Goal: Task Accomplishment & Management: Complete application form

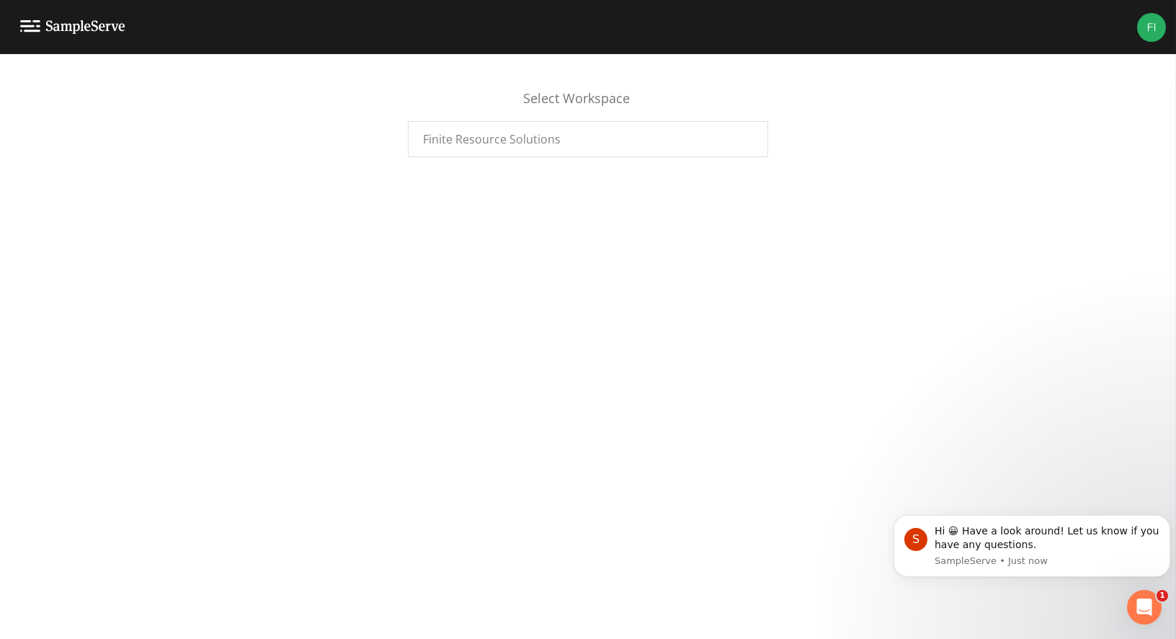
click at [287, 321] on div "Select Workspace Finite Resource Solutions" at bounding box center [588, 346] width 1176 height 585
click at [556, 148] on div "Finite Resource Solutions" at bounding box center [588, 139] width 360 height 36
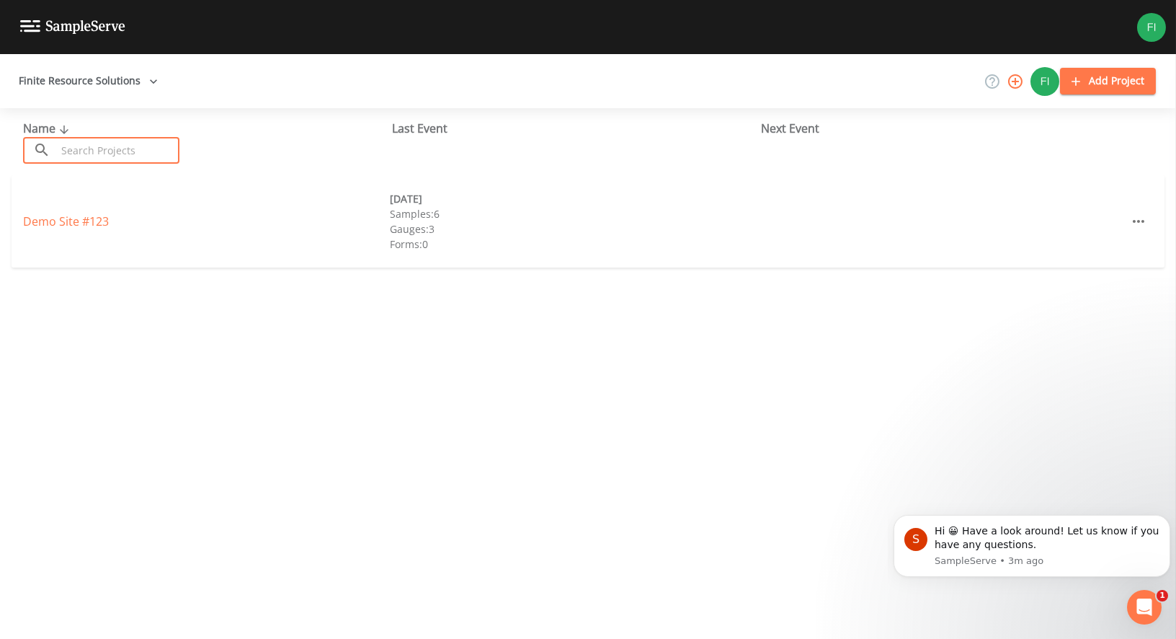
click at [128, 151] on input "text" at bounding box center [117, 150] width 123 height 27
drag, startPoint x: 353, startPoint y: 365, endPoint x: 446, endPoint y: 323, distance: 101.6
click at [355, 364] on div "Name ​ ​ Last Event Next Event Demo Site #123 [DATE] Samples: 6 Gauges: 3 Forms…" at bounding box center [588, 373] width 1176 height 531
click at [1113, 79] on button "Add Project" at bounding box center [1108, 81] width 96 height 27
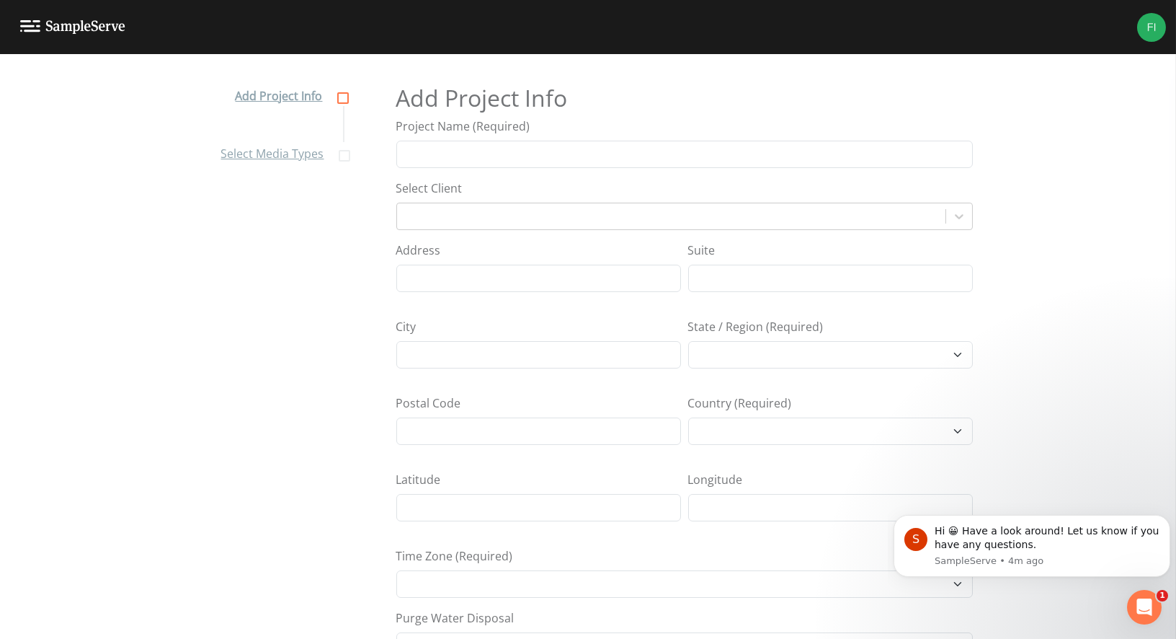
select select "[GEOGRAPHIC_DATA]/[GEOGRAPHIC_DATA]"
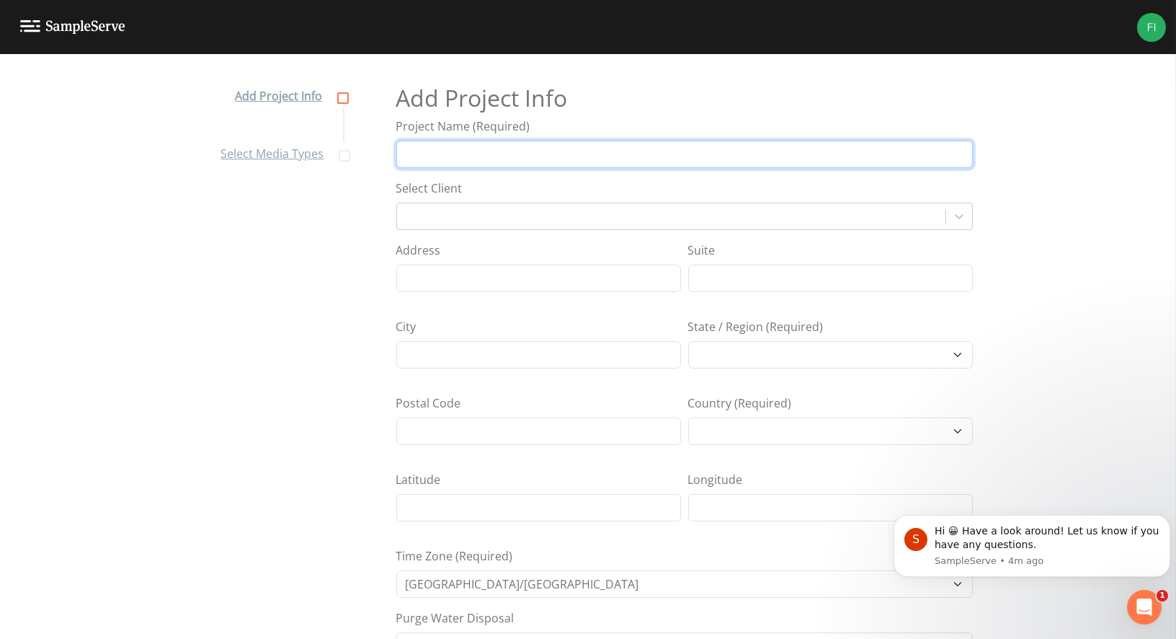
click at [574, 146] on input "Project Name (Required)" at bounding box center [684, 154] width 577 height 27
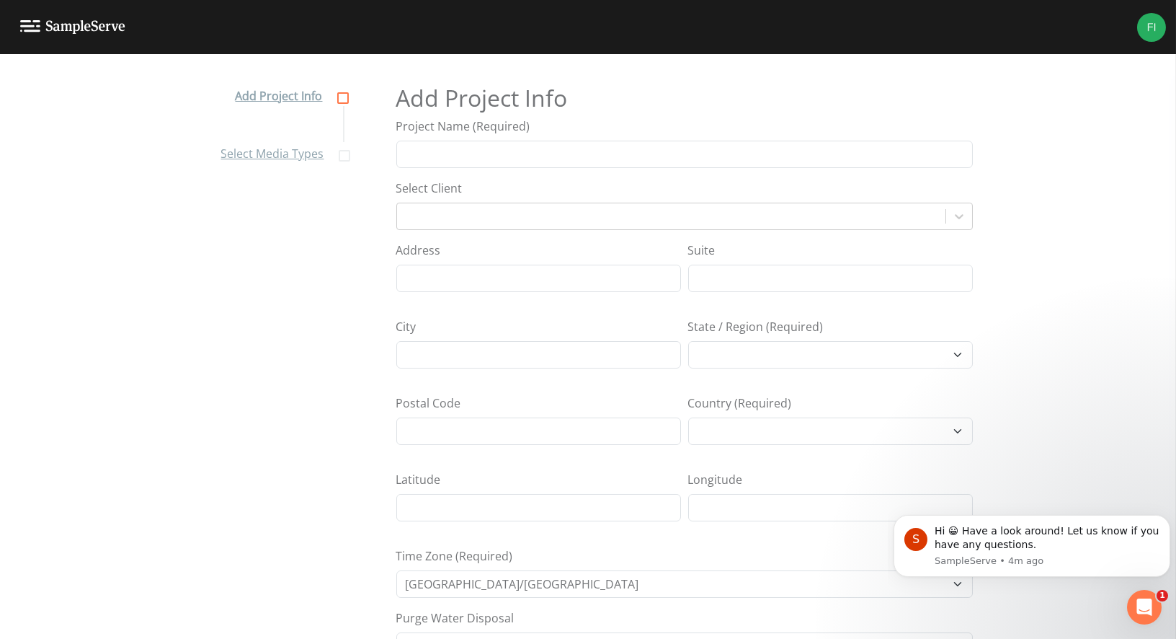
click at [724, 98] on h2 "Add Project Info" at bounding box center [684, 97] width 577 height 27
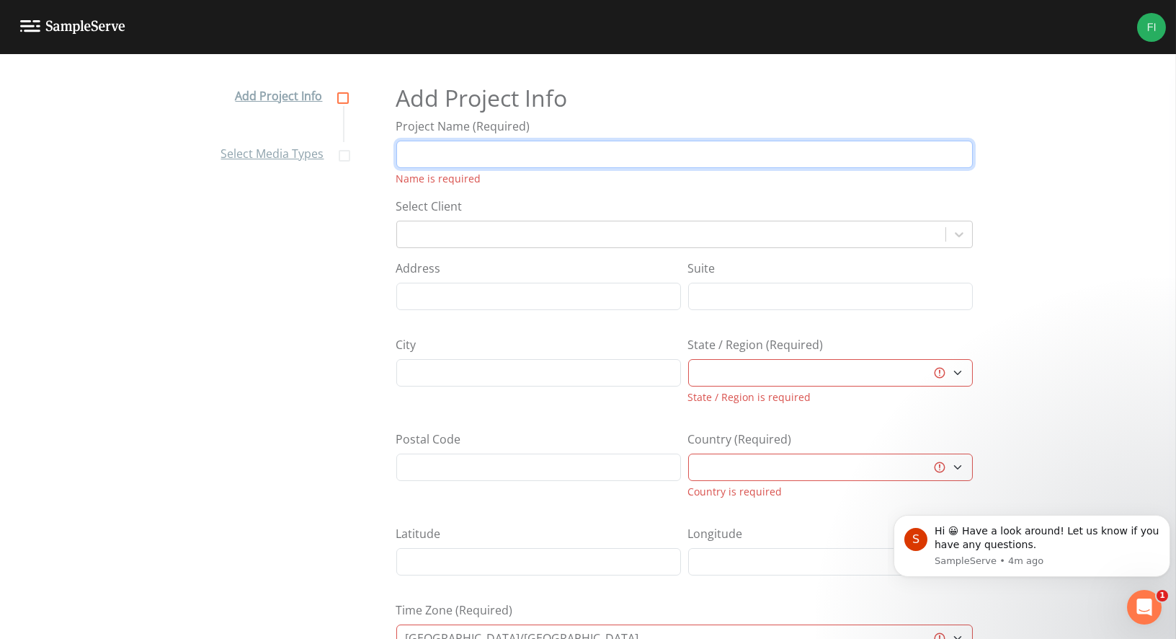
click at [662, 154] on input "Project Name (Required)" at bounding box center [684, 154] width 577 height 27
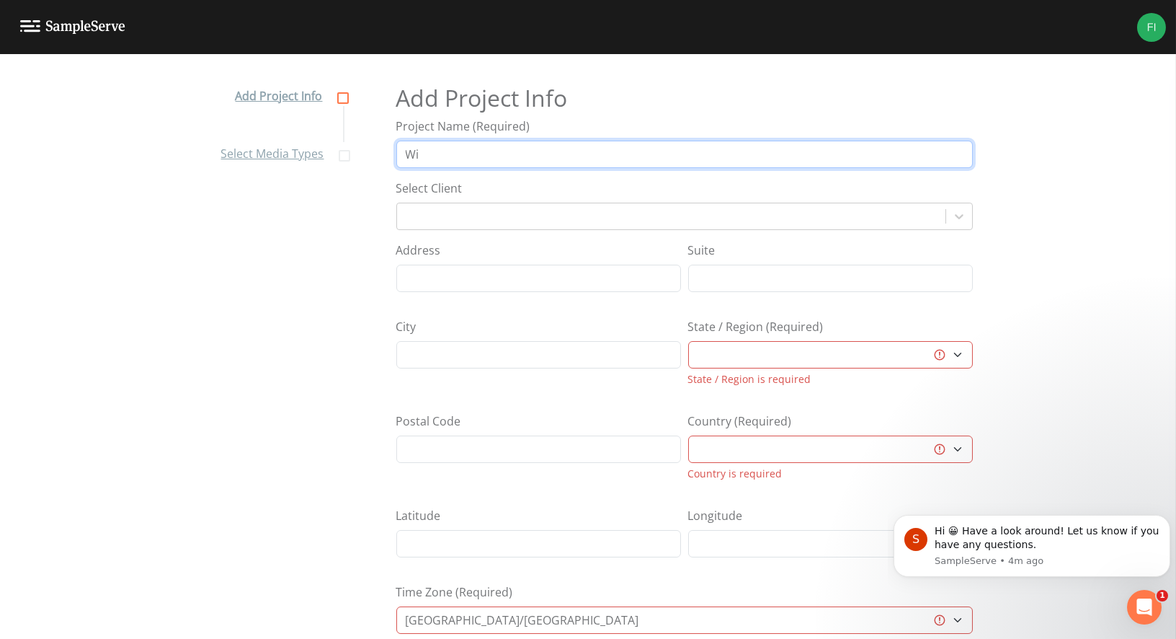
type input "W"
type input "Wilsonville Drinking water"
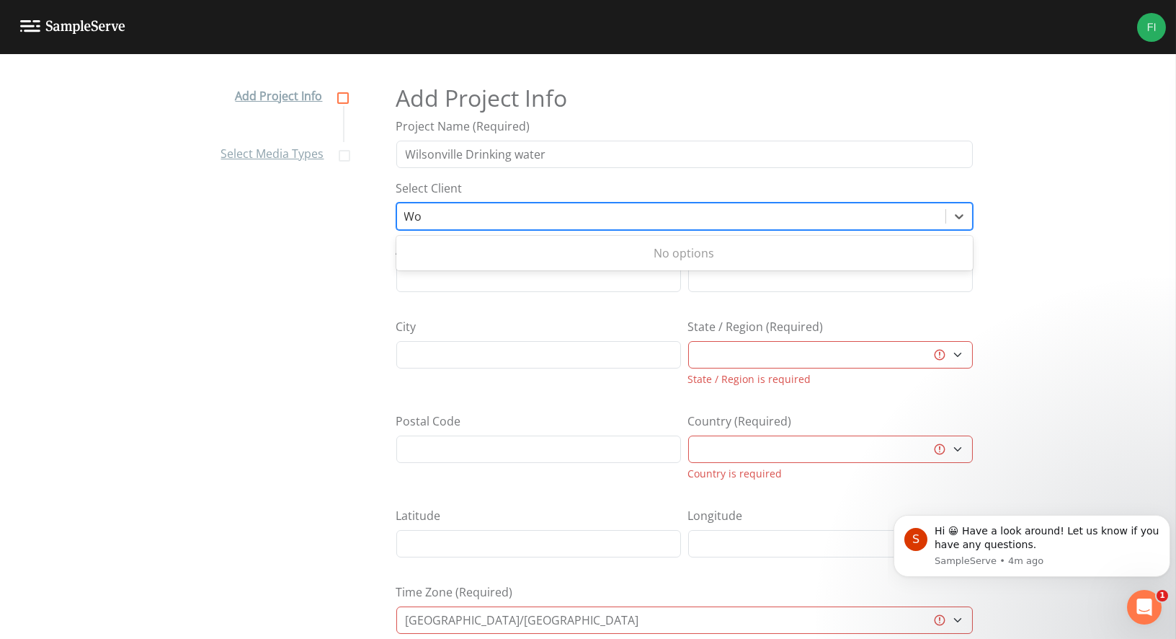
type input "W"
type input "T"
type input "B"
type input "Village of [GEOGRAPHIC_DATA]"
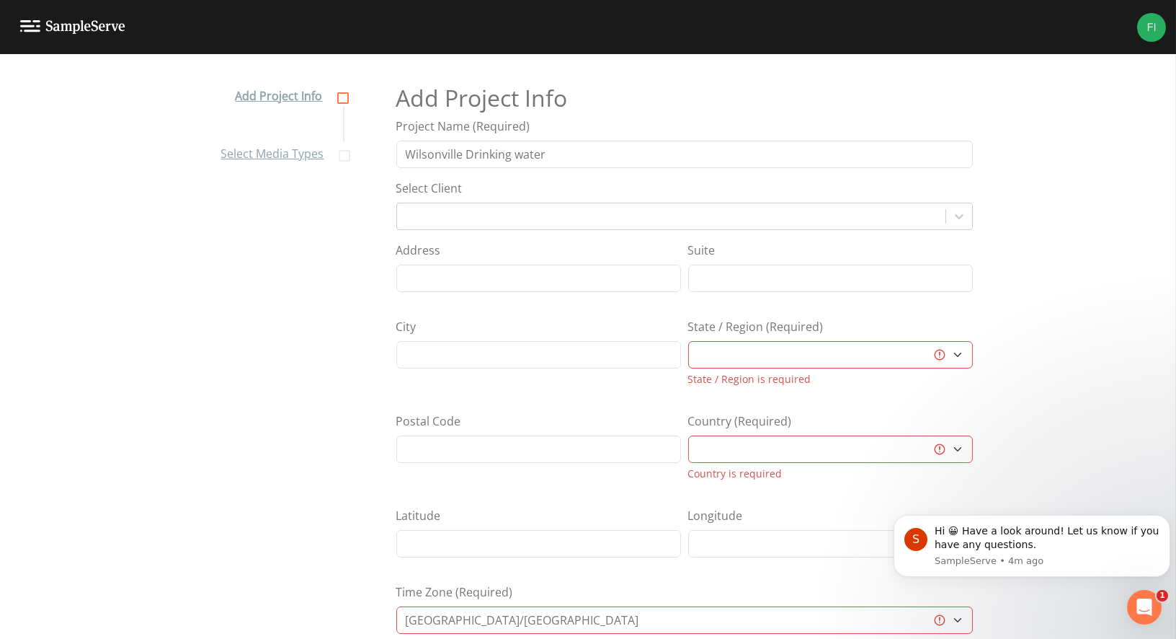
drag, startPoint x: 297, startPoint y: 234, endPoint x: 313, endPoint y: 214, distance: 25.1
click at [298, 234] on nav "Add Project Info Select Media Types" at bounding box center [283, 359] width 158 height 585
click at [837, 94] on h2 "Add Project Info" at bounding box center [684, 97] width 577 height 27
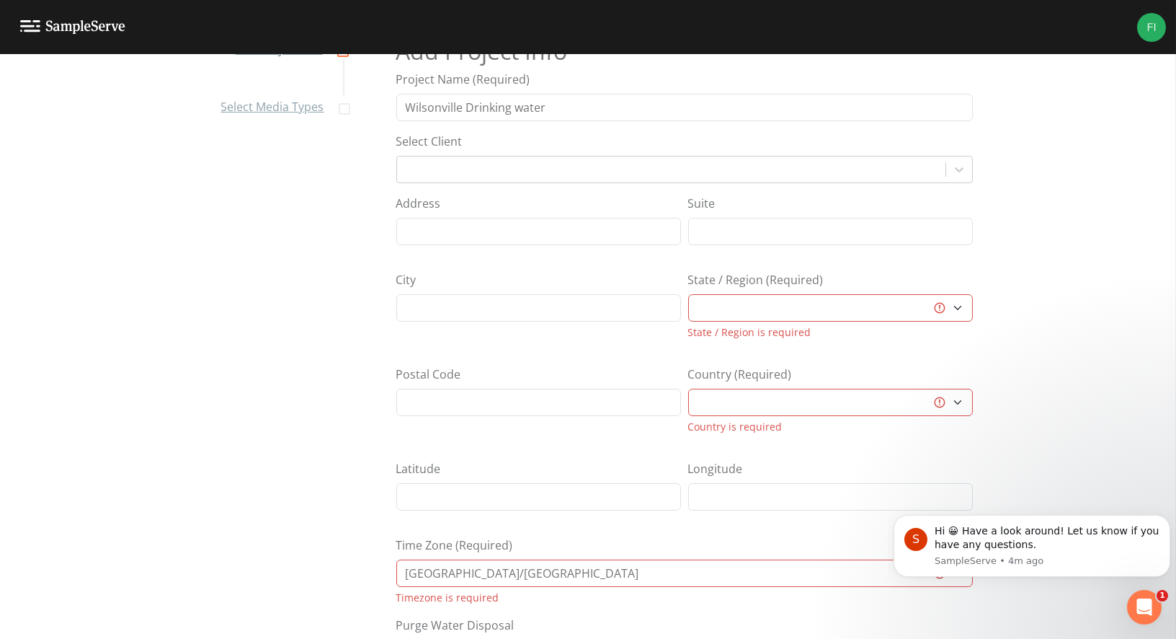
scroll to position [72, 0]
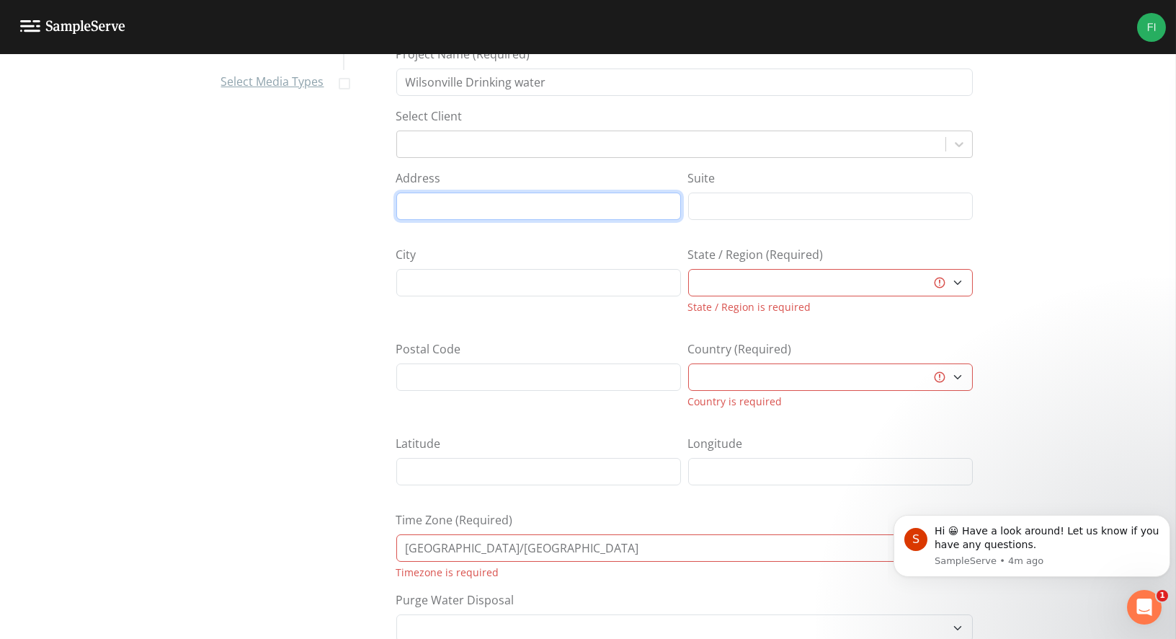
drag, startPoint x: 570, startPoint y: 198, endPoint x: 567, endPoint y: 185, distance: 13.3
click at [570, 198] on input "Address" at bounding box center [538, 205] width 285 height 27
click at [560, 166] on div "Add Project Info Project Name (Required) [GEOGRAPHIC_DATA] Drinking water Selec…" at bounding box center [684, 287] width 577 height 585
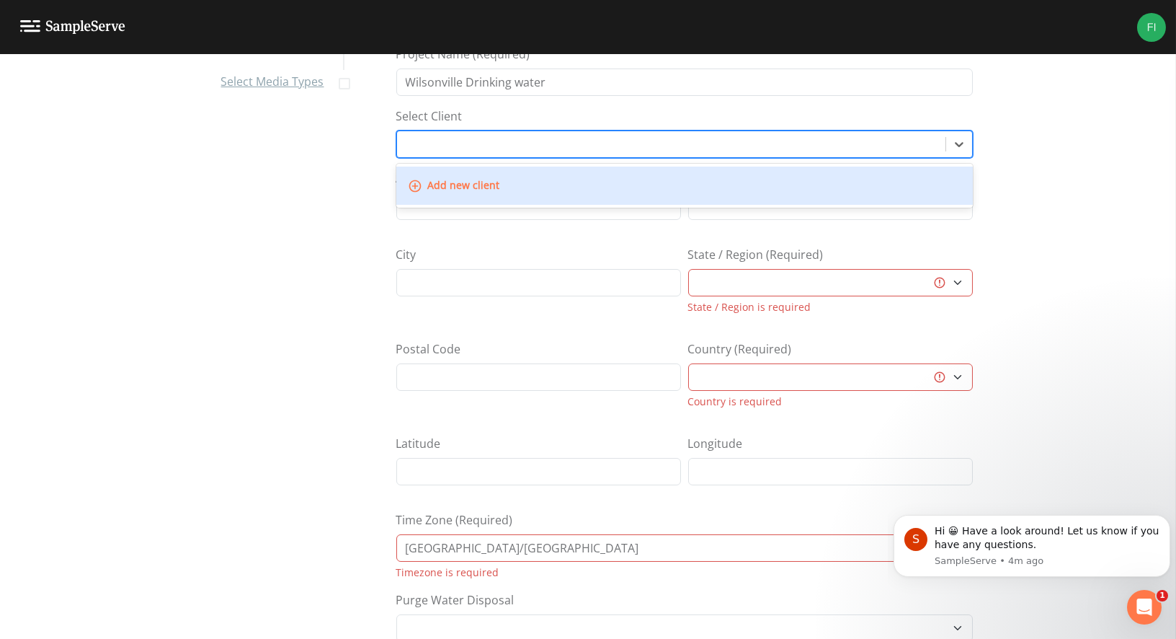
click at [562, 147] on div at bounding box center [671, 144] width 534 height 20
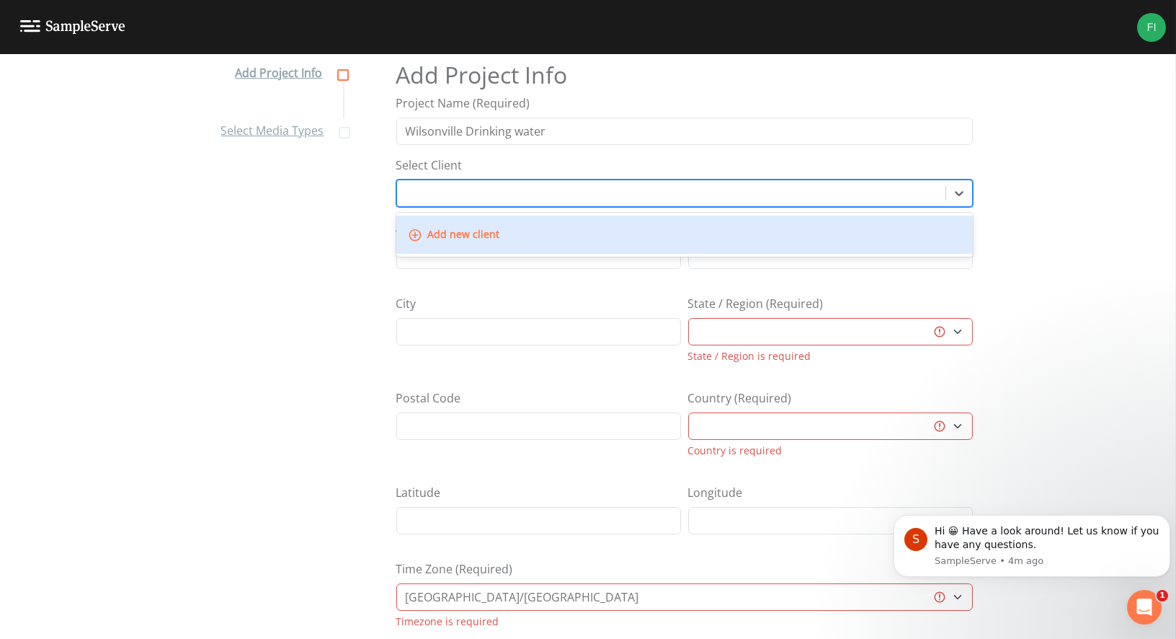
scroll to position [0, 0]
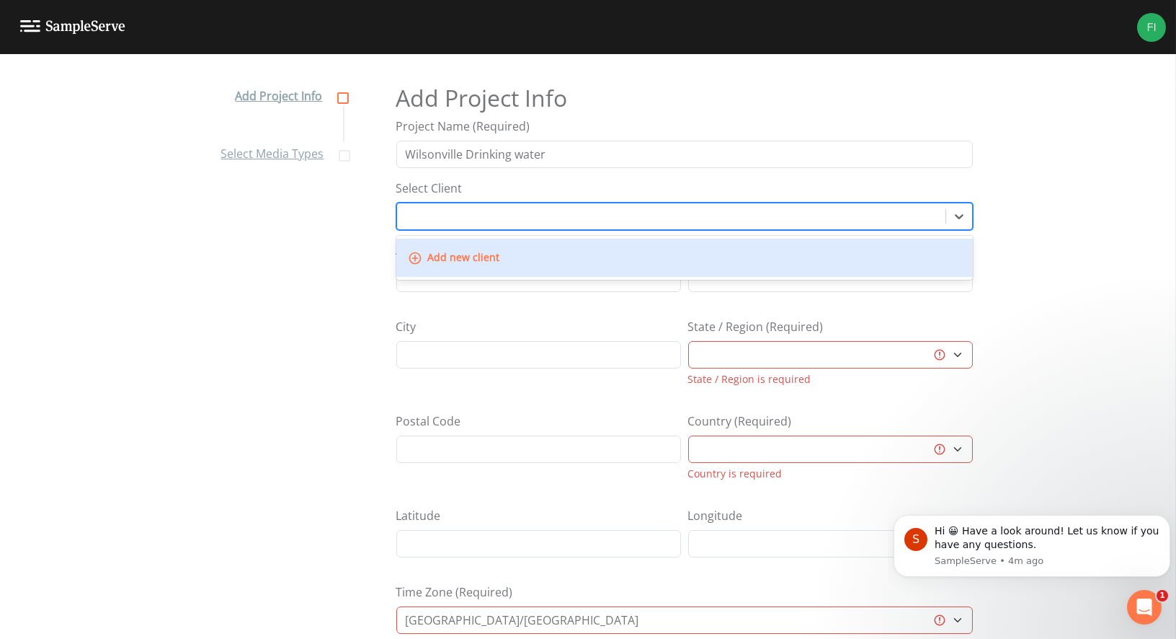
click at [1142, 29] on img at bounding box center [1152, 27] width 29 height 29
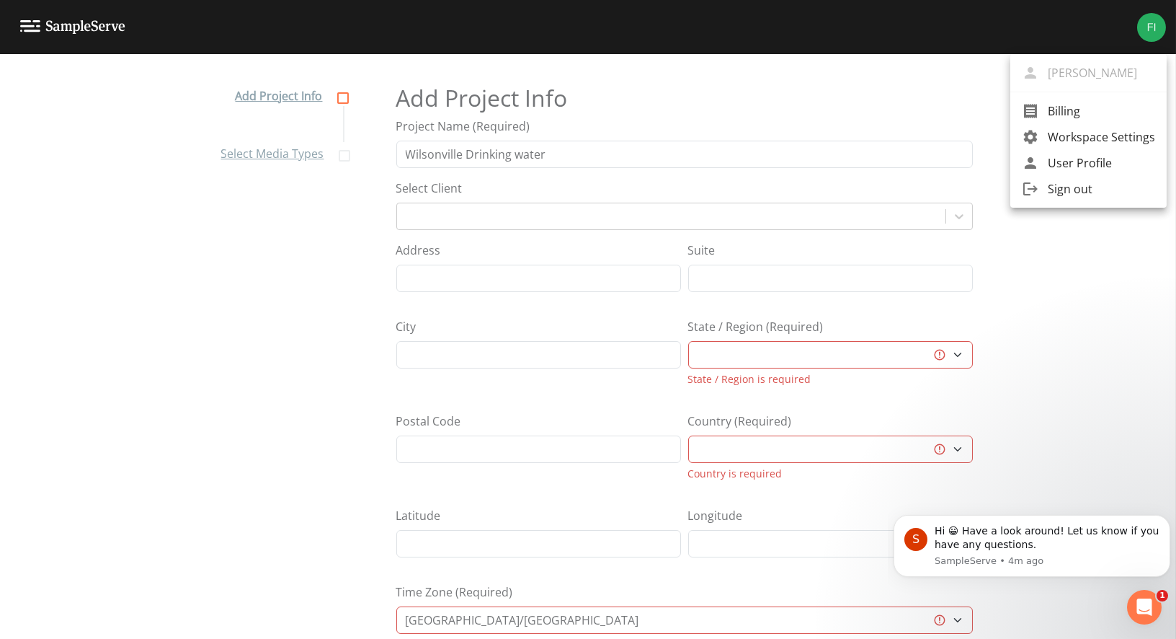
click at [1053, 106] on span "Billing" at bounding box center [1101, 110] width 107 height 17
click at [1090, 150] on link "User Profile" at bounding box center [1089, 163] width 156 height 26
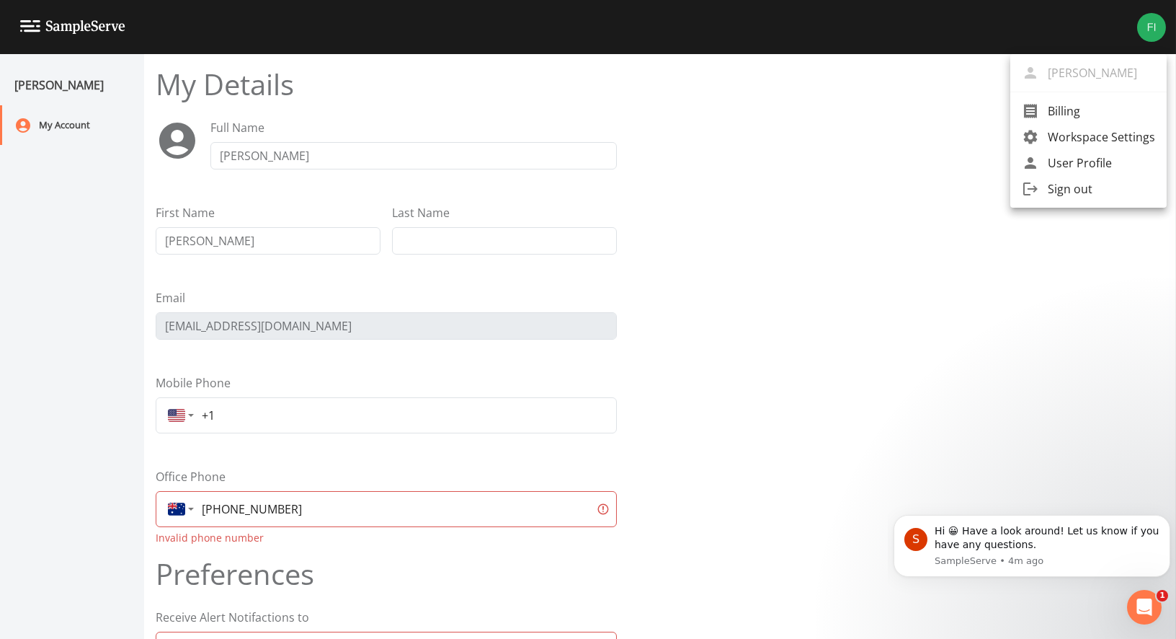
click at [1091, 138] on span "Workspace Settings" at bounding box center [1101, 136] width 107 height 17
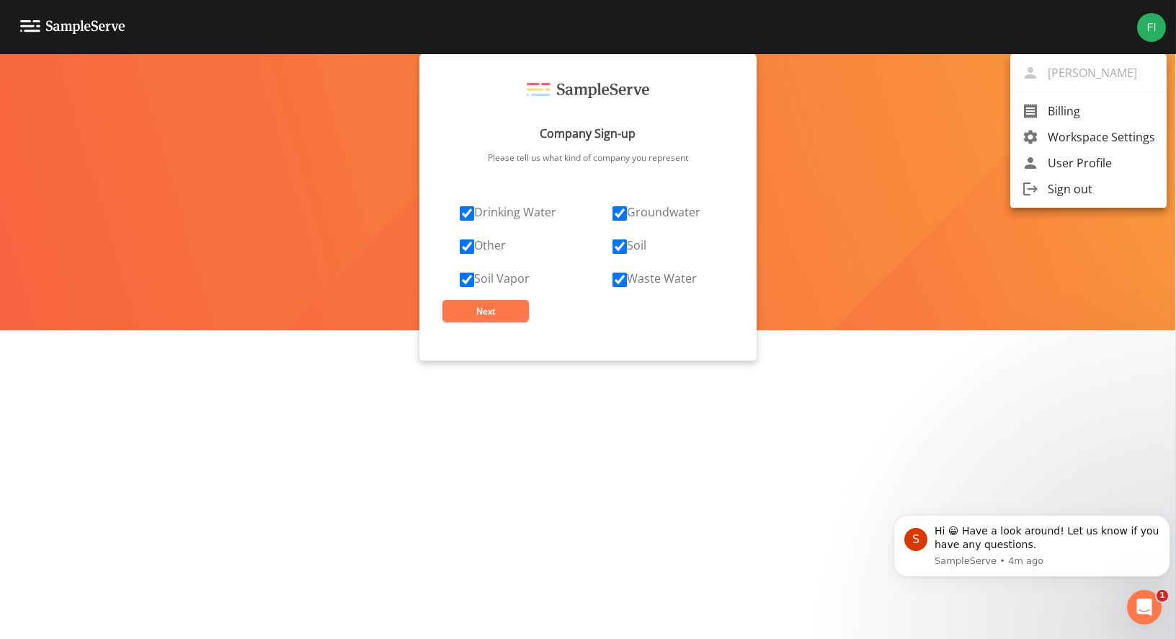
click at [622, 244] on div at bounding box center [588, 319] width 1176 height 639
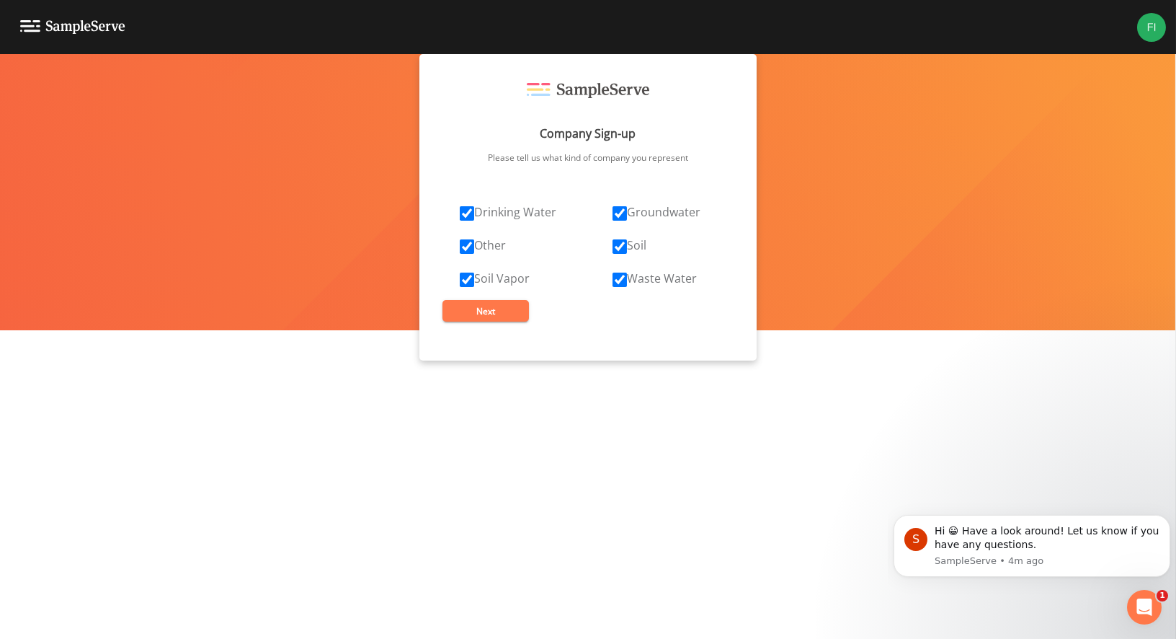
click at [462, 283] on input "Soil Vapor" at bounding box center [467, 279] width 14 height 14
checkbox input "false"
click at [474, 258] on div "Drinking Water Groundwater Other Soil Soil Vapor Waste Water" at bounding box center [588, 245] width 291 height 85
click at [474, 254] on div "Drinking Water Groundwater Other Soil Soil Vapor Waste Water" at bounding box center [588, 245] width 291 height 85
click at [468, 248] on input "Other" at bounding box center [467, 246] width 14 height 14
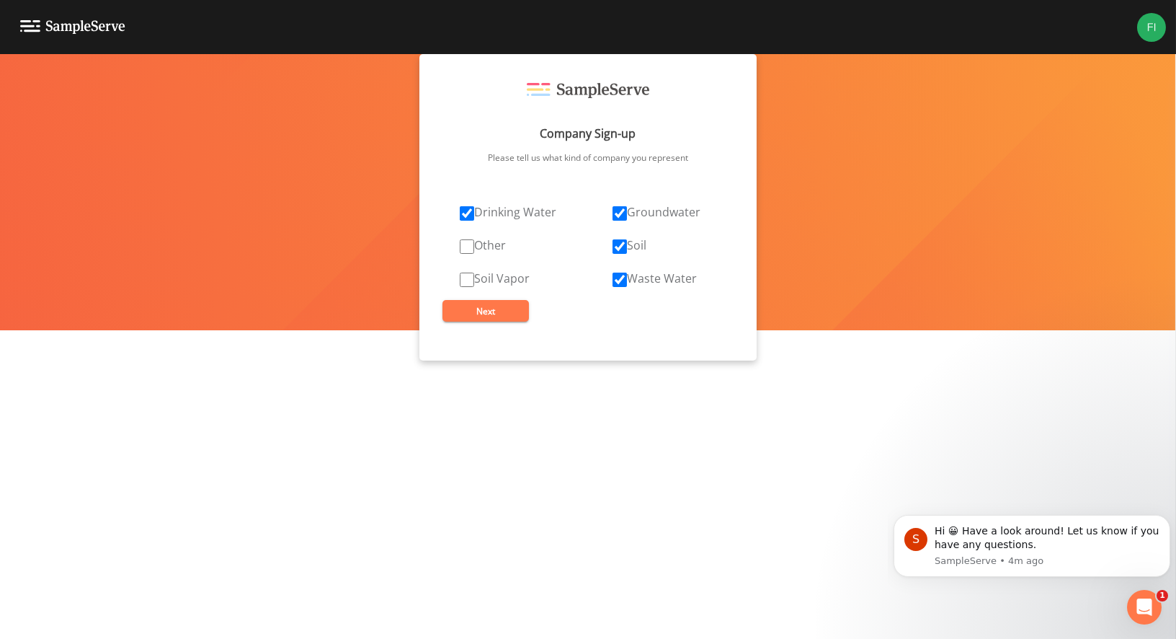
checkbox input "false"
click at [637, 210] on label "Groundwater" at bounding box center [657, 211] width 88 height 17
click at [627, 210] on input "Groundwater" at bounding box center [620, 213] width 14 height 14
checkbox input "false"
click at [623, 244] on input "Soil" at bounding box center [620, 246] width 14 height 14
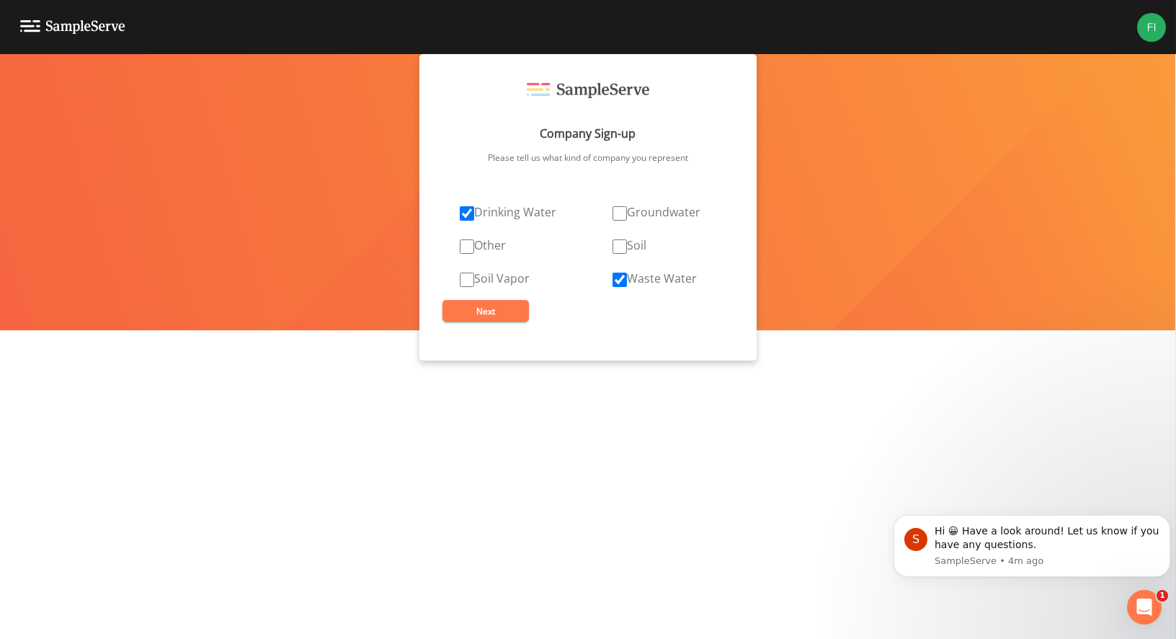
checkbox input "false"
click at [508, 317] on button "Next" at bounding box center [486, 311] width 87 height 22
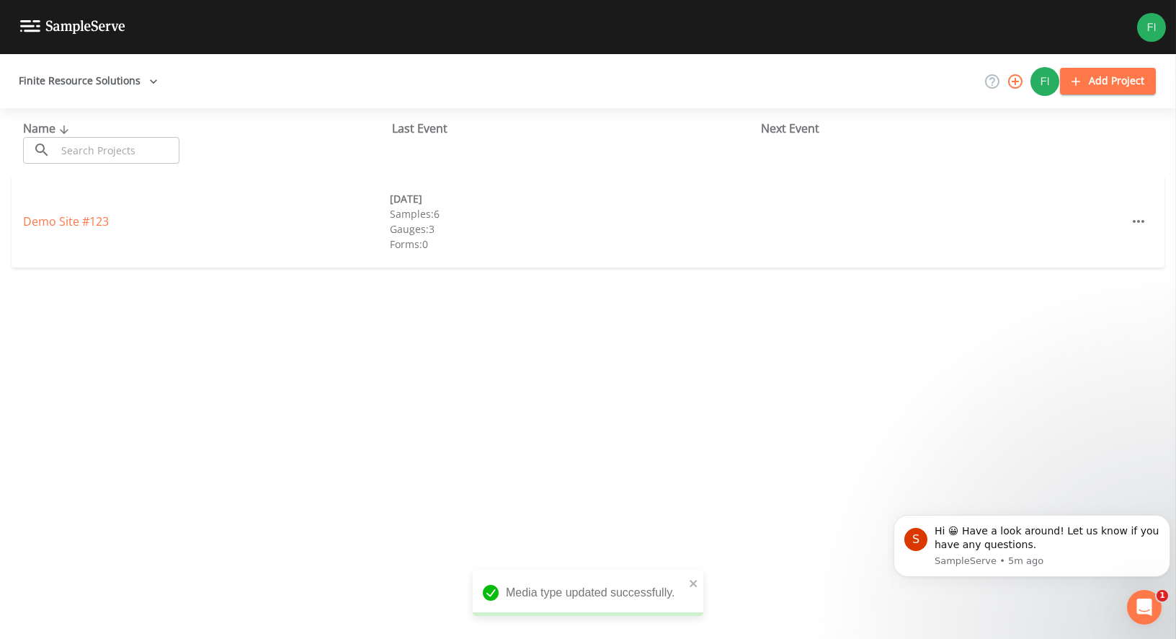
click at [1013, 84] on icon "button" at bounding box center [1015, 81] width 17 height 17
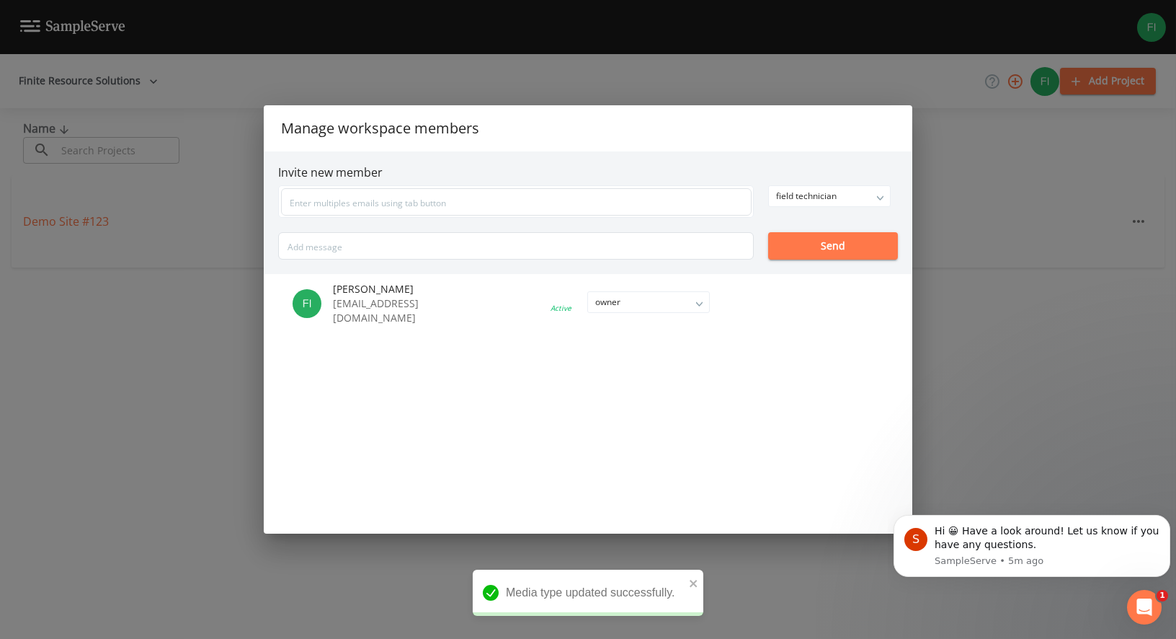
click at [457, 376] on ul "[PERSON_NAME] [EMAIL_ADDRESS][DOMAIN_NAME] Active owner owner admin field techn…" at bounding box center [588, 404] width 649 height 260
click at [825, 388] on ul "[PERSON_NAME] [EMAIL_ADDRESS][DOMAIN_NAME] Active owner owner admin field techn…" at bounding box center [588, 404] width 649 height 260
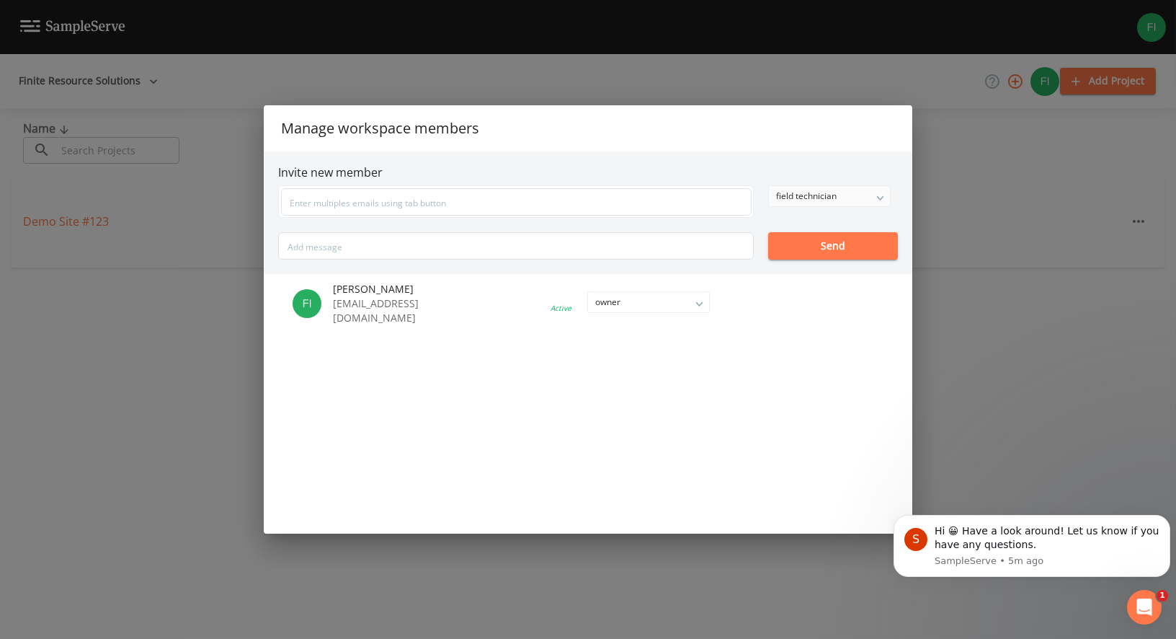
click at [835, 192] on div "field technician" at bounding box center [829, 196] width 121 height 20
click at [753, 375] on ul "[PERSON_NAME] [EMAIL_ADDRESS][DOMAIN_NAME] Active owner owner admin field techn…" at bounding box center [588, 404] width 649 height 260
click at [462, 322] on li "[PERSON_NAME] [EMAIL_ADDRESS][DOMAIN_NAME] Active owner owner admin field techn…" at bounding box center [515, 303] width 475 height 43
click at [393, 296] on span "[PERSON_NAME]" at bounding box center [386, 289] width 107 height 14
click at [612, 301] on li at bounding box center [591, 304] width 302 height 6
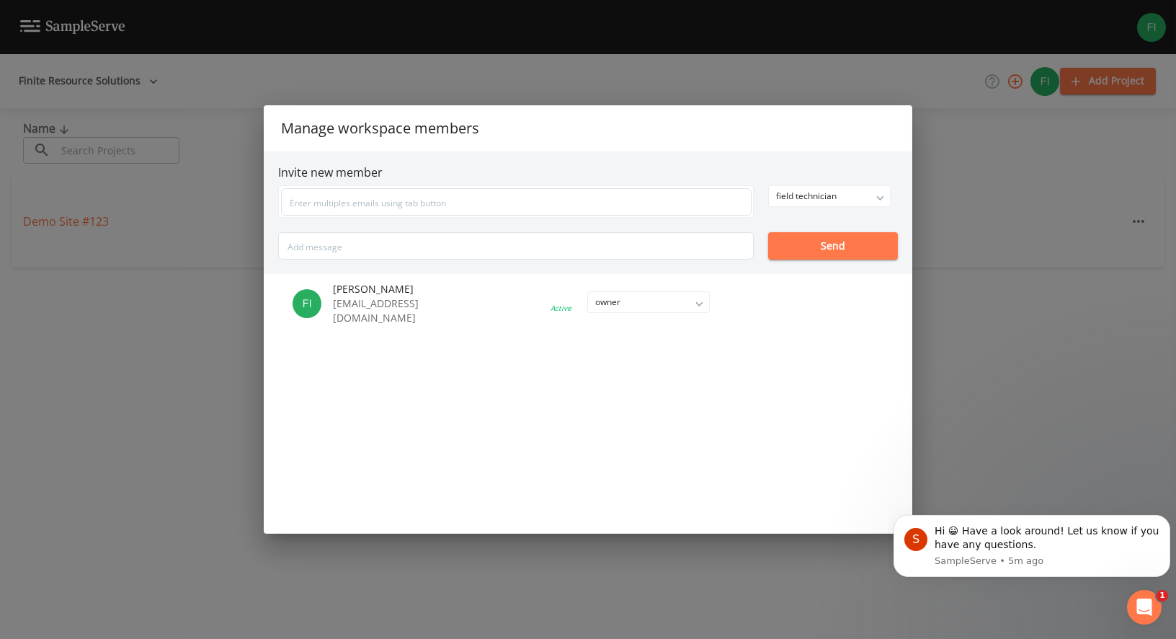
click at [192, 249] on div "Manage workspace members Invite new member field technician owner admin field t…" at bounding box center [588, 319] width 1176 height 639
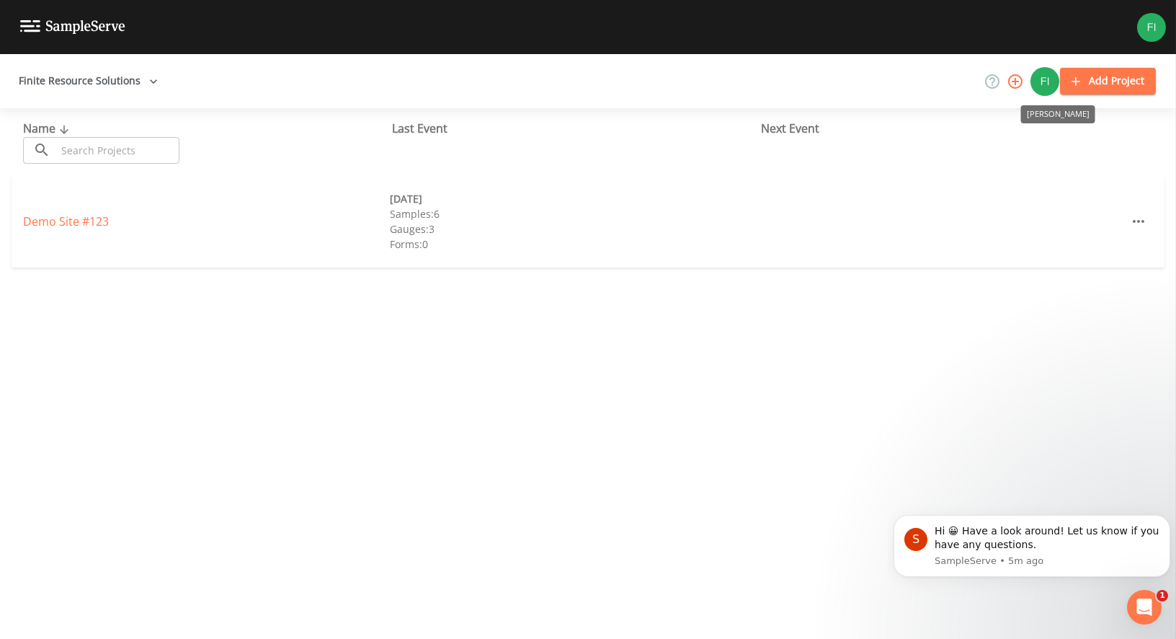
click at [1040, 84] on img "Kaleb Kahl" at bounding box center [1045, 81] width 29 height 29
click at [1046, 79] on img "Kaleb Kahl" at bounding box center [1045, 81] width 29 height 29
click at [1149, 21] on img at bounding box center [1152, 27] width 29 height 29
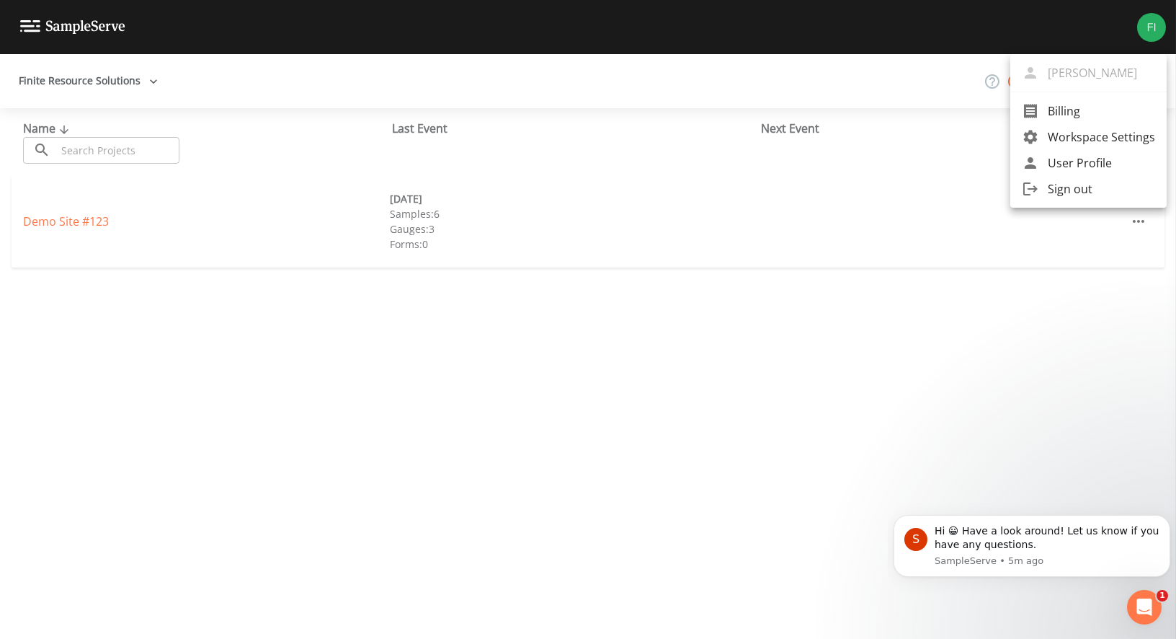
drag, startPoint x: 1079, startPoint y: 162, endPoint x: 1064, endPoint y: 174, distance: 19.5
click at [1079, 162] on span "User Profile" at bounding box center [1101, 162] width 107 height 17
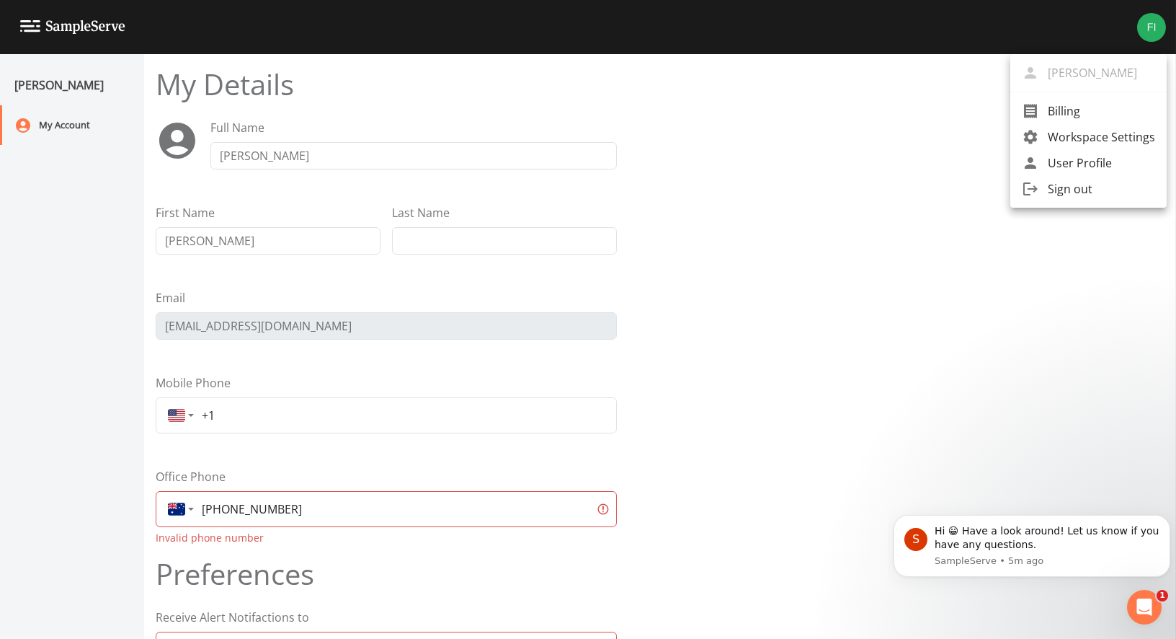
click at [289, 226] on div at bounding box center [588, 319] width 1176 height 639
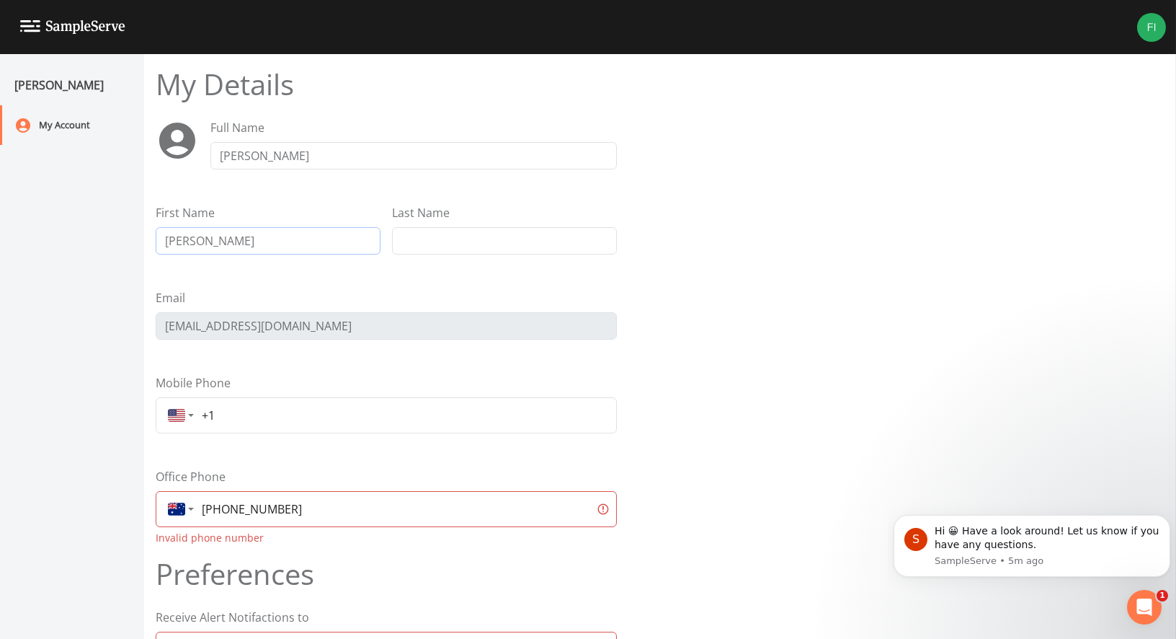
drag, startPoint x: 278, startPoint y: 244, endPoint x: 24, endPoint y: 206, distance: 257.3
click at [68, 216] on div "[PERSON_NAME] My Account My Details Full Name [PERSON_NAME] First Name [PERSON_…" at bounding box center [588, 346] width 1176 height 585
type input "[PERSON_NAME]"
type input "[PHONE_NUMBER]"
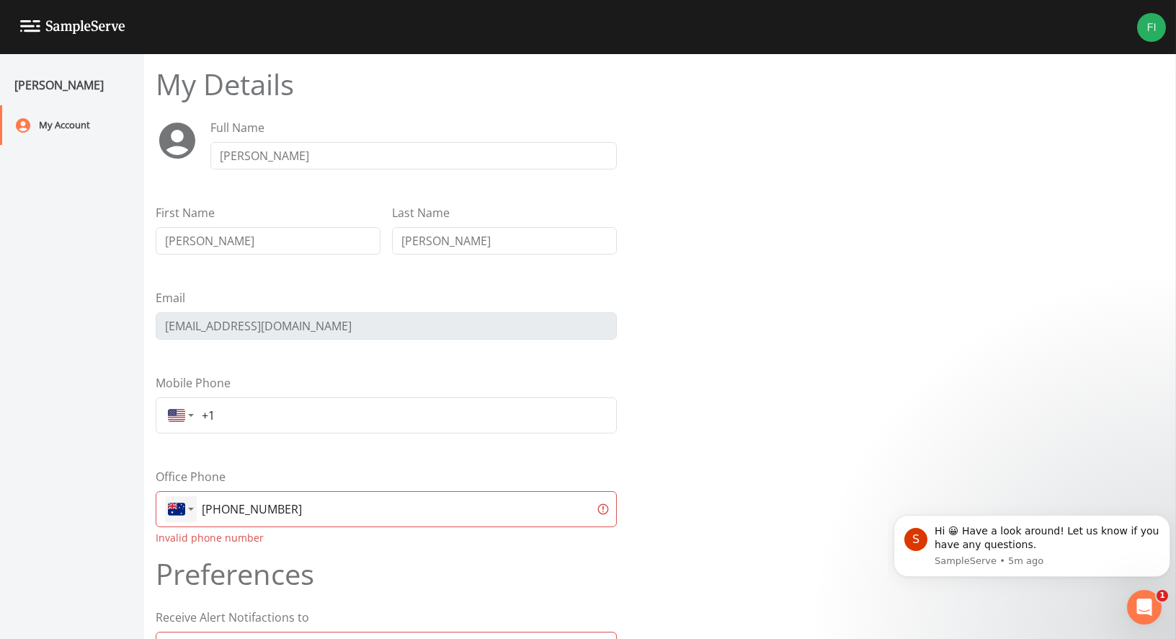
click at [187, 506] on div "Country selector" at bounding box center [181, 508] width 32 height 17
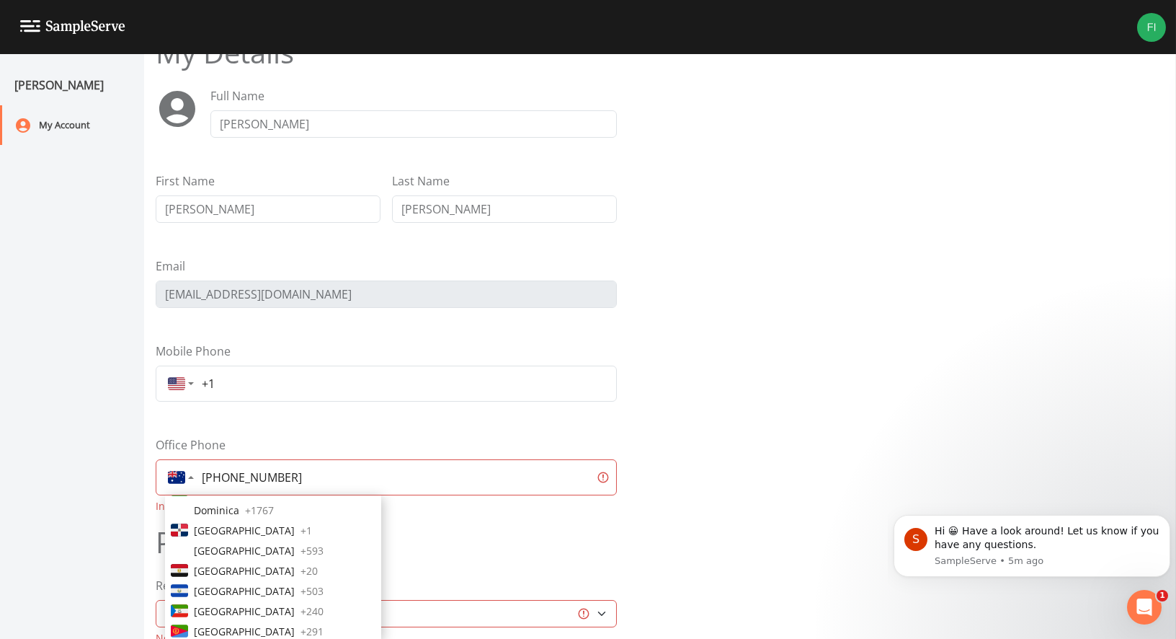
scroll to position [1574, 0]
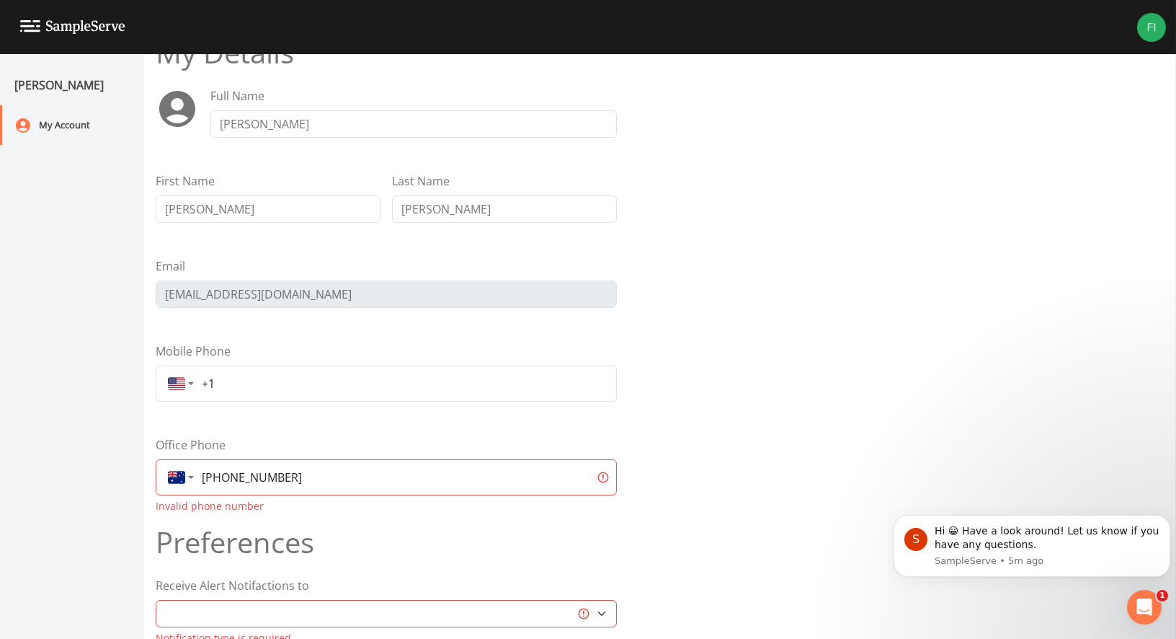
click at [456, 476] on input "[PHONE_NUMBER]" at bounding box center [393, 477] width 394 height 26
drag, startPoint x: 312, startPoint y: 490, endPoint x: 100, endPoint y: 495, distance: 212.0
click at [100, 495] on div "[PERSON_NAME] My Account My Details Full Name [PERSON_NAME] First Name [PERSON_…" at bounding box center [588, 346] width 1176 height 585
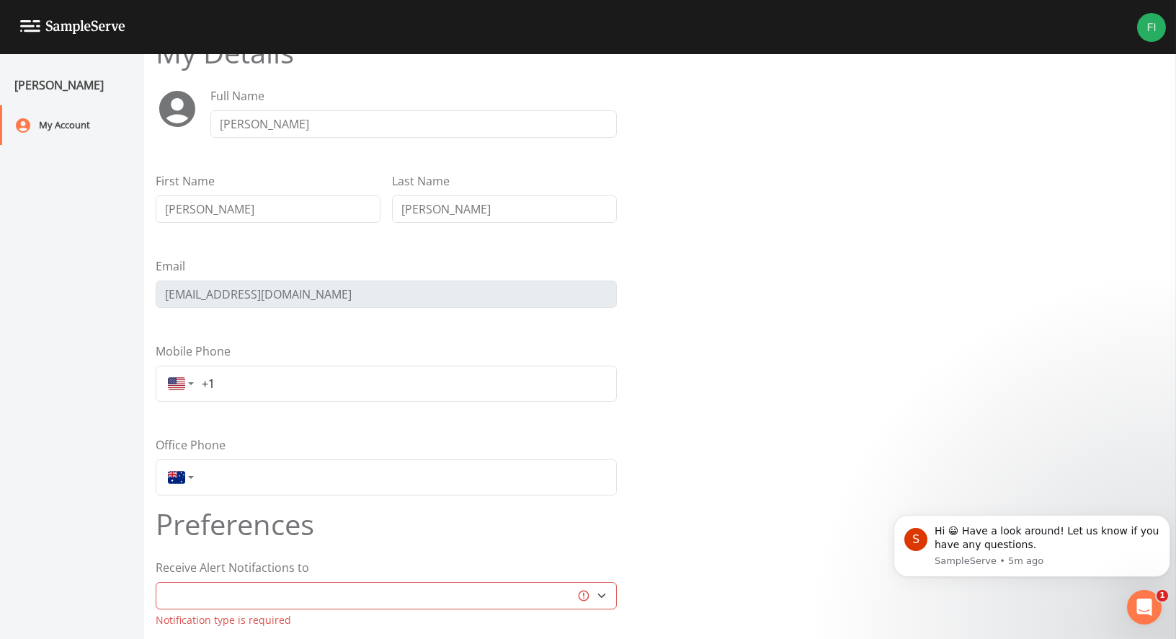
click at [256, 391] on input "+1" at bounding box center [402, 384] width 412 height 26
type input "[PHONE_NUMBER]"
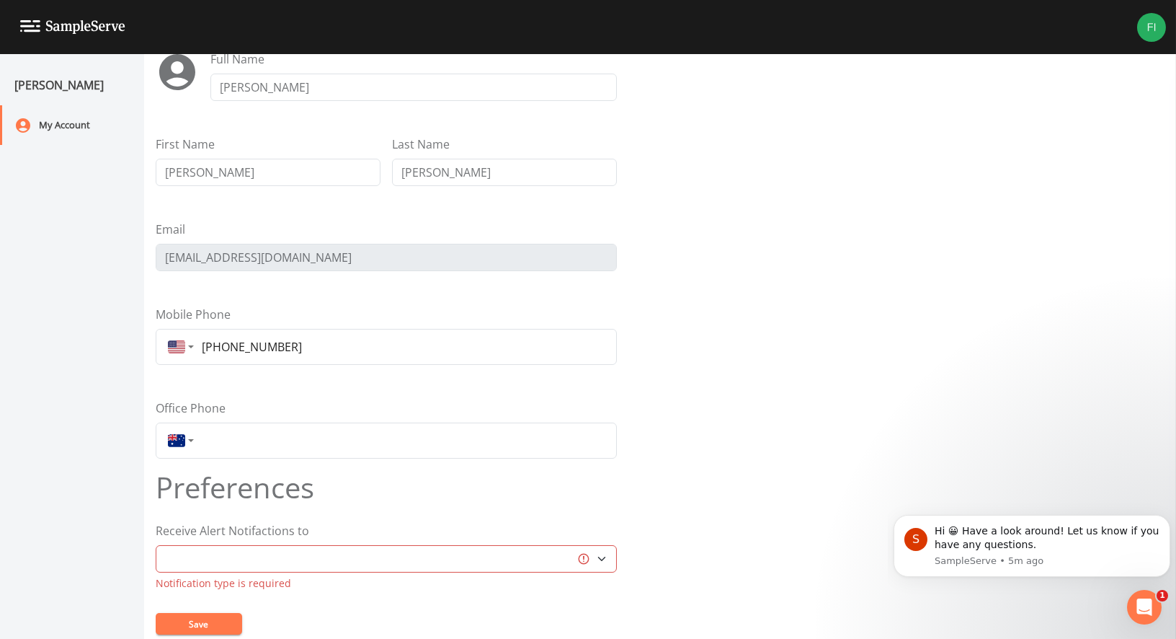
scroll to position [97, 0]
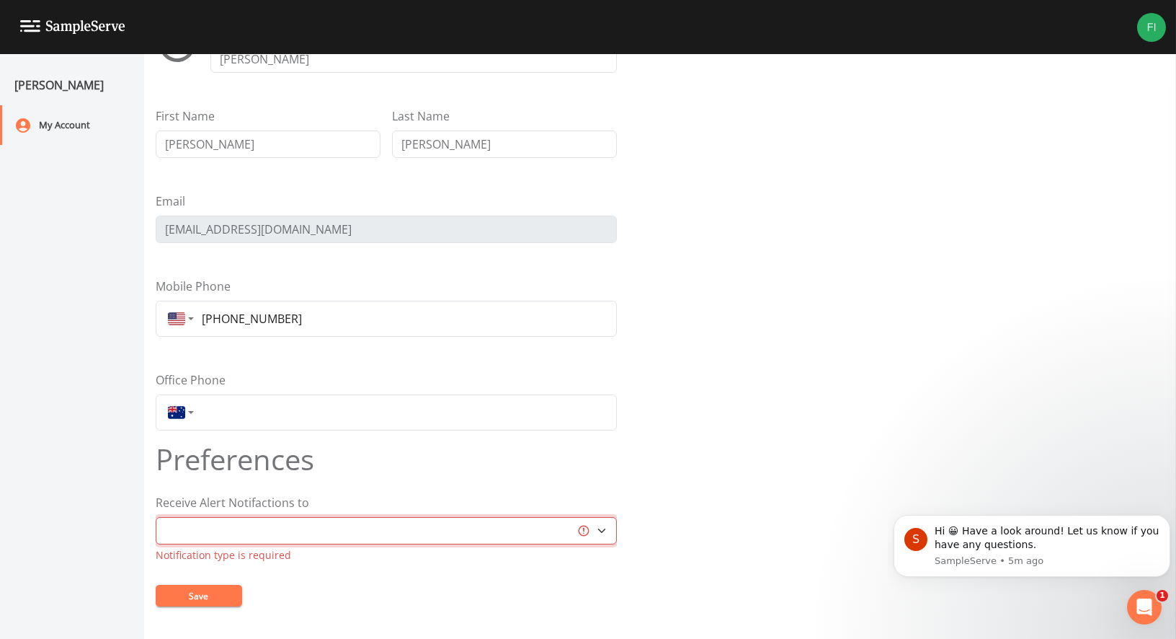
click at [518, 537] on select "Email Mobile Text" at bounding box center [386, 530] width 461 height 27
select select "sms"
click at [156, 517] on select "Email Mobile Text" at bounding box center [386, 530] width 461 height 27
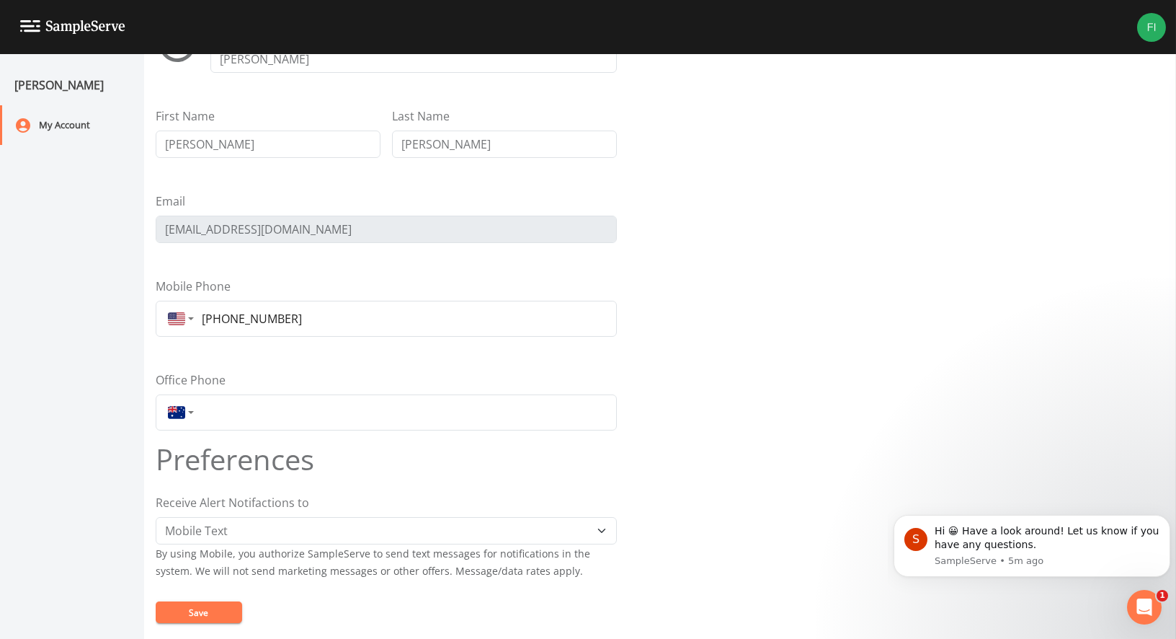
click at [767, 466] on form "My Details Full Name [PERSON_NAME] First Name [PERSON_NAME] Last Name [PERSON_N…" at bounding box center [660, 301] width 1009 height 663
click at [216, 607] on button "Save" at bounding box center [199, 612] width 87 height 22
drag, startPoint x: 996, startPoint y: 335, endPoint x: 1019, endPoint y: 378, distance: 48.4
click at [997, 334] on form "My Details Full Name [PERSON_NAME] First Name [PERSON_NAME] Last Name [PERSON_N…" at bounding box center [660, 301] width 1009 height 663
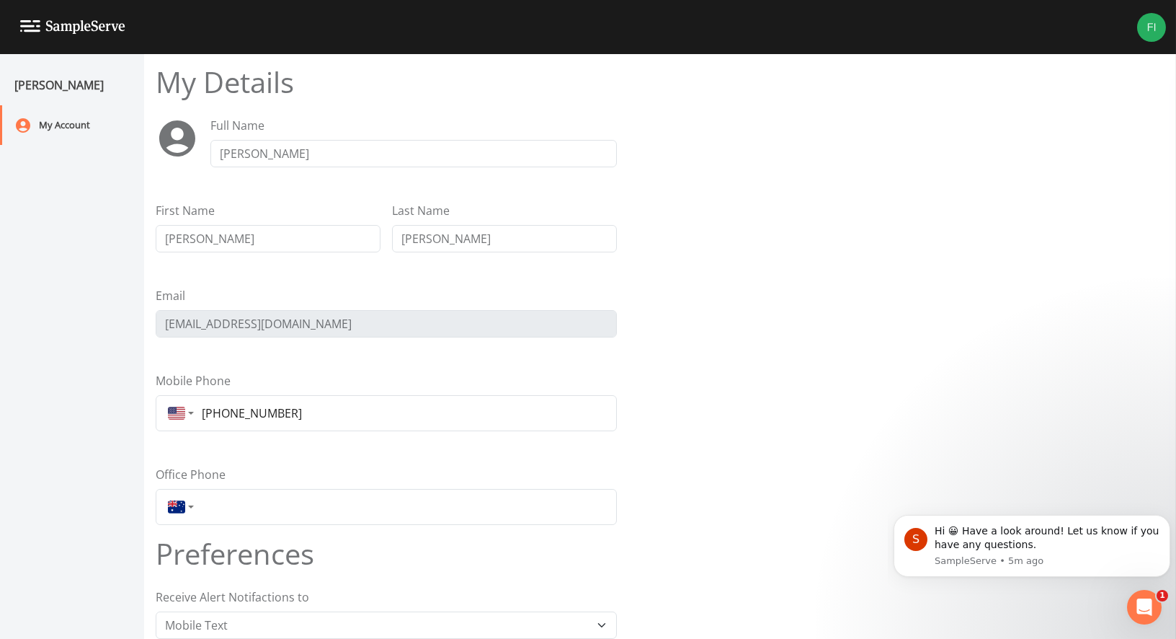
scroll to position [0, 0]
click at [944, 166] on form "My Details Full Name [PERSON_NAME] First Name [PERSON_NAME] Last Name [PERSON_N…" at bounding box center [660, 398] width 1009 height 663
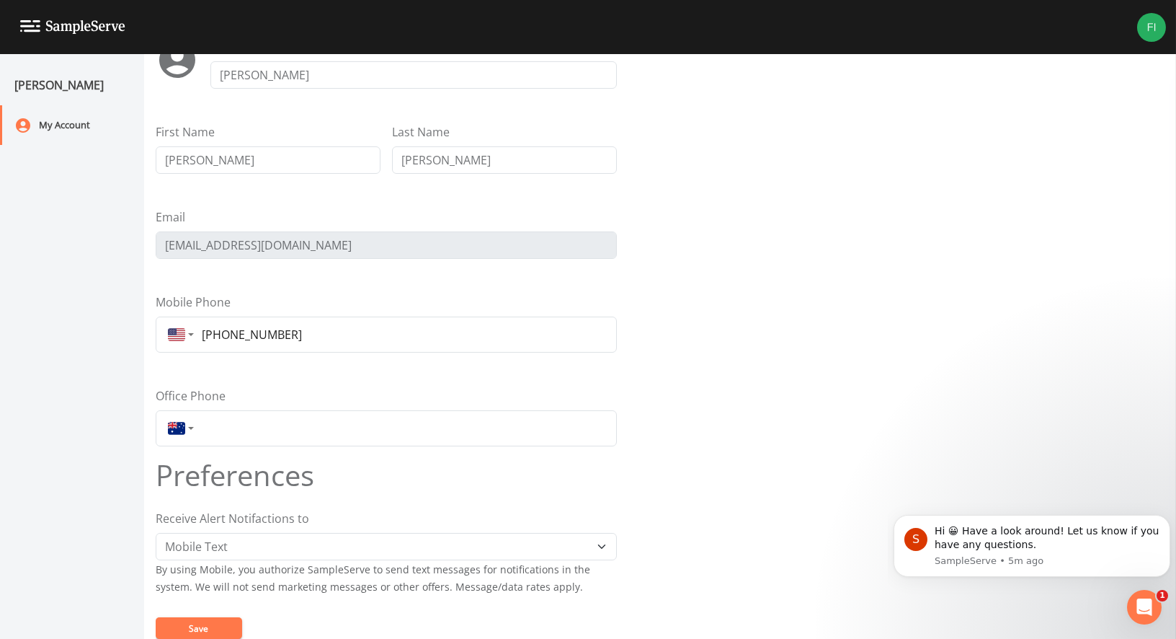
scroll to position [113, 0]
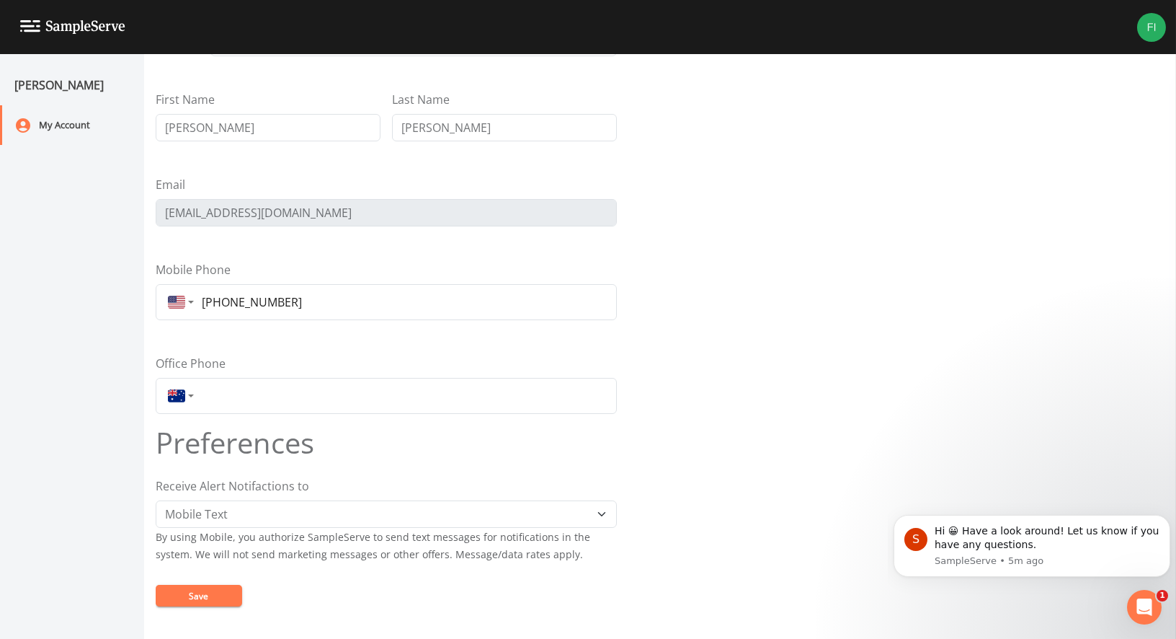
click at [182, 588] on button "Save" at bounding box center [199, 596] width 87 height 22
click at [195, 600] on button "Save" at bounding box center [199, 596] width 87 height 22
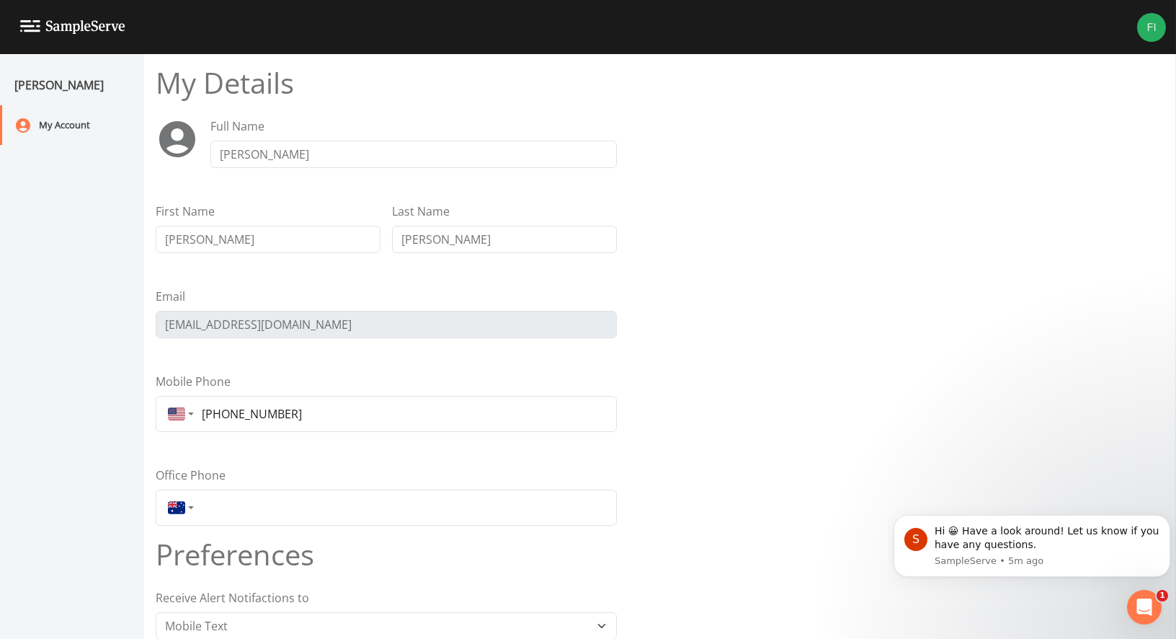
scroll to position [0, 0]
click at [918, 284] on form "My Details Full Name [PERSON_NAME] First Name [PERSON_NAME] Last Name [PERSON_N…" at bounding box center [660, 398] width 1009 height 663
click at [368, 177] on div "My Details Full Name [PERSON_NAME] First Name [PERSON_NAME] Last Name [PERSON_N…" at bounding box center [386, 302] width 461 height 471
drag, startPoint x: 371, startPoint y: 161, endPoint x: 0, endPoint y: 110, distance: 374.1
click at [0, 112] on div "[PERSON_NAME] My Account My Details Full Name [PERSON_NAME] First Name [PERSON_…" at bounding box center [588, 346] width 1176 height 585
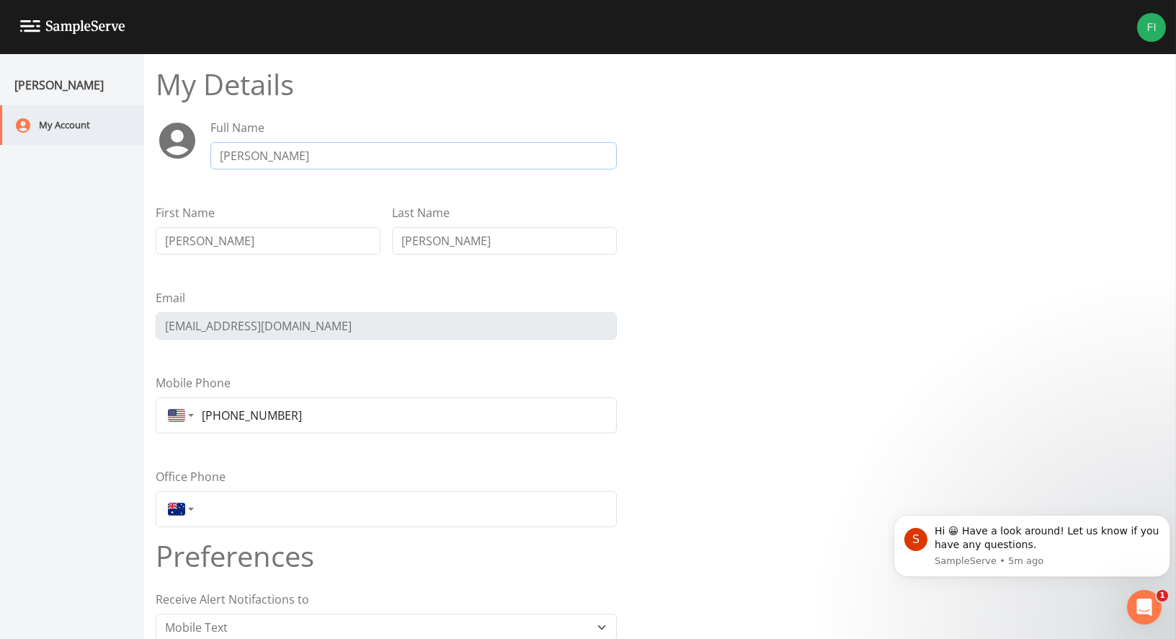
type input "[PERSON_NAME]"
drag, startPoint x: 956, startPoint y: 147, endPoint x: 960, endPoint y: 156, distance: 9.7
click at [957, 147] on form "My Details Full Name [PERSON_NAME] First Name [PERSON_NAME] Last Name [PERSON_N…" at bounding box center [660, 398] width 1009 height 663
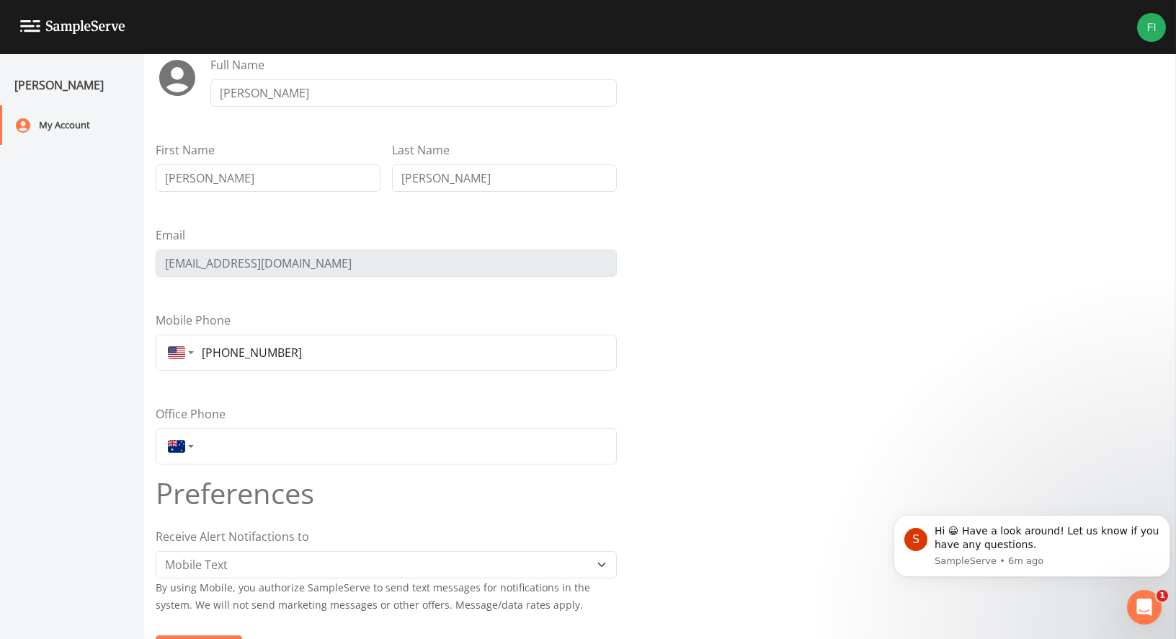
scroll to position [113, 0]
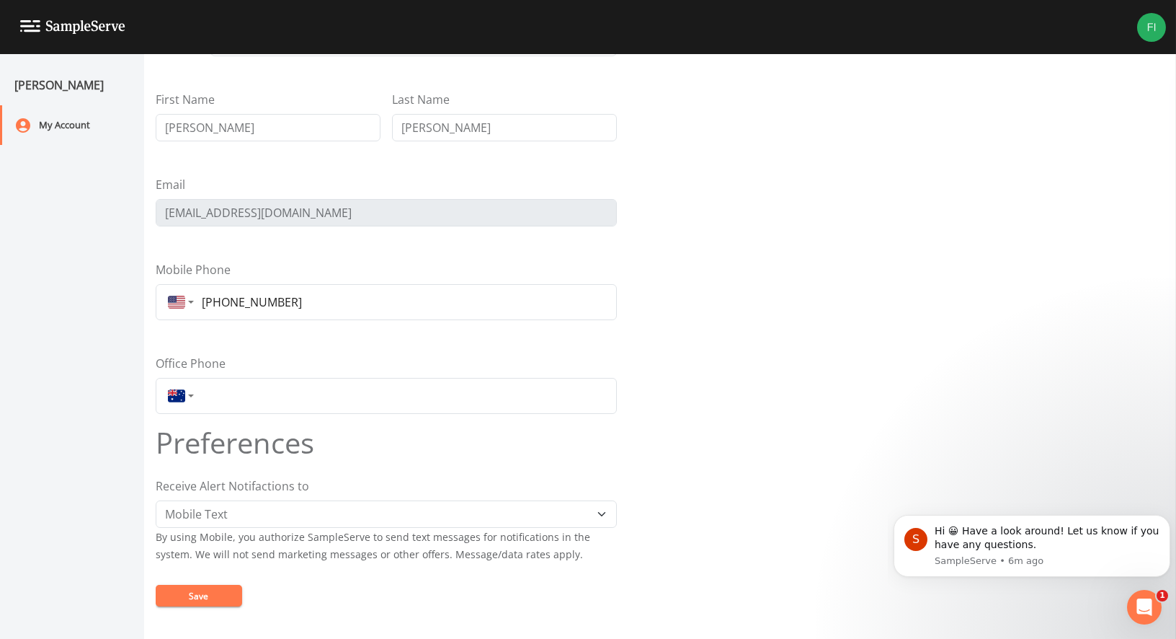
click at [187, 590] on button "Save" at bounding box center [199, 596] width 87 height 22
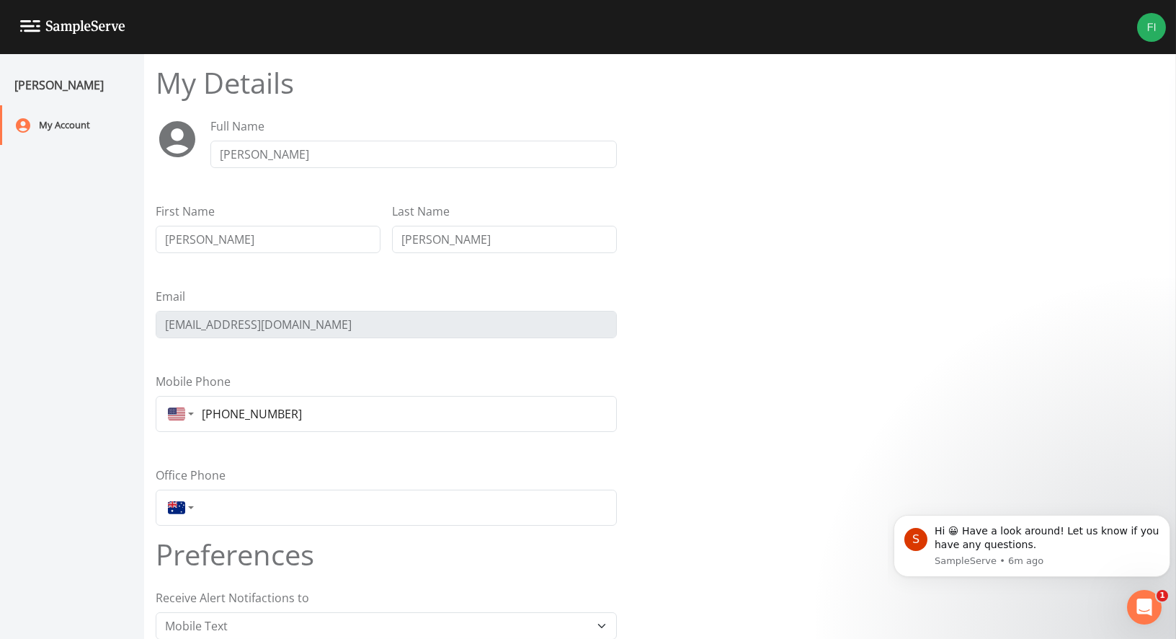
scroll to position [0, 0]
click at [94, 126] on div "My Account" at bounding box center [65, 125] width 130 height 40
drag, startPoint x: 859, startPoint y: 263, endPoint x: 726, endPoint y: 207, distance: 144.1
click at [858, 262] on form "My Details Full Name [PERSON_NAME] First Name [PERSON_NAME] Last Name [PERSON_N…" at bounding box center [660, 398] width 1009 height 663
click at [1154, 23] on img at bounding box center [1152, 27] width 29 height 29
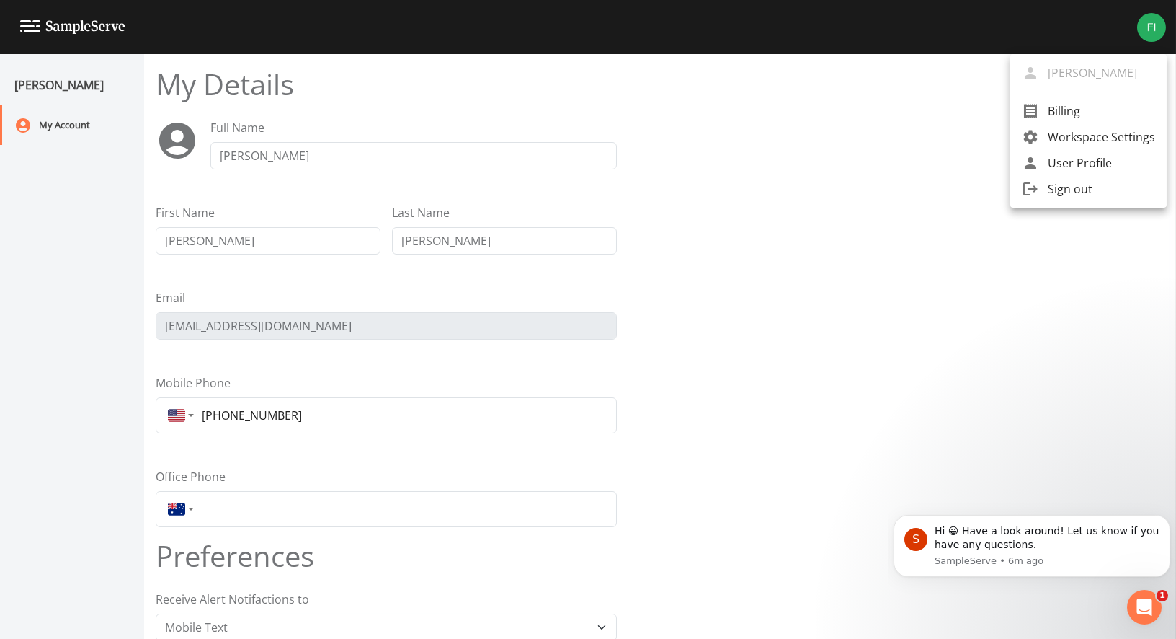
click at [1076, 136] on span "Workspace Settings" at bounding box center [1101, 136] width 107 height 17
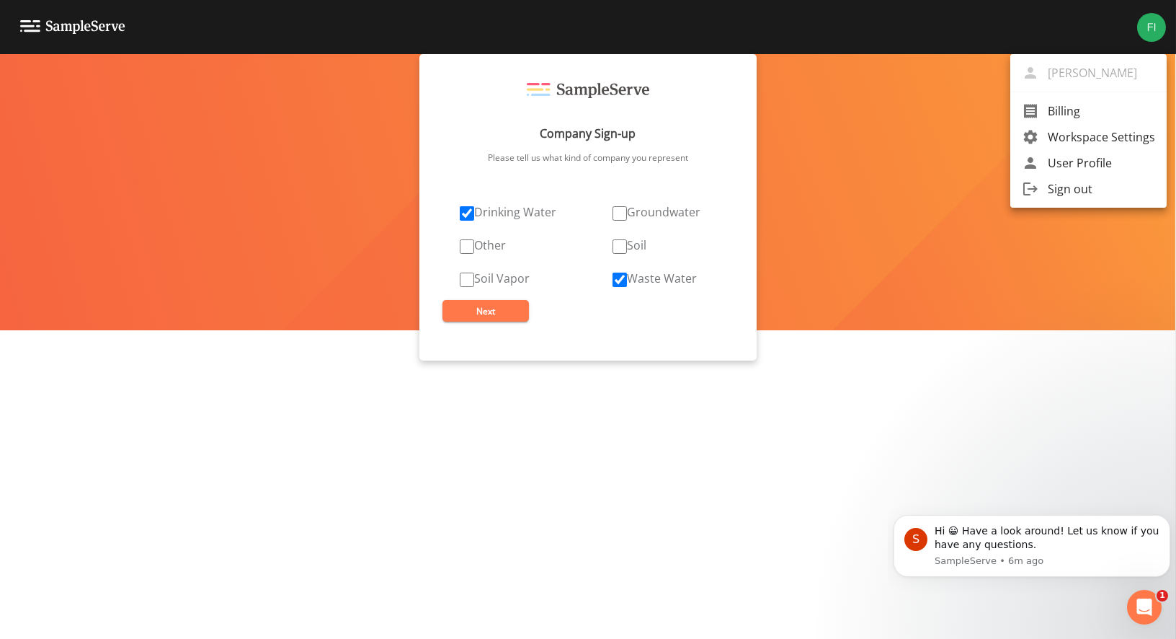
click at [949, 210] on div at bounding box center [588, 319] width 1176 height 639
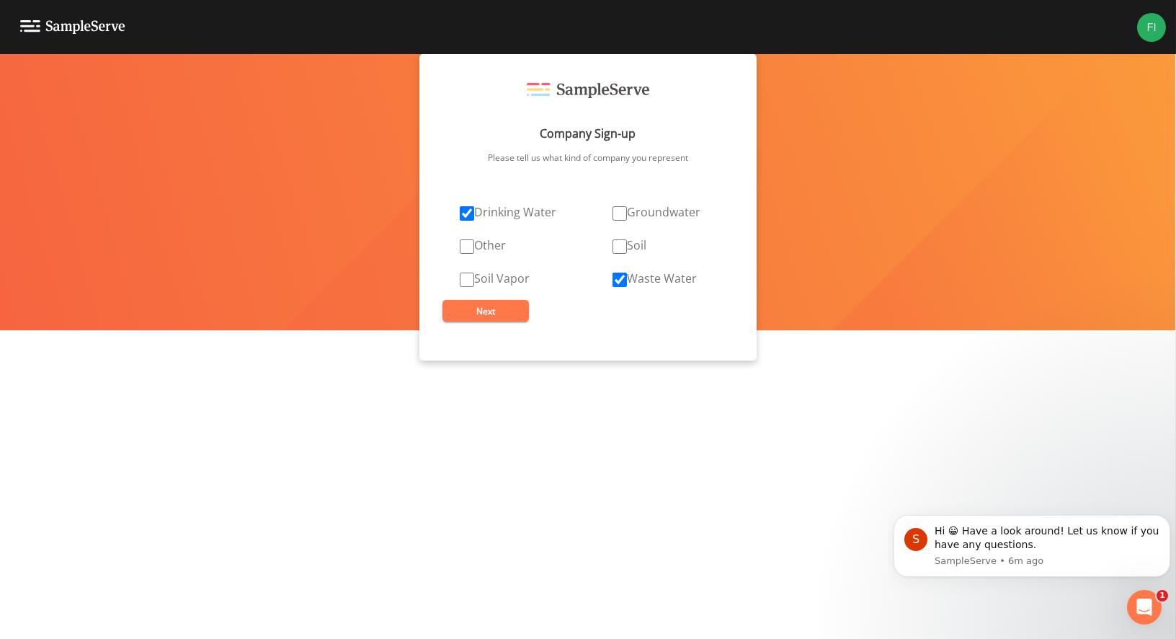
click at [490, 320] on button "Next" at bounding box center [486, 311] width 87 height 22
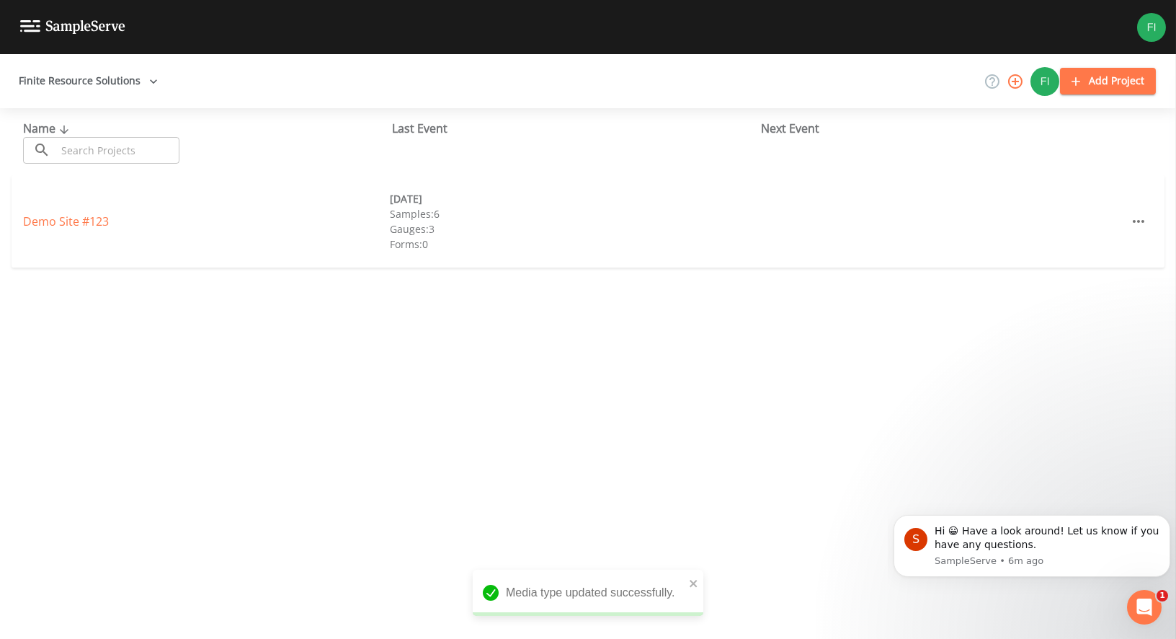
click at [492, 320] on div "Name ​ ​ Last Event Next Event Demo Site #123 [DATE] Samples: 6 Gauges: 3 Forms…" at bounding box center [588, 373] width 1176 height 531
click at [127, 146] on input "text" at bounding box center [117, 150] width 123 height 27
click at [30, 215] on link "Demo Site #123" at bounding box center [66, 221] width 86 height 16
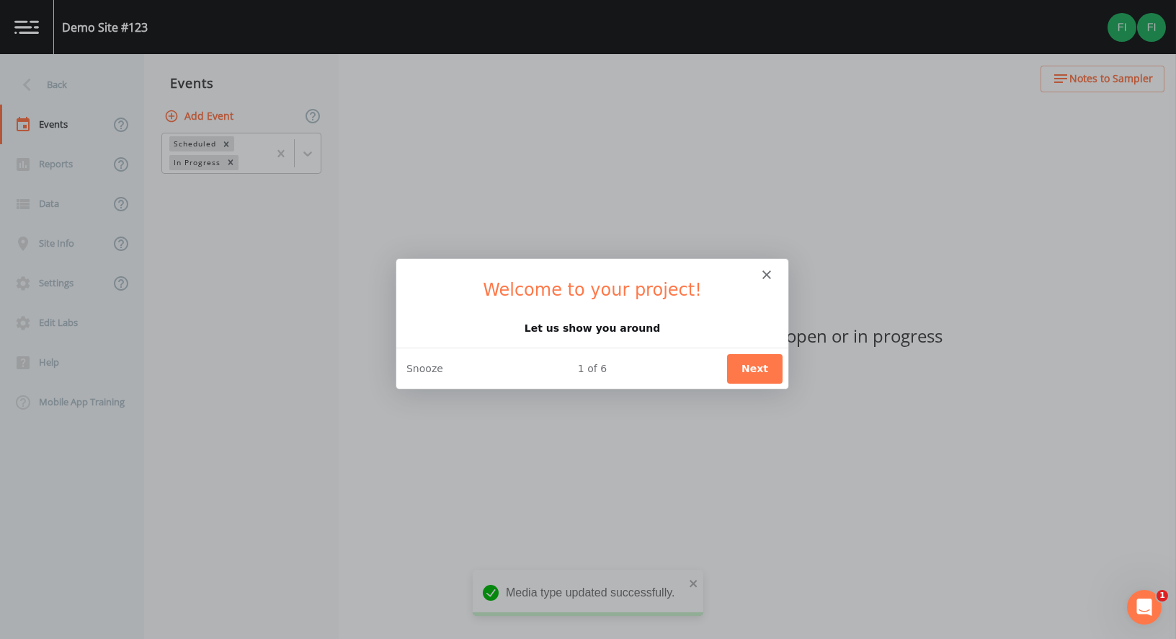
click at [765, 373] on button "Next" at bounding box center [754, 368] width 56 height 30
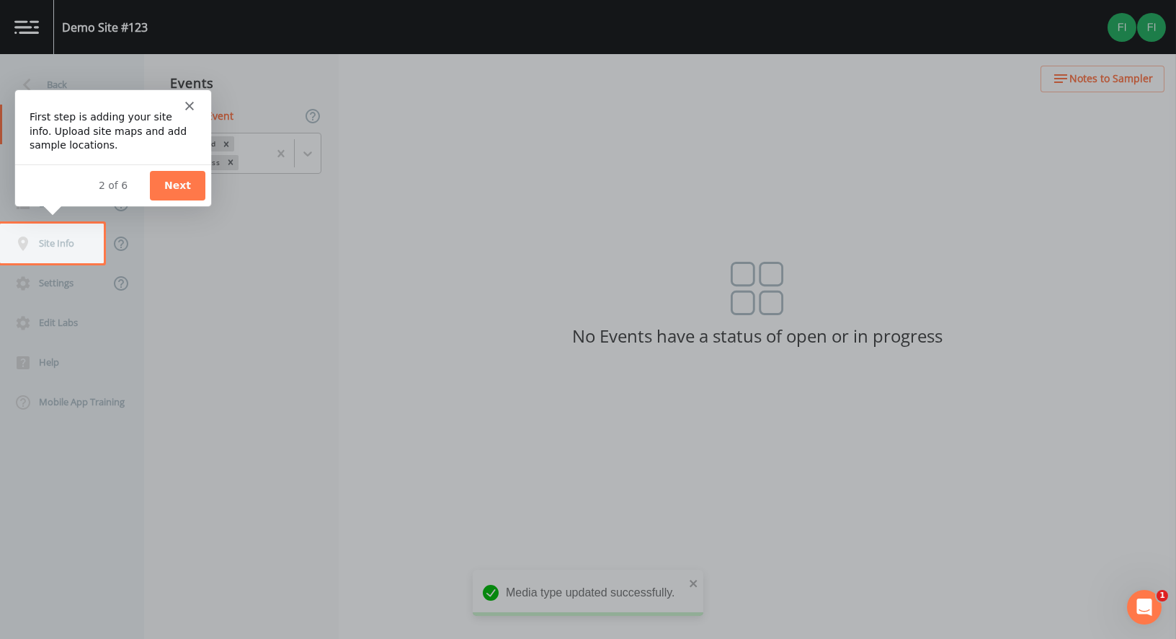
click at [185, 190] on button "Next" at bounding box center [177, 184] width 56 height 30
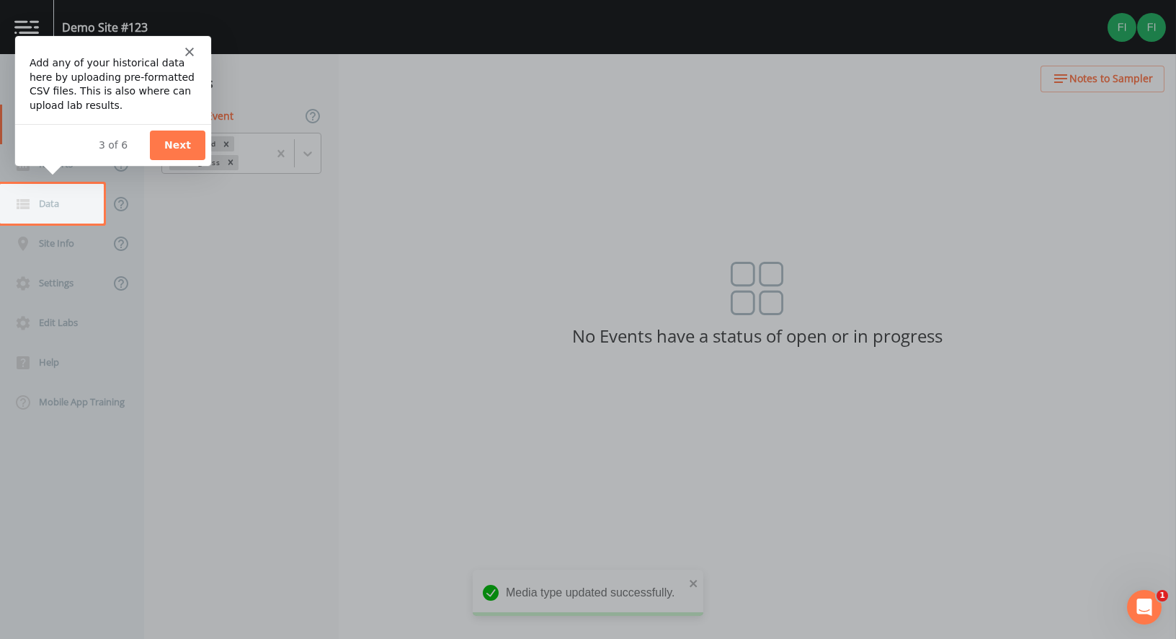
click at [188, 143] on button "Next" at bounding box center [177, 145] width 56 height 30
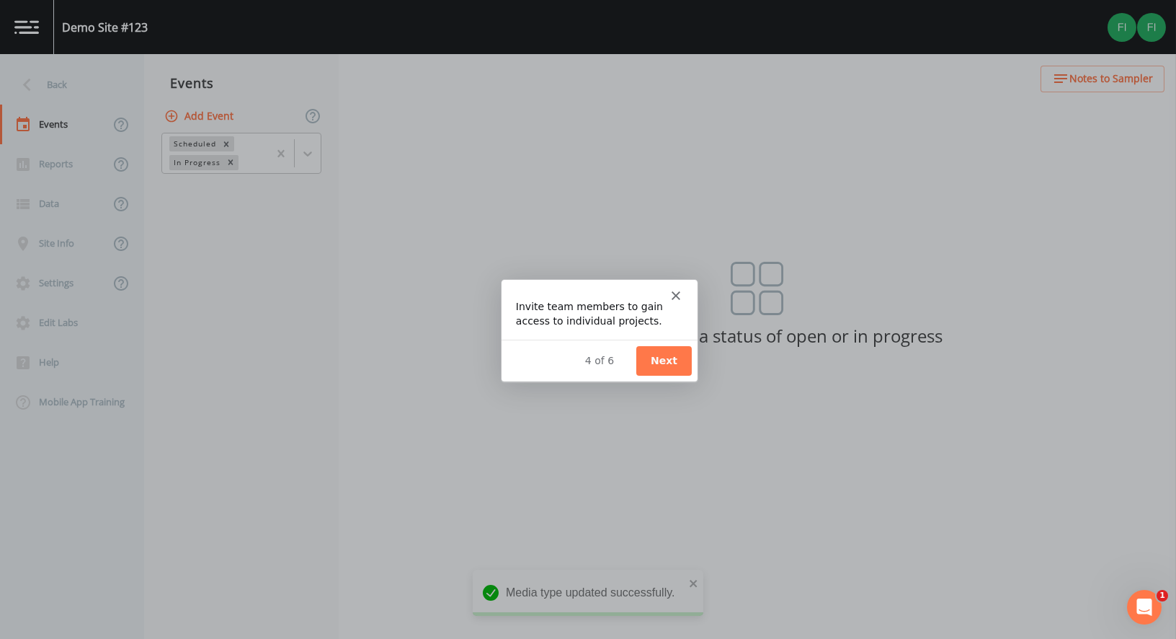
click at [528, 169] on div "Product tour overlay" at bounding box center [588, 319] width 1176 height 639
click at [677, 363] on button "Next" at bounding box center [663, 360] width 56 height 30
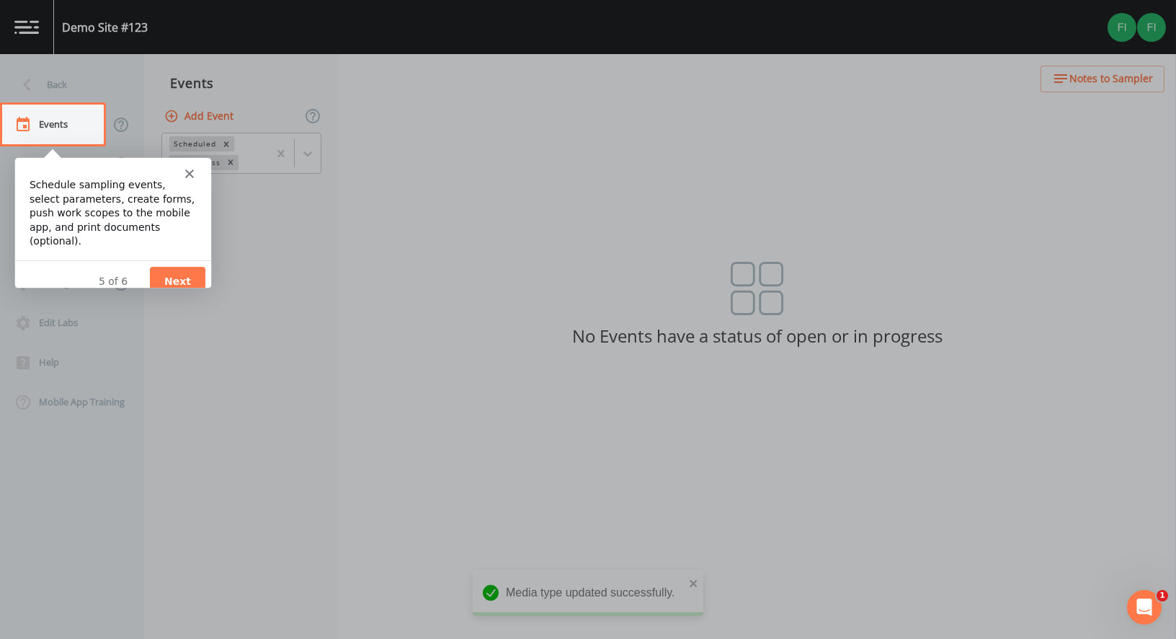
click at [200, 265] on button "Next" at bounding box center [177, 280] width 56 height 30
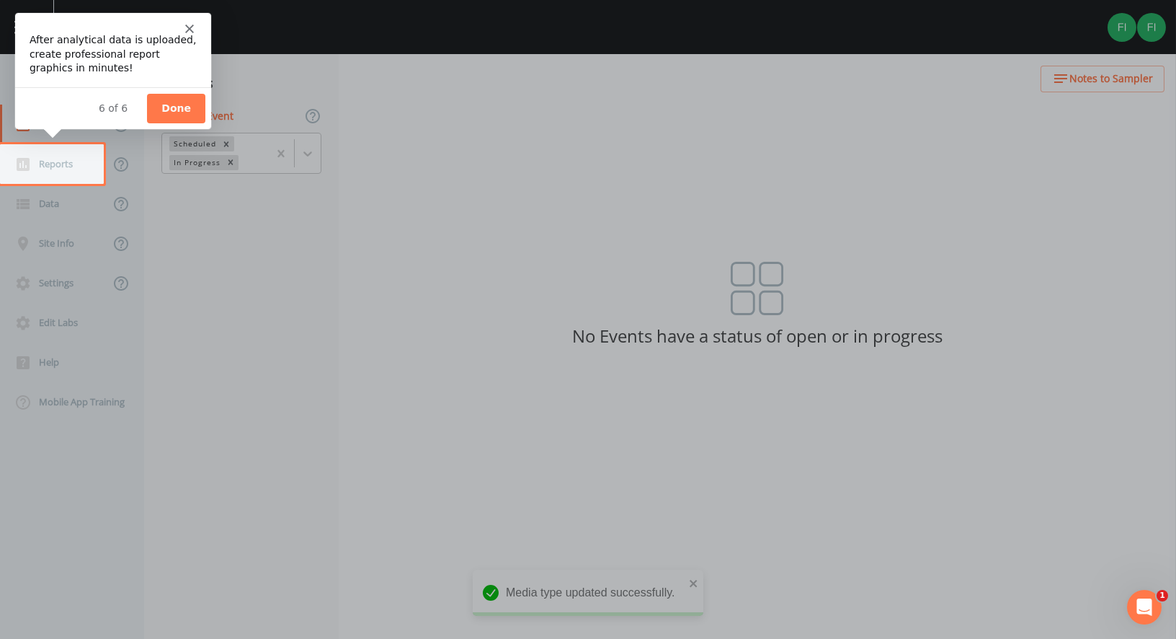
click at [510, 168] on div "Product tour overlay" at bounding box center [588, 319] width 1176 height 639
click at [181, 112] on button "Done" at bounding box center [175, 108] width 58 height 30
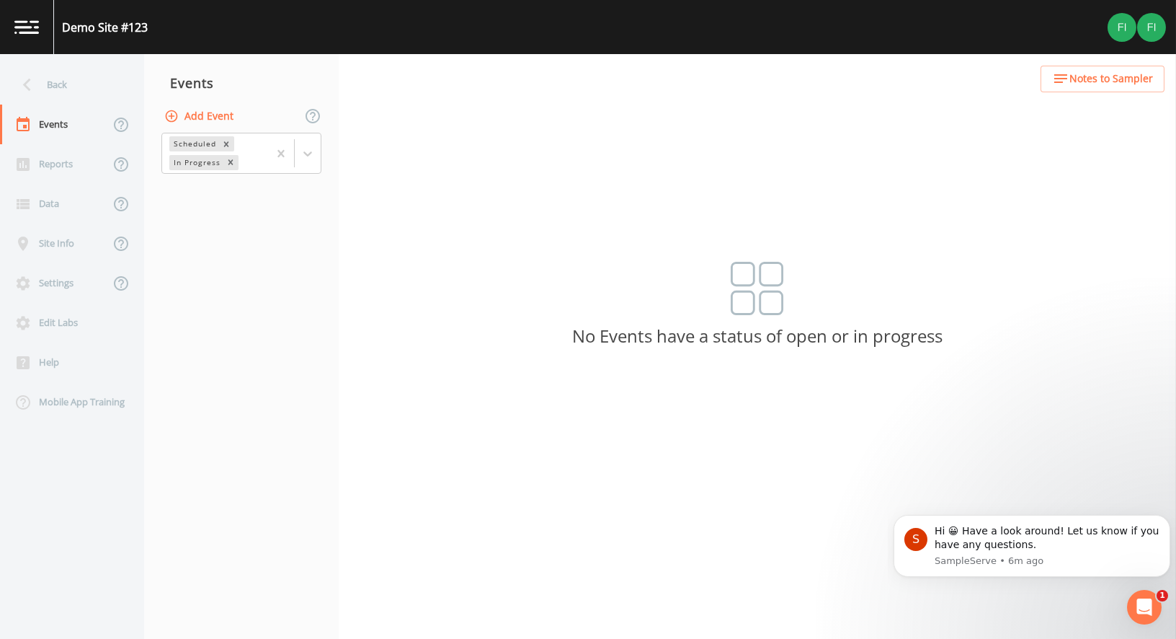
click at [416, 120] on div "Back Events Reports Data Site Info Settings Edit Labs Help Mobile App Training …" at bounding box center [588, 346] width 1176 height 585
click at [231, 263] on nav "Events Add Event Scheduled In Progress" at bounding box center [241, 346] width 195 height 585
click at [66, 133] on div "Events" at bounding box center [55, 125] width 110 height 40
click at [312, 159] on icon at bounding box center [308, 153] width 14 height 14
drag, startPoint x: 206, startPoint y: 238, endPoint x: 226, endPoint y: 208, distance: 36.4
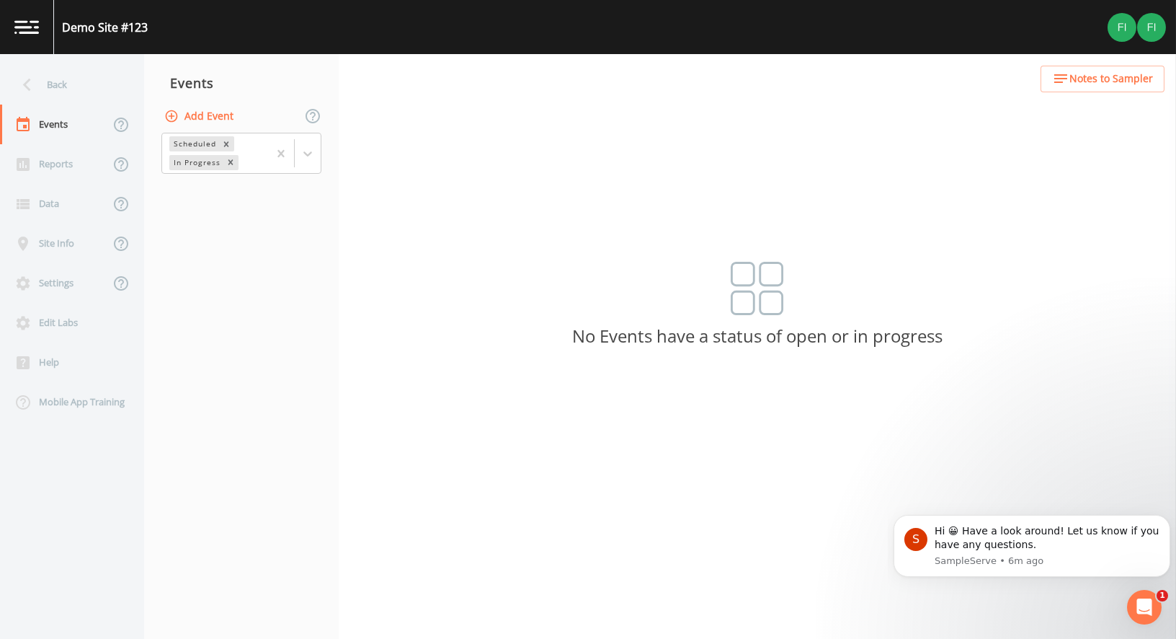
click at [206, 239] on nav "Events Add Event Scheduled In Progress" at bounding box center [241, 346] width 195 height 585
click at [206, 118] on button "Add Event" at bounding box center [200, 116] width 78 height 27
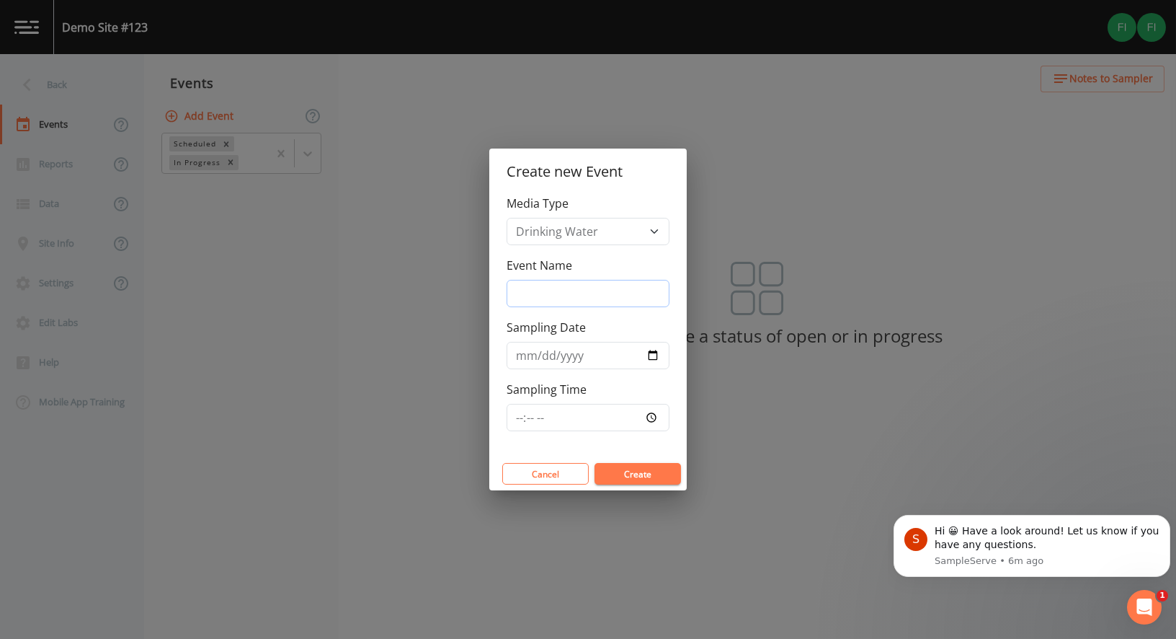
click at [585, 297] on input "Event Name" at bounding box center [588, 293] width 163 height 27
click at [590, 360] on input "Sampling Date" at bounding box center [588, 355] width 163 height 27
click at [669, 349] on input "Sampling Date" at bounding box center [588, 355] width 163 height 27
click at [658, 366] on input "Sampling Date" at bounding box center [588, 355] width 163 height 27
click at [650, 354] on input "Sampling Date" at bounding box center [588, 355] width 163 height 27
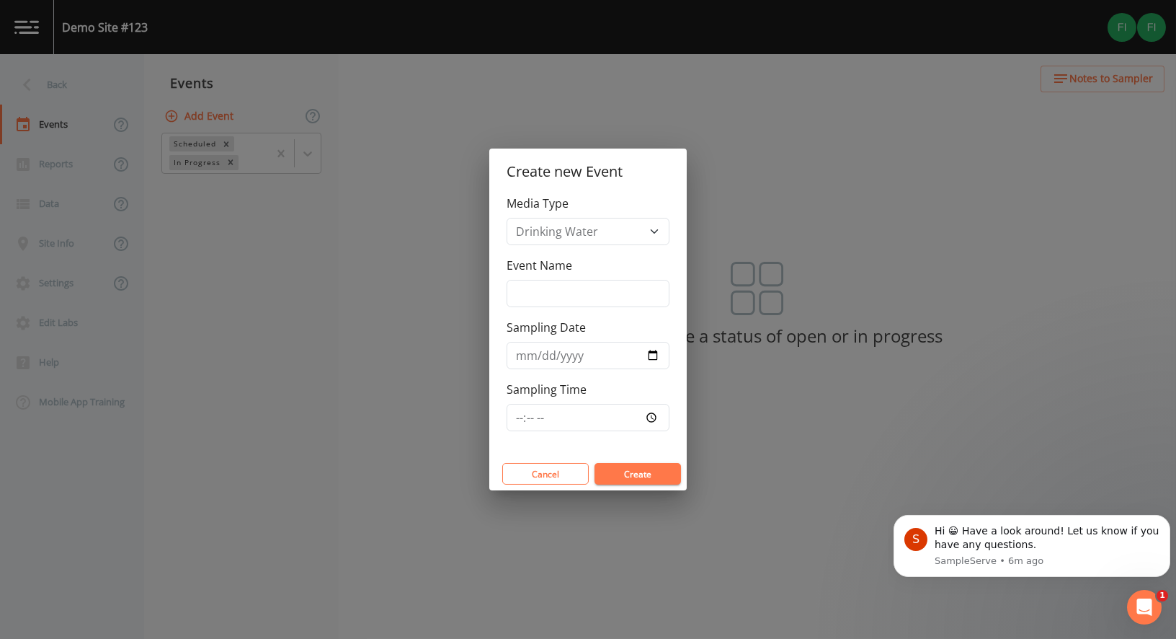
click at [618, 201] on div "Media Type Drinking Water Waste Water" at bounding box center [588, 220] width 163 height 50
click at [599, 244] on select "Drinking Water Waste Water" at bounding box center [588, 231] width 163 height 27
select select "waste_water"
click at [507, 218] on select "Drinking Water Waste Water" at bounding box center [588, 231] width 163 height 27
click at [565, 295] on input "Event Name" at bounding box center [588, 293] width 163 height 27
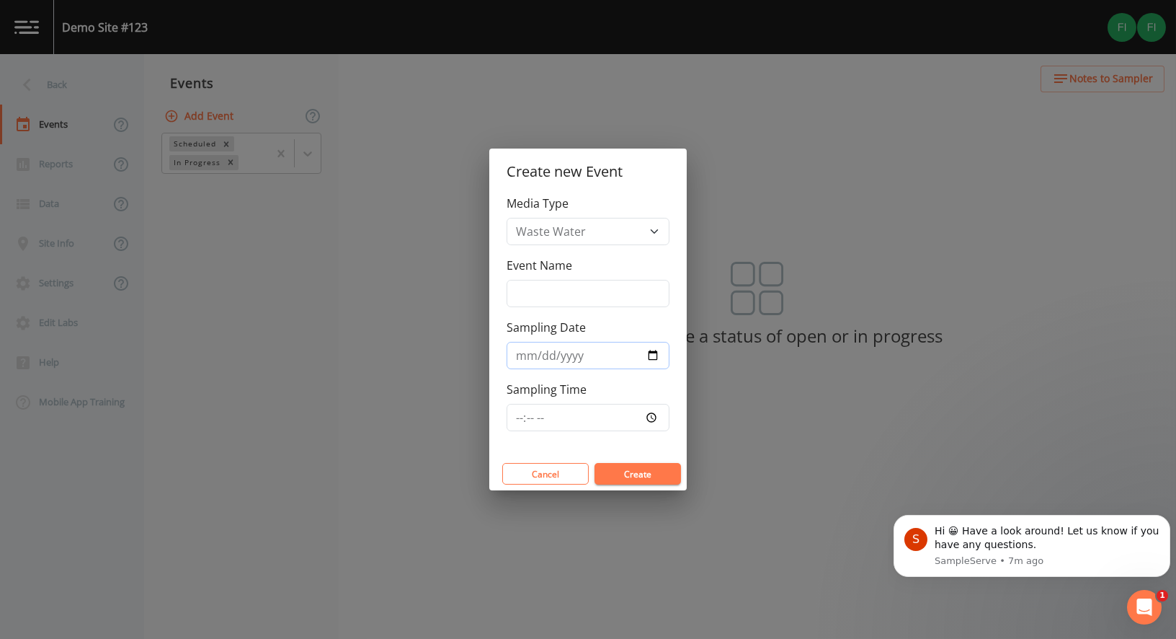
click at [662, 359] on input "Sampling Date" at bounding box center [588, 355] width 163 height 27
click at [654, 362] on input "Sampling Date" at bounding box center [588, 355] width 163 height 27
click at [624, 355] on input "[DATE]" at bounding box center [588, 355] width 163 height 27
click at [543, 360] on input "[DATE]" at bounding box center [588, 355] width 163 height 27
click at [595, 463] on button "Create" at bounding box center [638, 474] width 87 height 22
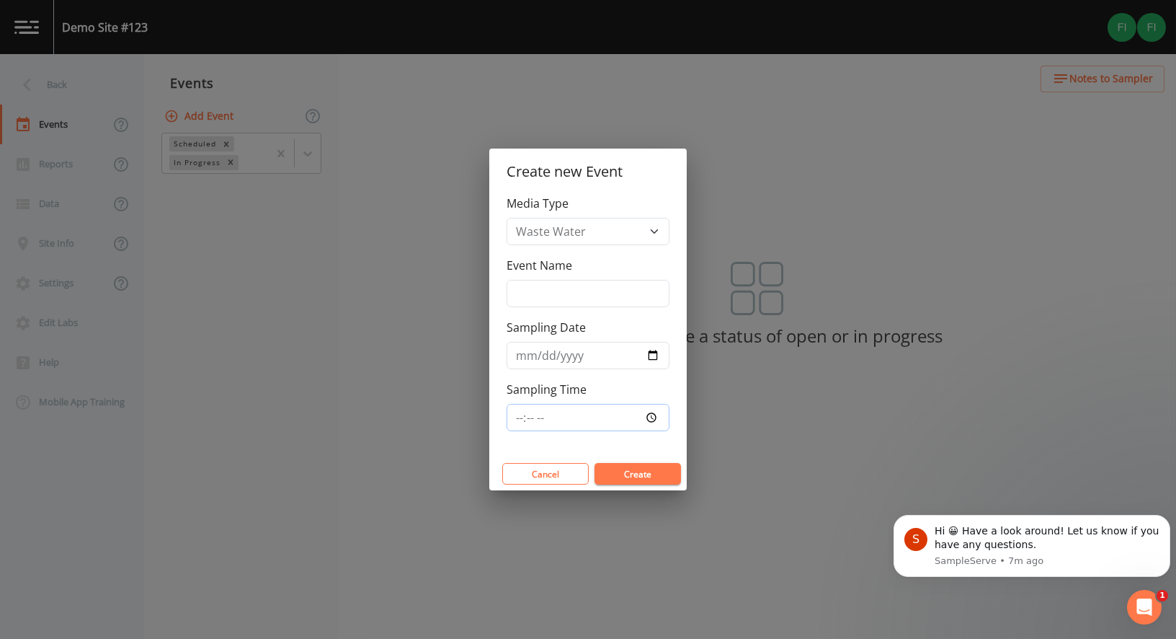
click at [562, 418] on input "Sampling Time" at bounding box center [588, 417] width 163 height 27
click at [627, 352] on input "[DATE]" at bounding box center [588, 355] width 163 height 27
click at [662, 353] on input "[DATE]" at bounding box center [588, 355] width 163 height 27
click at [650, 363] on input "[DATE]" at bounding box center [588, 355] width 163 height 27
click at [645, 355] on input "[DATE]" at bounding box center [588, 355] width 163 height 27
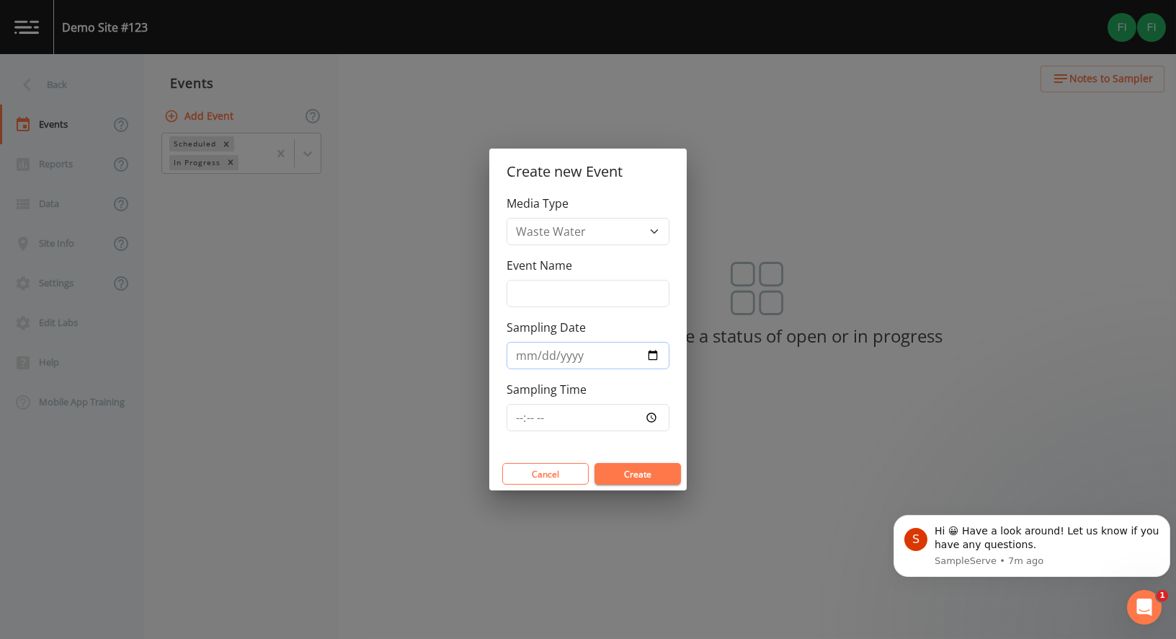
type input "[DATE]"
click at [588, 417] on input "Sampling Time" at bounding box center [588, 417] width 163 height 27
click at [315, 353] on div "Create new Event Media Type Drinking Water Waste Water Event Name Sampling Date…" at bounding box center [588, 319] width 1176 height 639
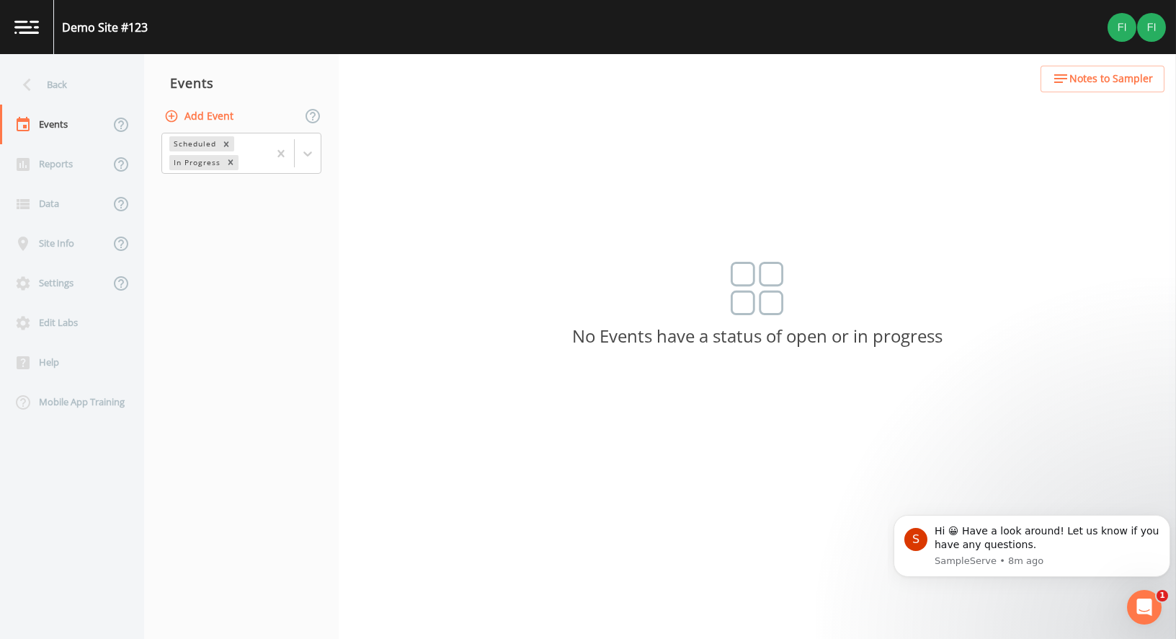
click at [745, 211] on div "Back Events Reports Data Site Info Settings Edit Labs Help Mobile App Training …" at bounding box center [588, 346] width 1176 height 585
click at [1083, 84] on span "Notes to Sampler" at bounding box center [1112, 79] width 84 height 18
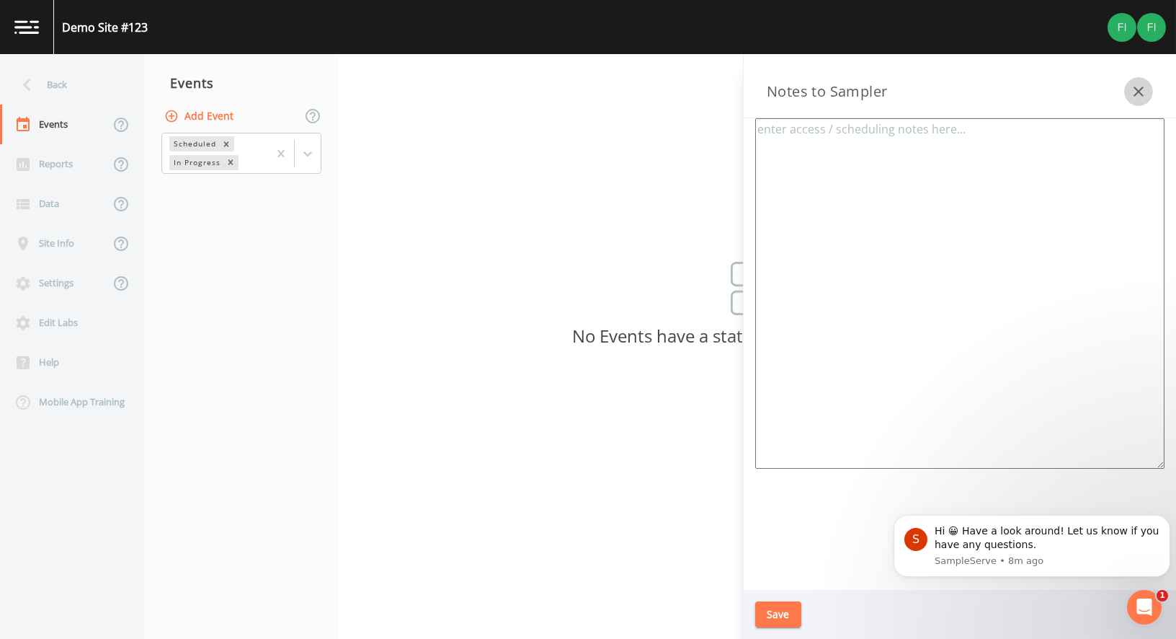
click at [1132, 93] on icon "button" at bounding box center [1138, 91] width 17 height 17
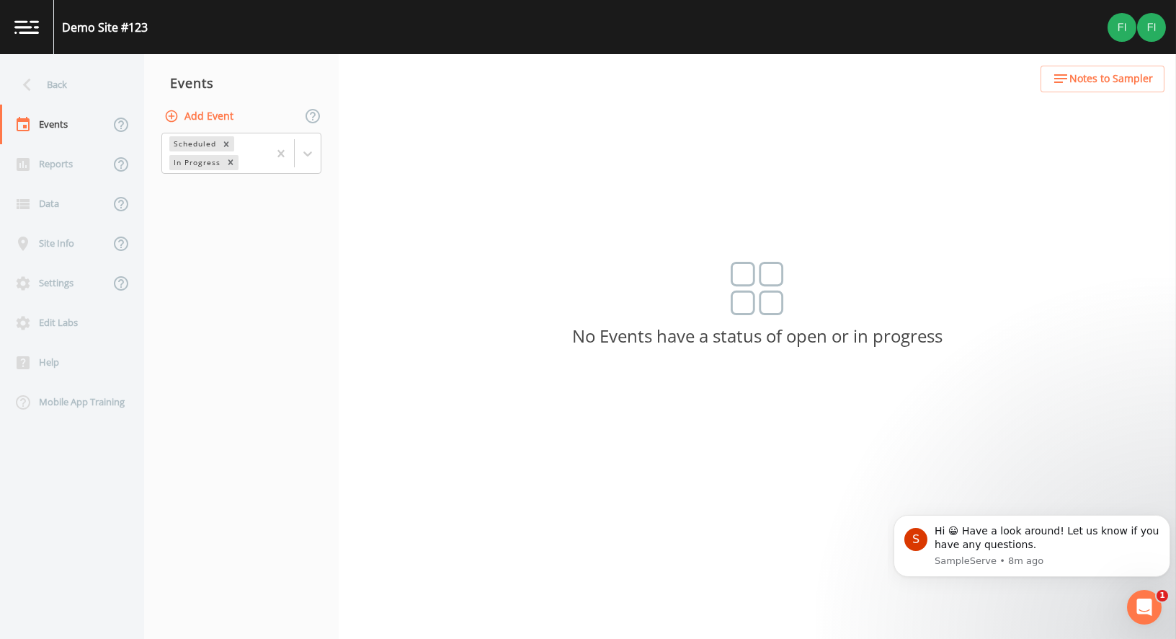
click at [450, 214] on div "Back Events Reports Data Site Info Settings Edit Labs Help Mobile App Training …" at bounding box center [588, 346] width 1176 height 585
click at [68, 174] on div "Reports" at bounding box center [55, 164] width 110 height 40
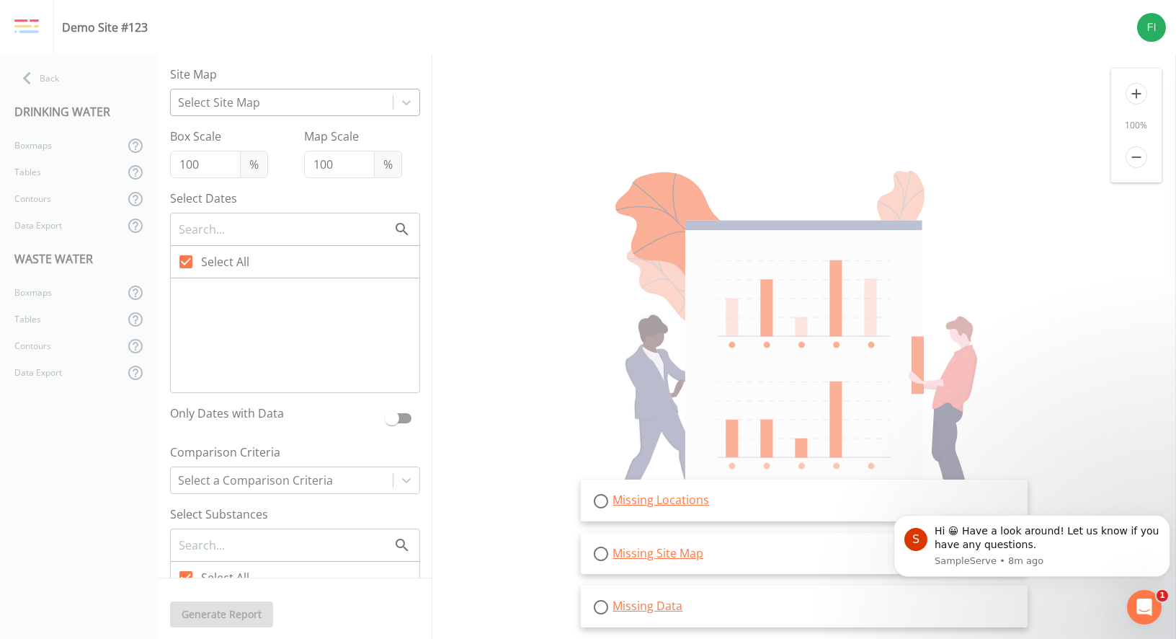
click at [296, 100] on div at bounding box center [282, 102] width 208 height 20
click at [299, 148] on div "No options" at bounding box center [295, 139] width 250 height 29
click at [267, 84] on div "Site Map" at bounding box center [295, 77] width 250 height 23
click at [108, 26] on div "Demo Site #123" at bounding box center [105, 27] width 86 height 17
drag, startPoint x: 151, startPoint y: 25, endPoint x: 52, endPoint y: 30, distance: 98.9
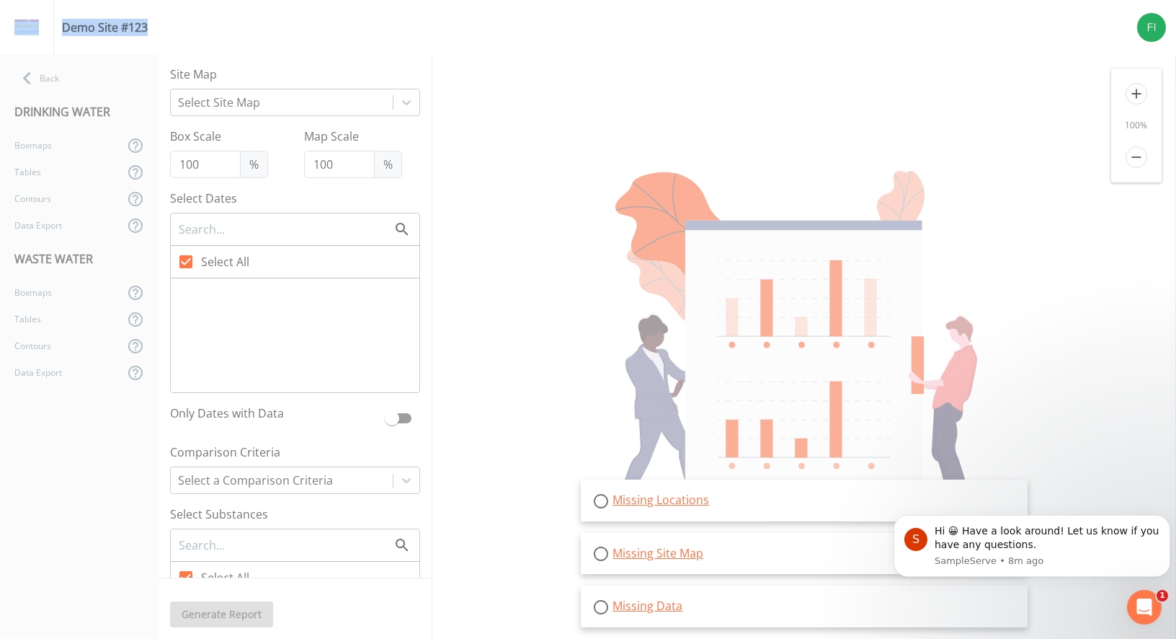
click at [52, 30] on div "Demo Site #123" at bounding box center [588, 27] width 1176 height 54
click at [145, 29] on div "Demo Site #123" at bounding box center [105, 27] width 86 height 17
click at [737, 84] on div "Missing Locations Missing Site Map Missing Data" at bounding box center [805, 346] width 744 height 585
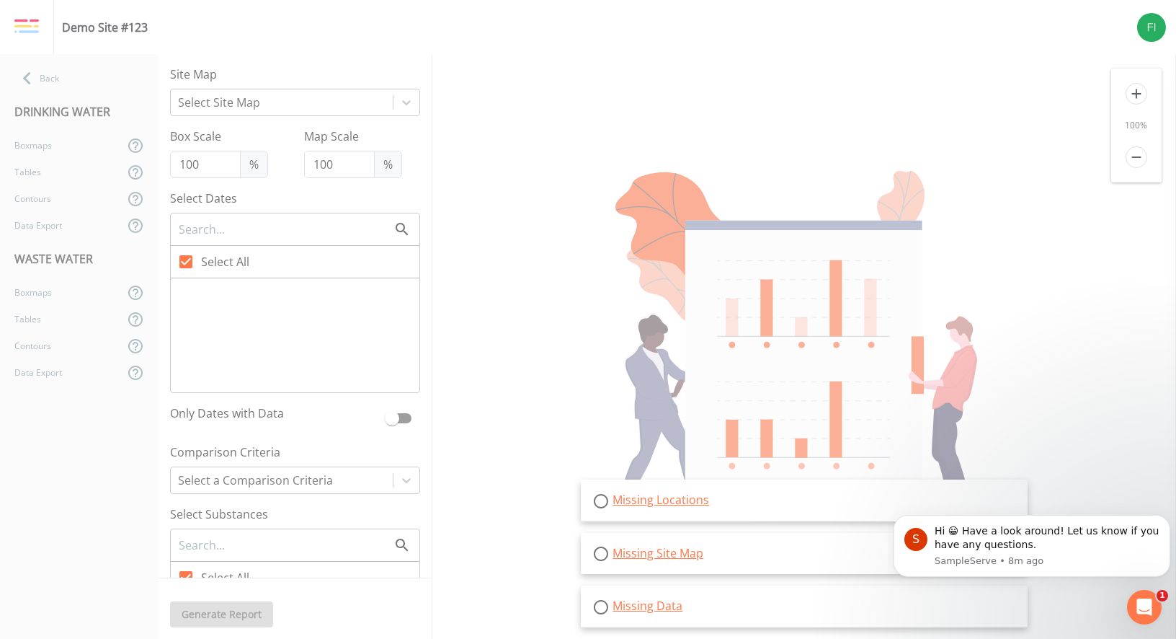
click at [1142, 90] on icon "add" at bounding box center [1137, 94] width 22 height 22
click at [1145, 154] on icon "remove" at bounding box center [1137, 157] width 22 height 22
click at [75, 155] on div "Boxmaps" at bounding box center [62, 145] width 124 height 27
click at [39, 70] on icon at bounding box center [26, 78] width 25 height 25
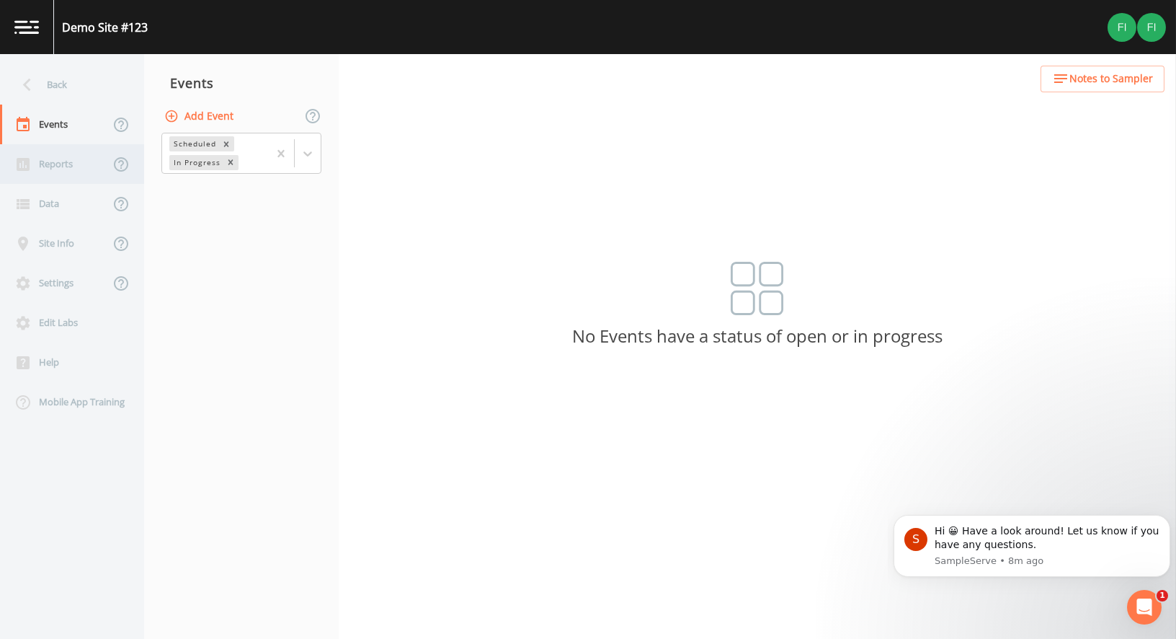
click at [62, 163] on div "Reports" at bounding box center [55, 164] width 110 height 40
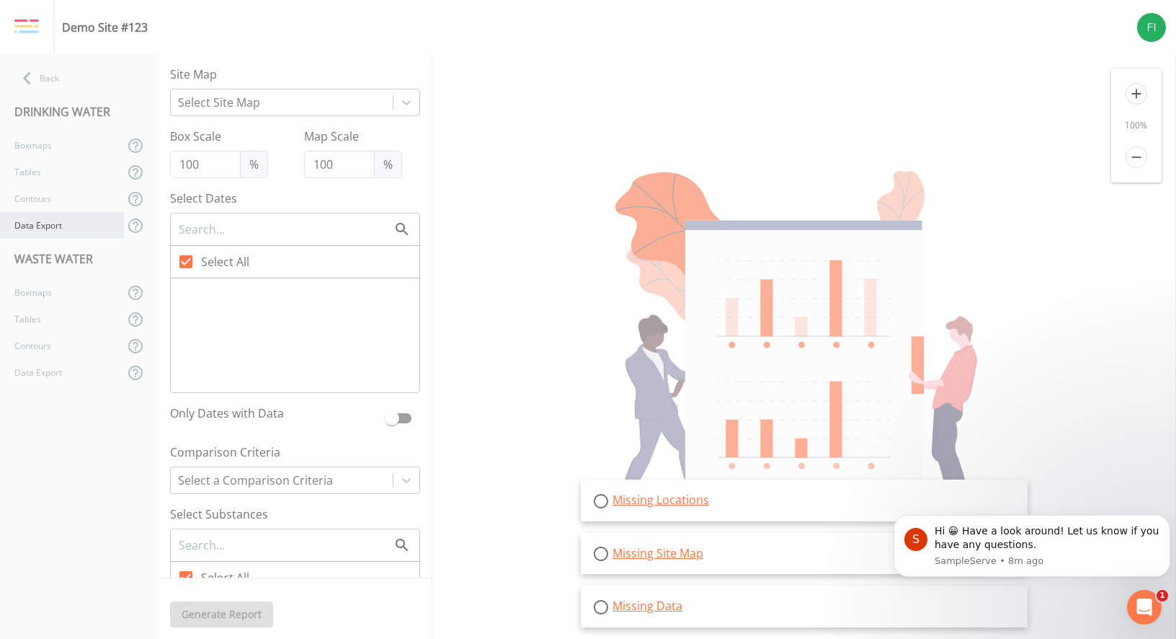
click at [90, 231] on div "Data Export" at bounding box center [62, 225] width 124 height 27
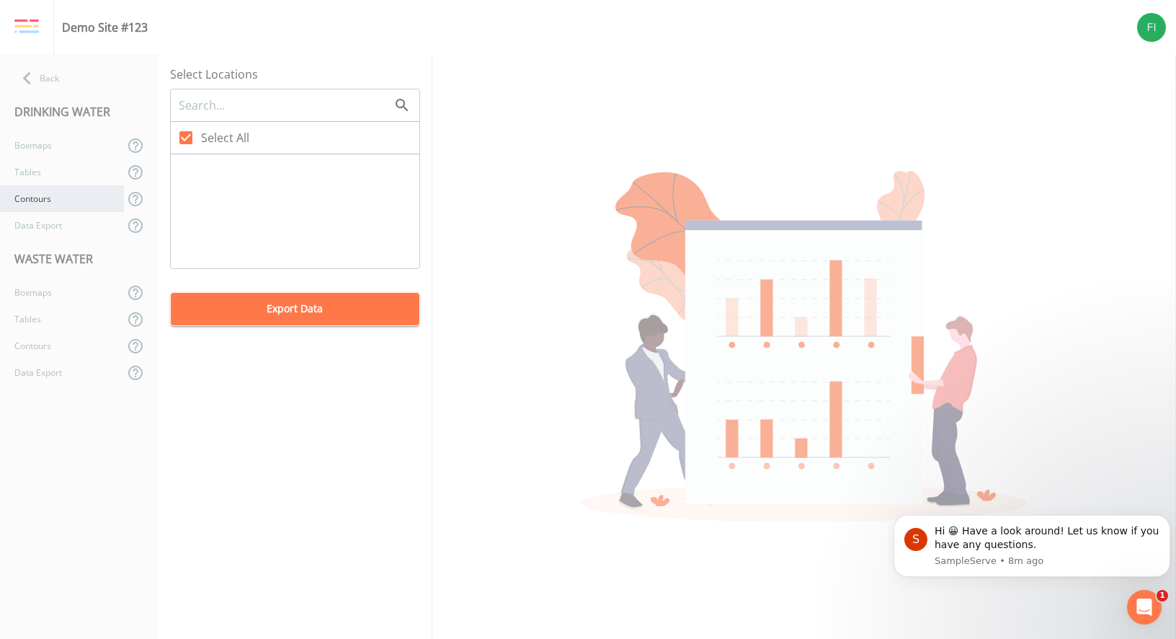
click at [80, 203] on div "Contours" at bounding box center [62, 198] width 124 height 27
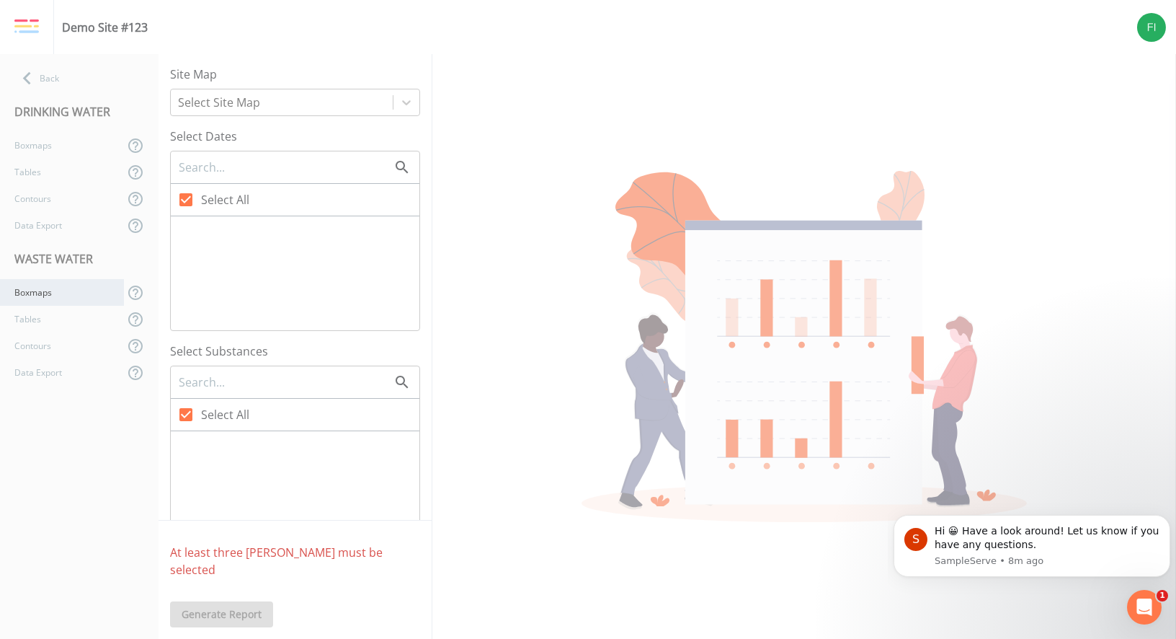
click at [74, 296] on div "Boxmaps" at bounding box center [62, 292] width 124 height 27
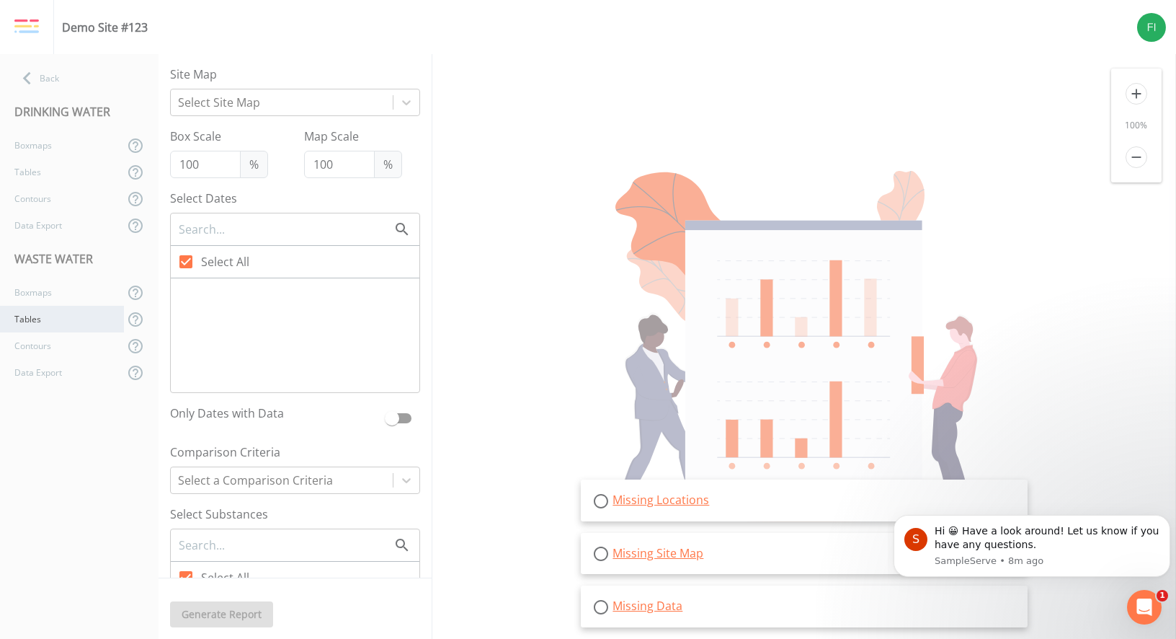
click at [74, 325] on div "Tables" at bounding box center [62, 319] width 124 height 27
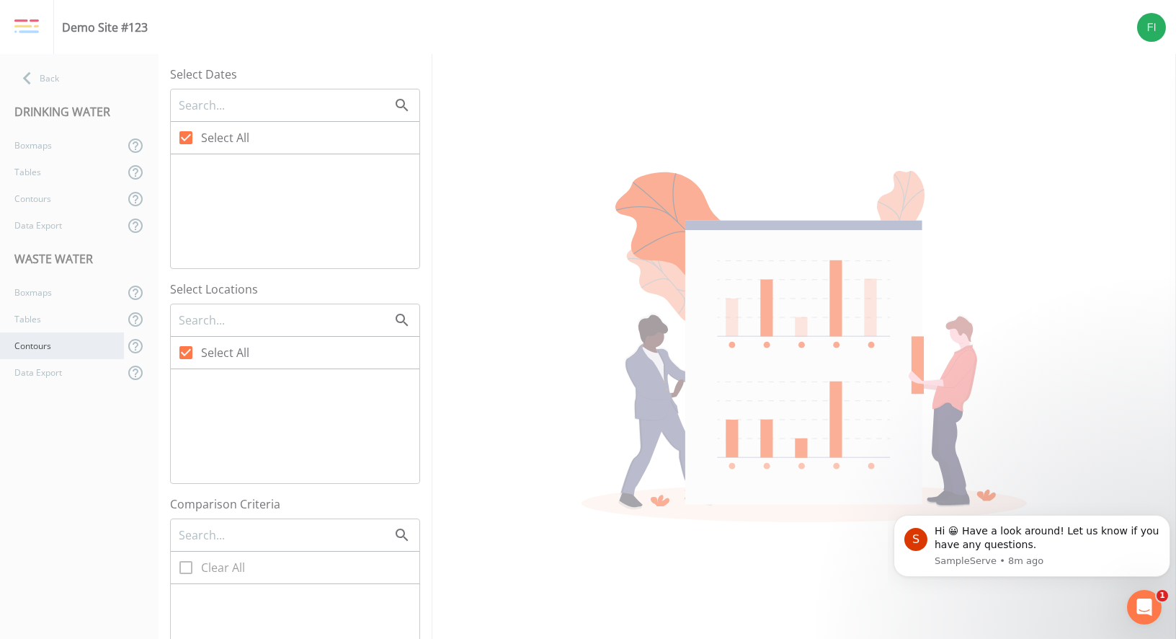
click at [78, 345] on div "Contours" at bounding box center [62, 345] width 124 height 27
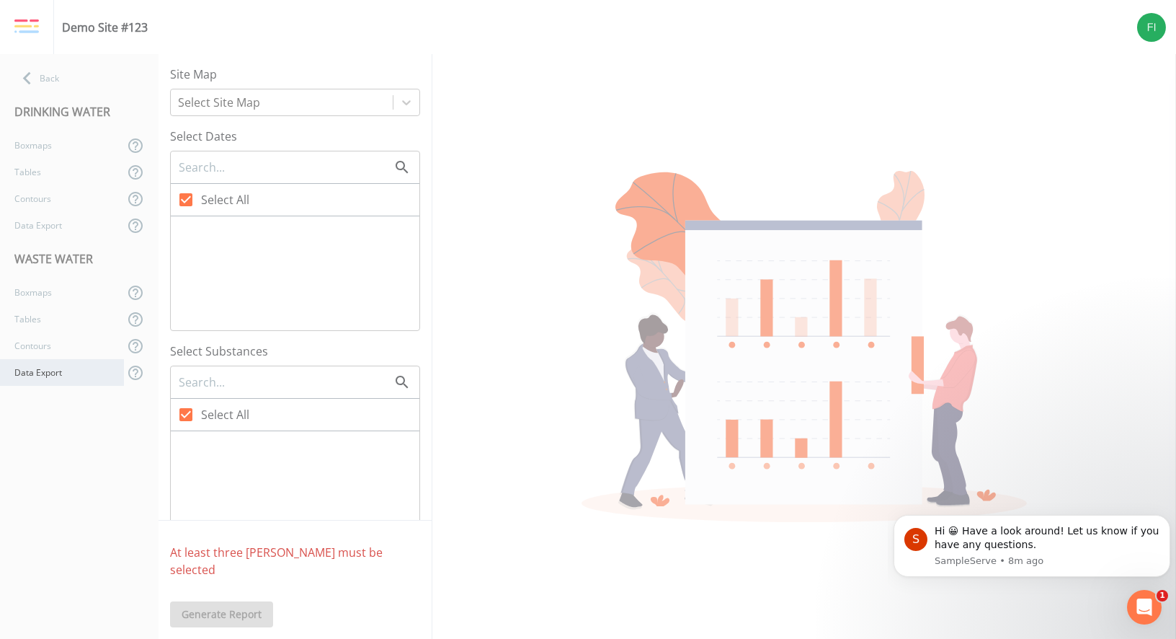
click at [74, 370] on div "Data Export" at bounding box center [62, 372] width 124 height 27
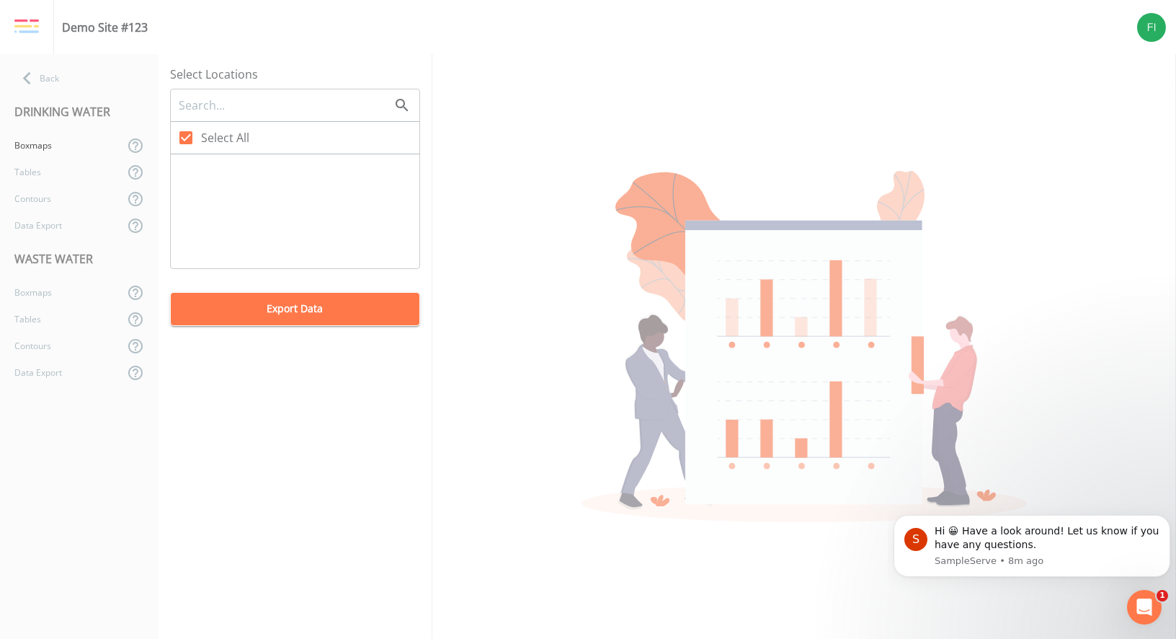
click at [45, 130] on nav "Back DRINKING WATER Boxmaps Tables Contours Data Export WASTE WATER Boxmaps Tab…" at bounding box center [79, 346] width 159 height 585
click at [69, 159] on div "Tables" at bounding box center [62, 172] width 124 height 27
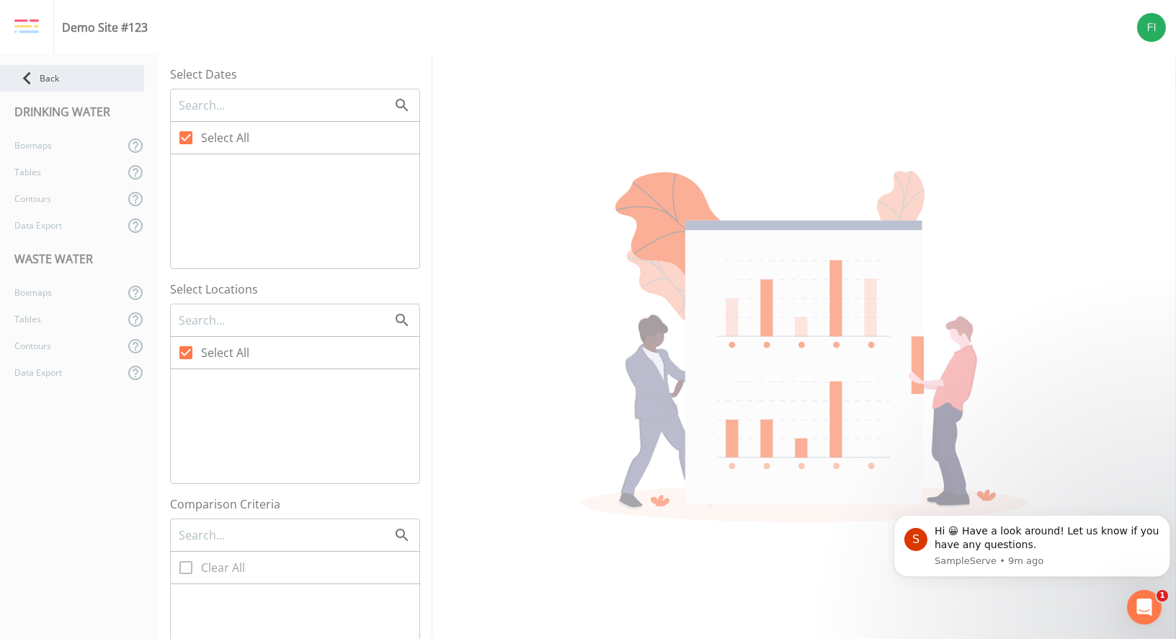
click at [44, 67] on div "Back" at bounding box center [72, 78] width 144 height 27
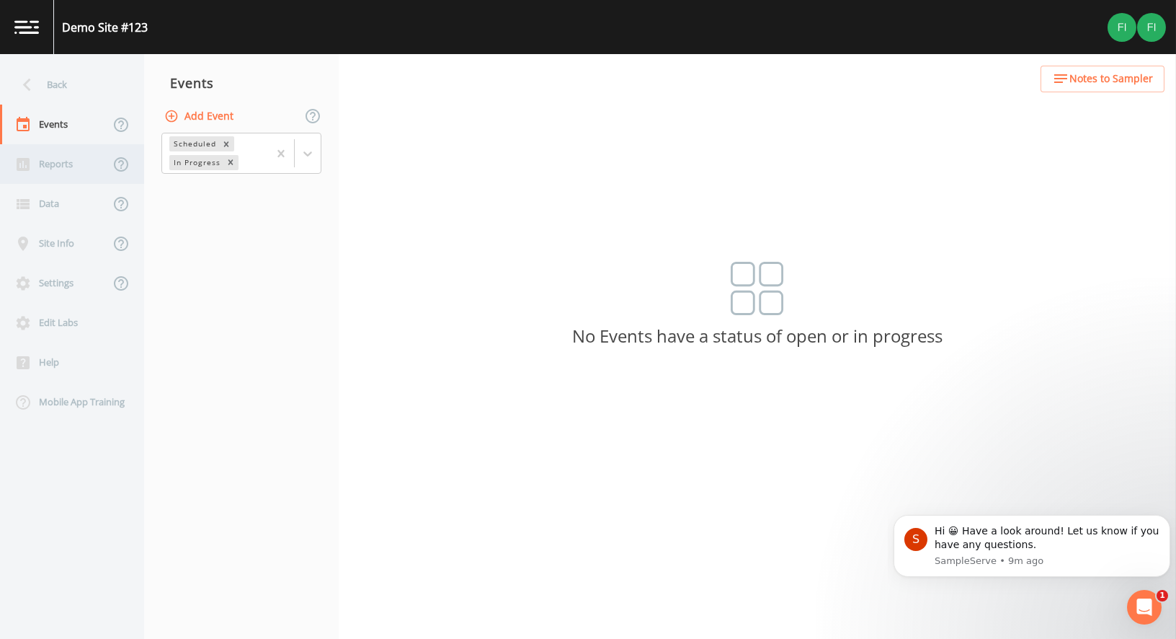
click at [68, 156] on div "Reports" at bounding box center [55, 164] width 110 height 40
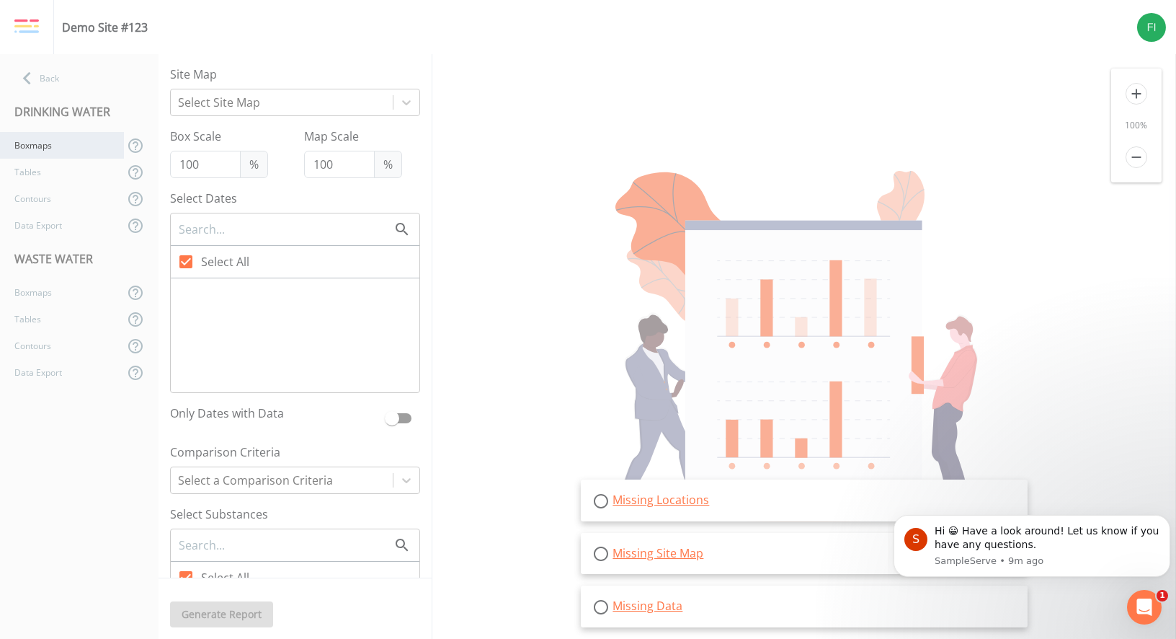
click at [57, 146] on div "Boxmaps" at bounding box center [62, 145] width 124 height 27
click at [48, 105] on div "DRINKING WATER" at bounding box center [79, 112] width 159 height 40
click at [38, 83] on icon at bounding box center [26, 78] width 25 height 25
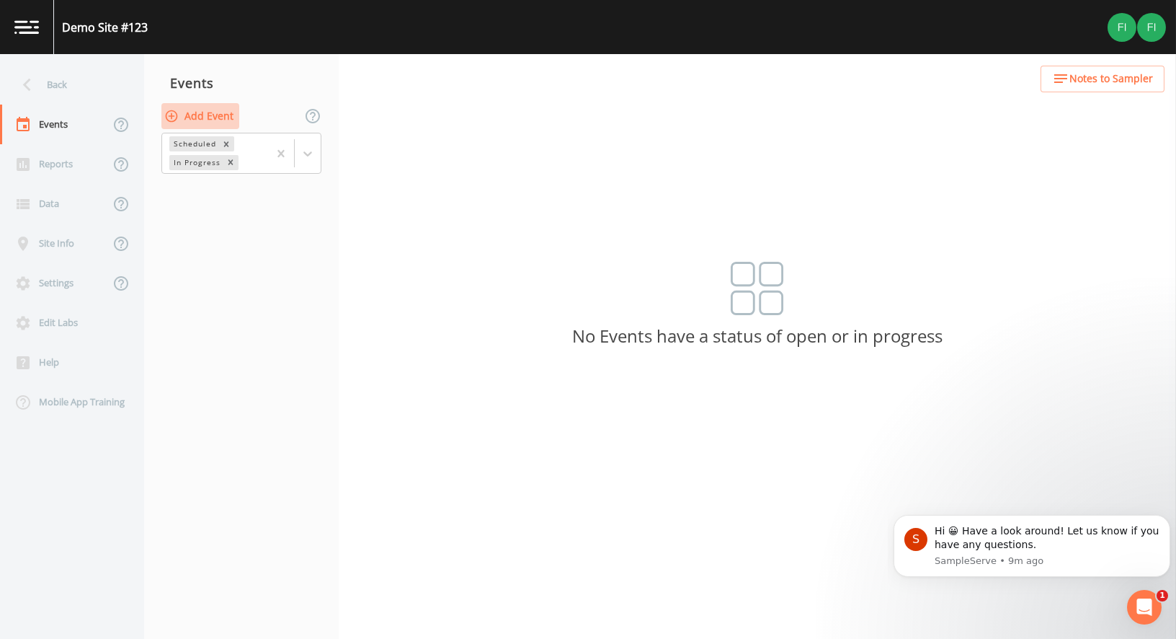
click at [214, 111] on button "Add Event" at bounding box center [200, 116] width 78 height 27
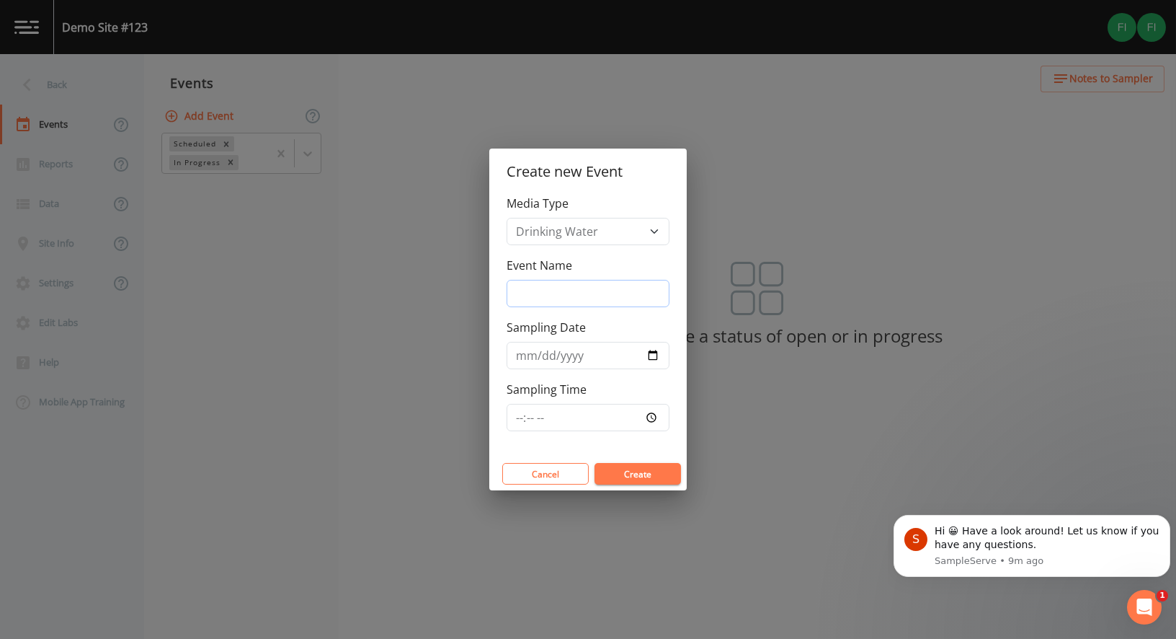
click at [551, 287] on input "Event Name" at bounding box center [588, 293] width 163 height 27
type input "W"
click at [595, 463] on button "Create" at bounding box center [638, 474] width 87 height 22
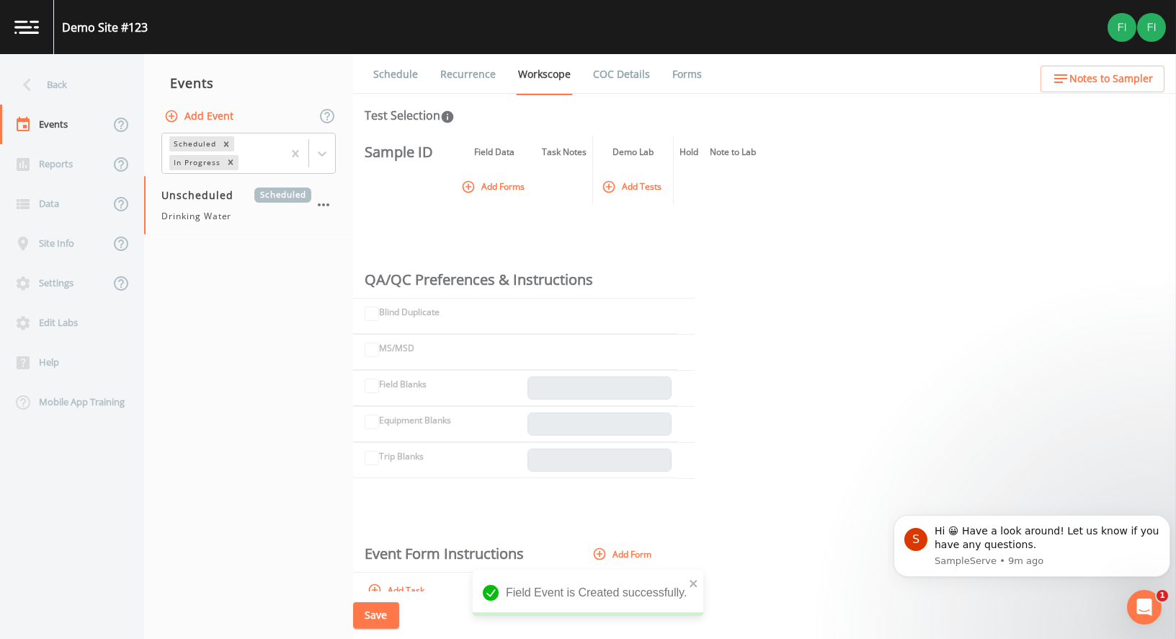
drag, startPoint x: 243, startPoint y: 178, endPoint x: 251, endPoint y: 174, distance: 9.0
click at [244, 178] on div "Unscheduled Scheduled Drinking Water" at bounding box center [248, 205] width 209 height 58
click at [218, 202] on div "Unscheduled Scheduled Drinking Water" at bounding box center [236, 204] width 150 height 35
click at [242, 194] on div "Unscheduled Scheduled" at bounding box center [236, 194] width 150 height 15
click at [331, 205] on icon "button" at bounding box center [323, 204] width 17 height 17
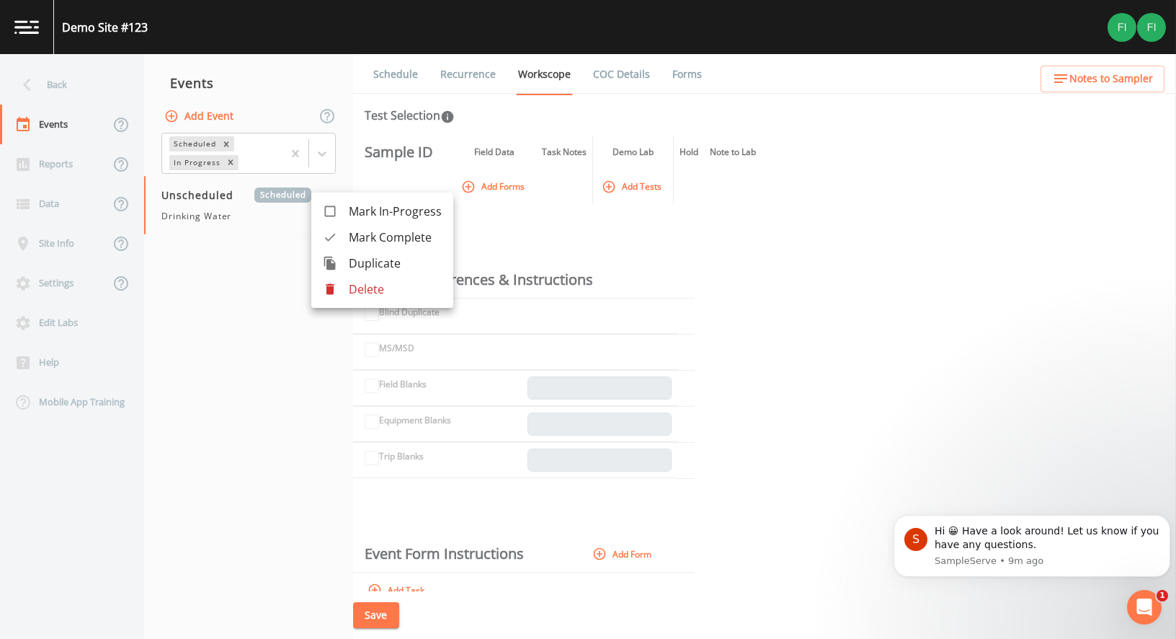
click at [221, 198] on div at bounding box center [588, 319] width 1176 height 639
click at [220, 198] on div "Mark In-Progress [PERSON_NAME] Complete Duplicate Delete" at bounding box center [588, 319] width 1176 height 639
drag, startPoint x: 810, startPoint y: 193, endPoint x: 721, endPoint y: 198, distance: 88.8
click at [810, 194] on div "Sample ID Field Data Task Notes Demo Lab Hold Note to Lab Add Forms Add Tests Q…" at bounding box center [764, 364] width 823 height 456
drag, startPoint x: 588, startPoint y: 113, endPoint x: 688, endPoint y: 105, distance: 101.2
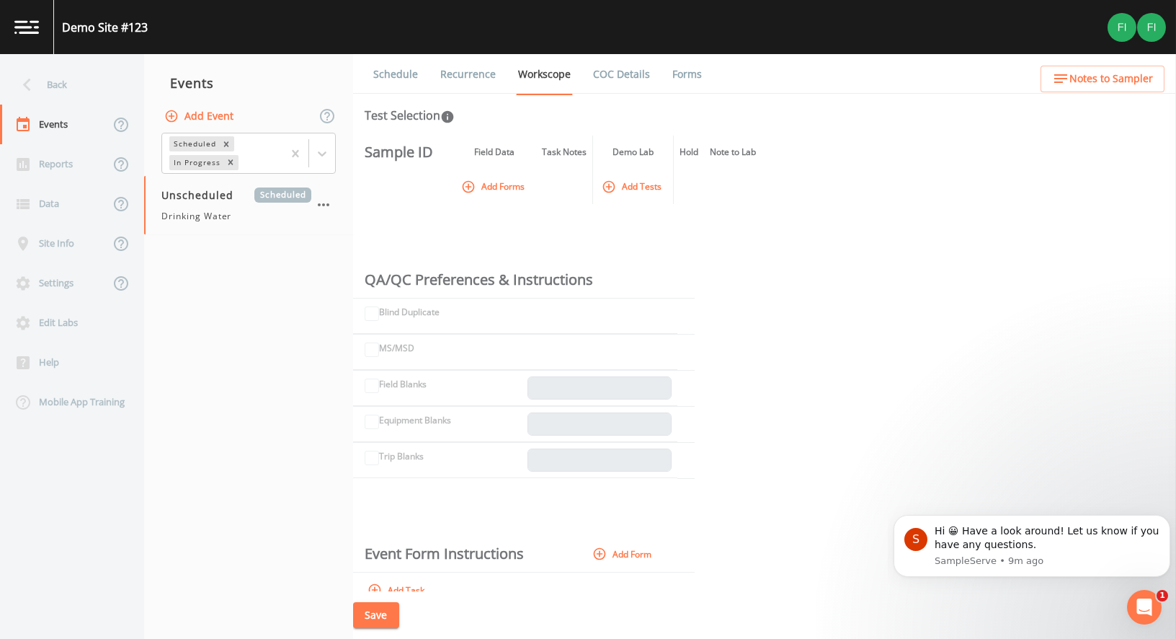
click at [588, 112] on div "Test Selection" at bounding box center [765, 115] width 800 height 17
click at [1023, 212] on div "Sample ID Field Data Task Notes Demo Lab Hold Note to Lab Add Forms Add Tests Q…" at bounding box center [764, 364] width 823 height 456
click at [1149, 33] on img at bounding box center [1152, 27] width 29 height 29
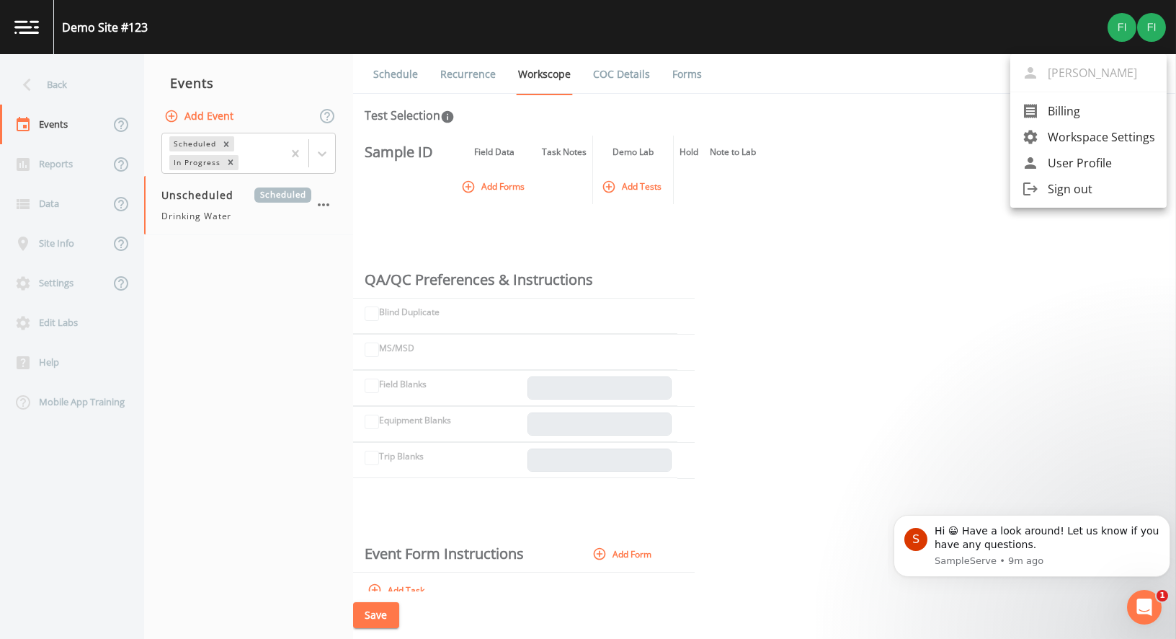
click at [1117, 27] on div at bounding box center [588, 319] width 1176 height 639
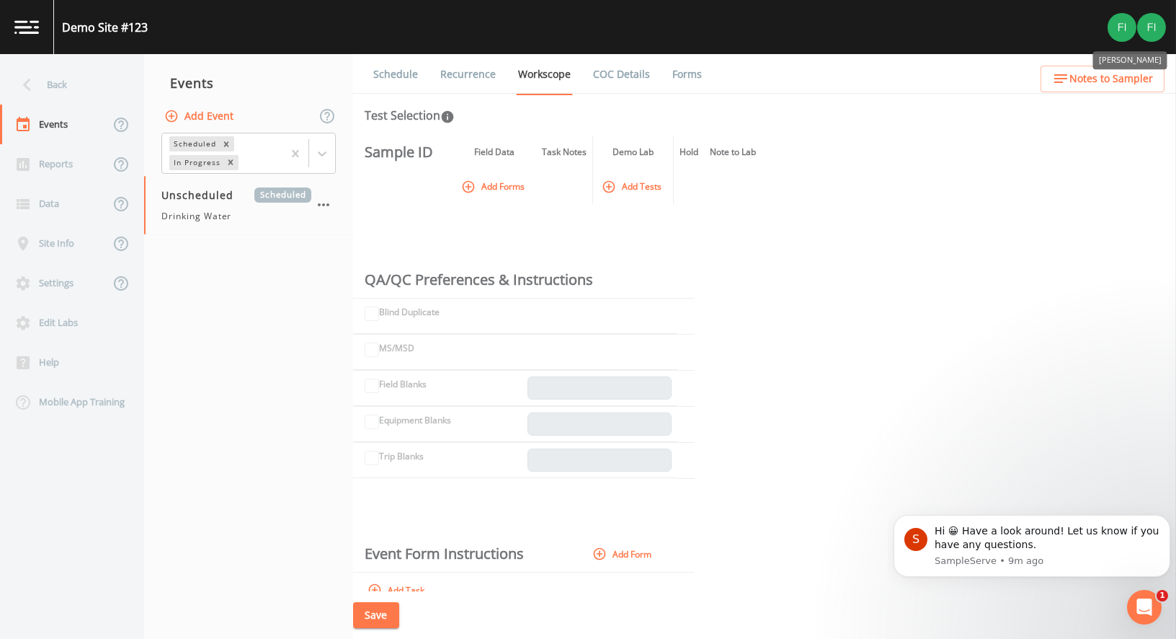
click at [1117, 27] on img "Lindsey Kahl" at bounding box center [1122, 27] width 29 height 29
click at [1153, 27] on img at bounding box center [1152, 27] width 29 height 29
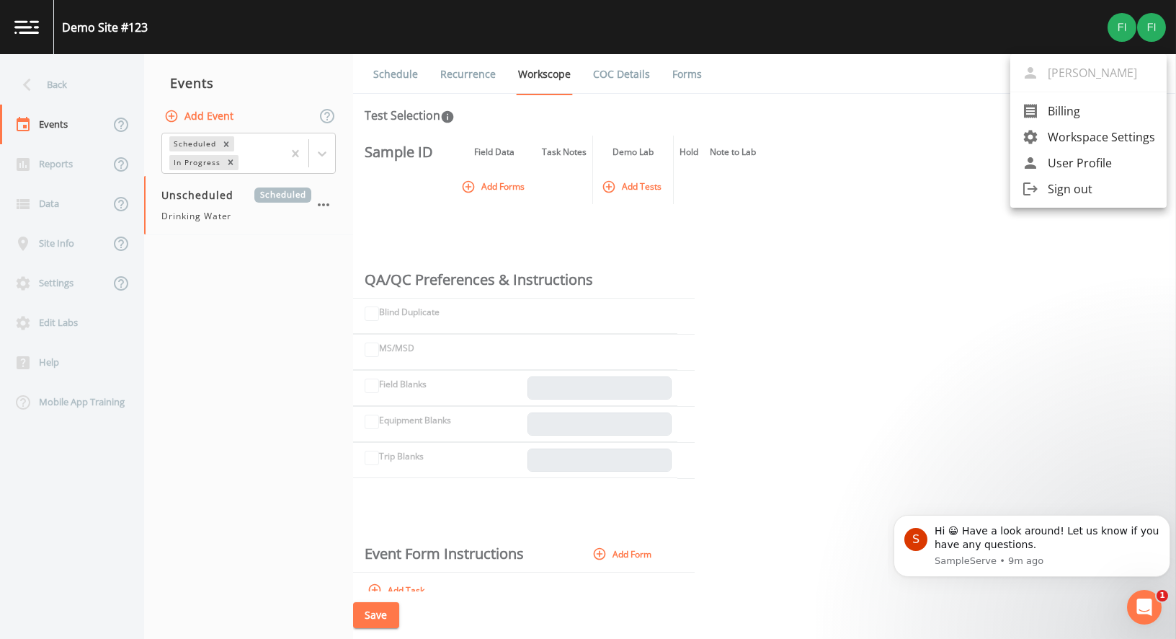
click at [931, 208] on div at bounding box center [588, 319] width 1176 height 639
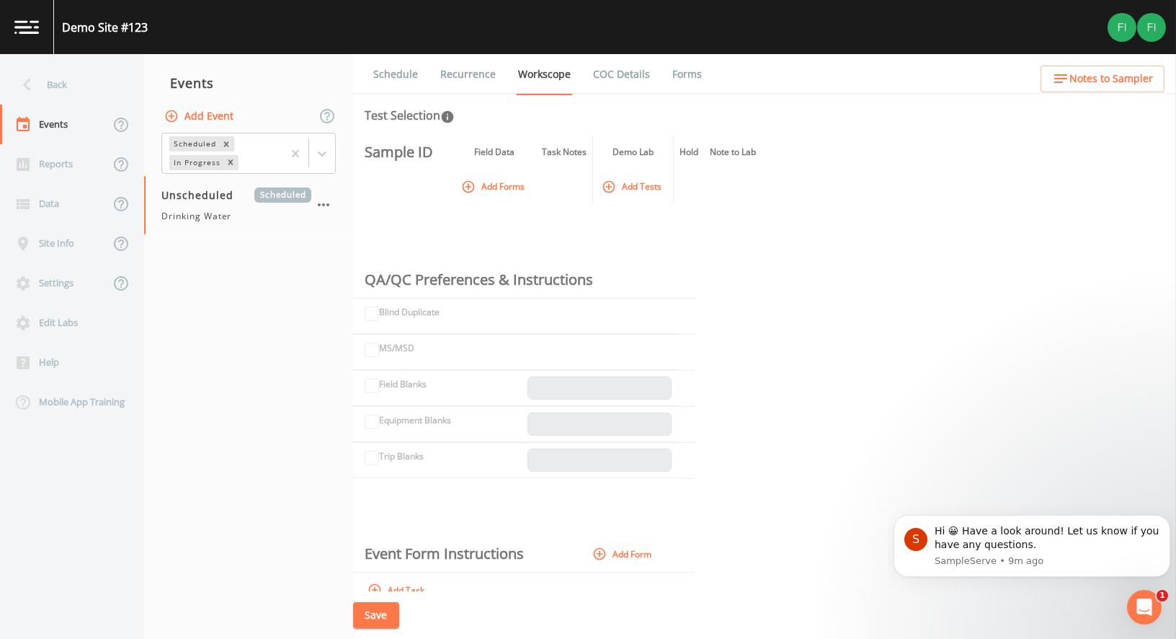
click at [552, 187] on th at bounding box center [564, 186] width 57 height 35
click at [737, 156] on th "Note to Lab" at bounding box center [733, 152] width 58 height 33
click at [693, 154] on th "Hold" at bounding box center [689, 152] width 31 height 33
click at [645, 195] on button "Add Tests" at bounding box center [633, 186] width 68 height 24
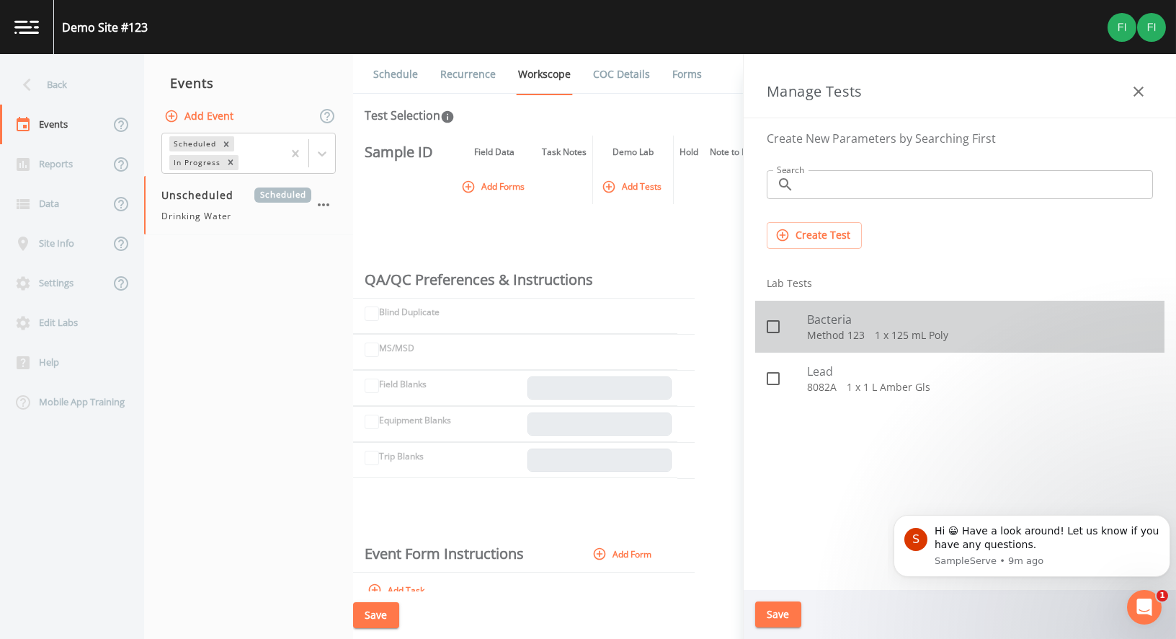
click at [1011, 301] on div "Bacteria Method 123   1 x 125 mL Poly" at bounding box center [959, 327] width 409 height 52
checkbox input "true"
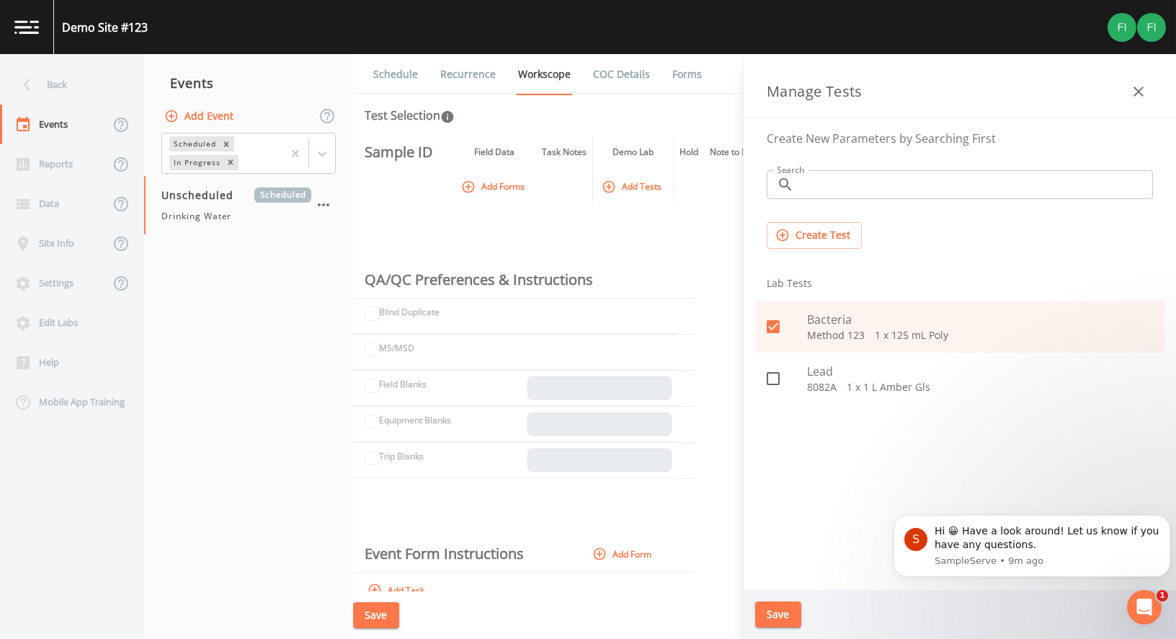
click at [855, 389] on p "8082A   1 x 1 L Amber Gls" at bounding box center [980, 387] width 346 height 14
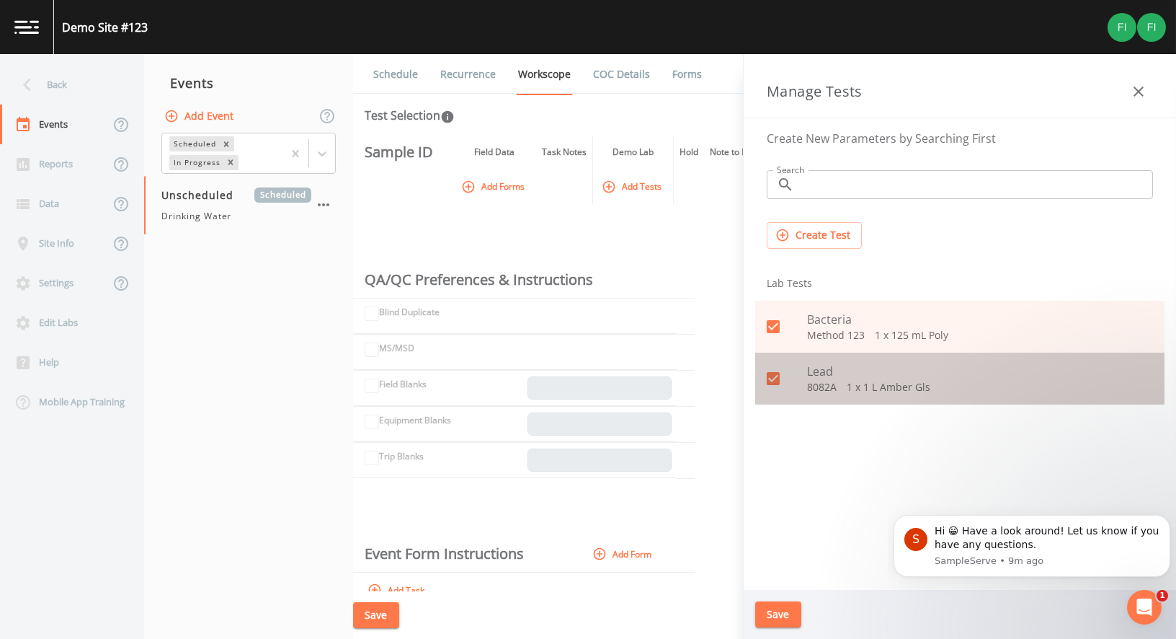
click at [776, 386] on span at bounding box center [773, 378] width 30 height 30
checkbox input "false"
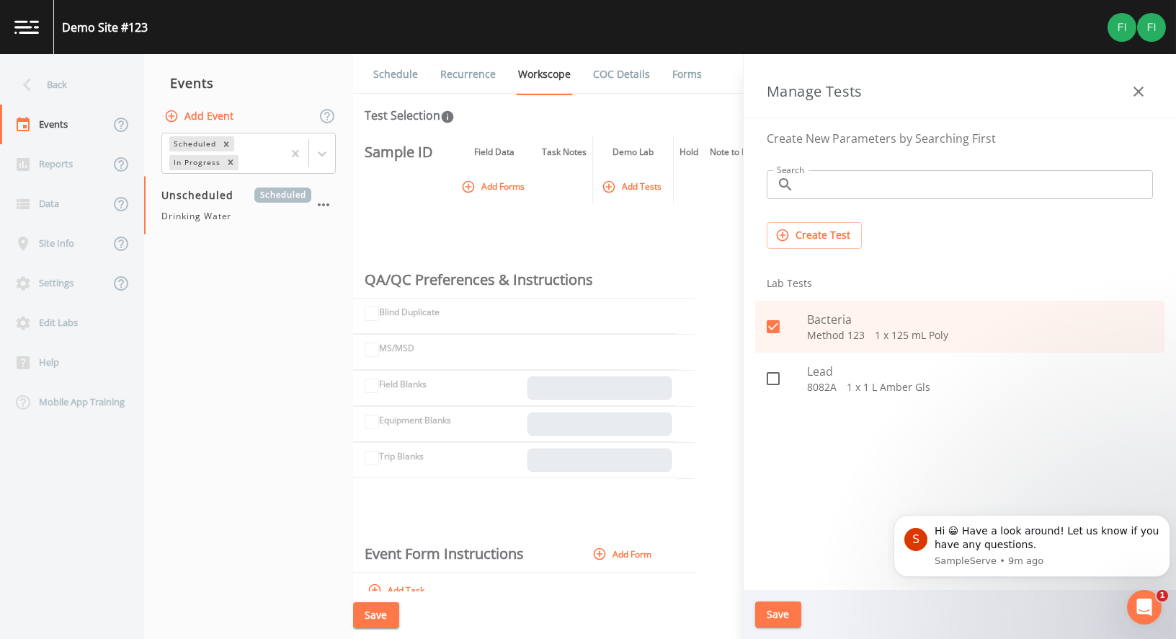
click at [774, 328] on icon at bounding box center [773, 326] width 13 height 13
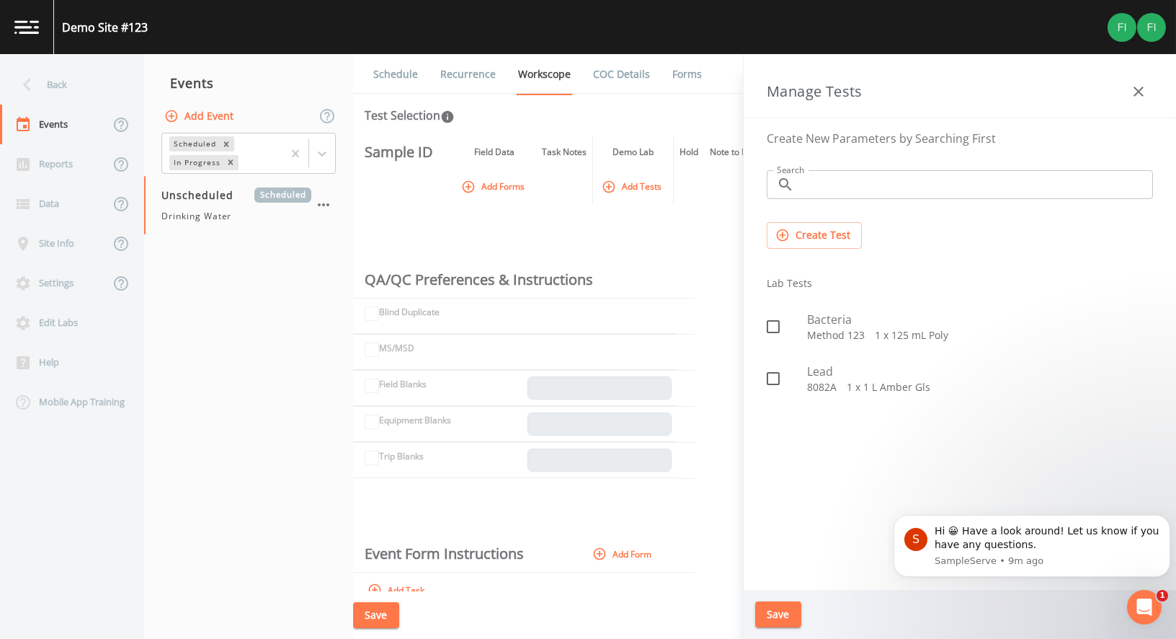
checkbox input "false"
click at [937, 247] on div "Create Test" at bounding box center [959, 235] width 409 height 50
click at [850, 230] on button "Create Test" at bounding box center [814, 235] width 95 height 27
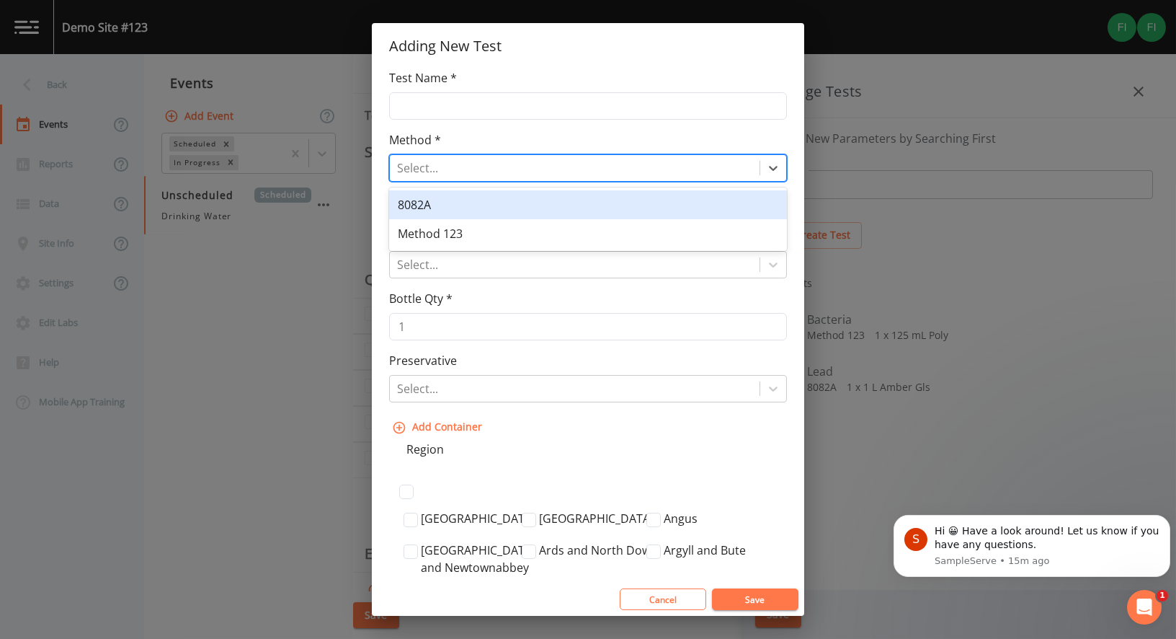
click at [485, 164] on div at bounding box center [574, 168] width 355 height 20
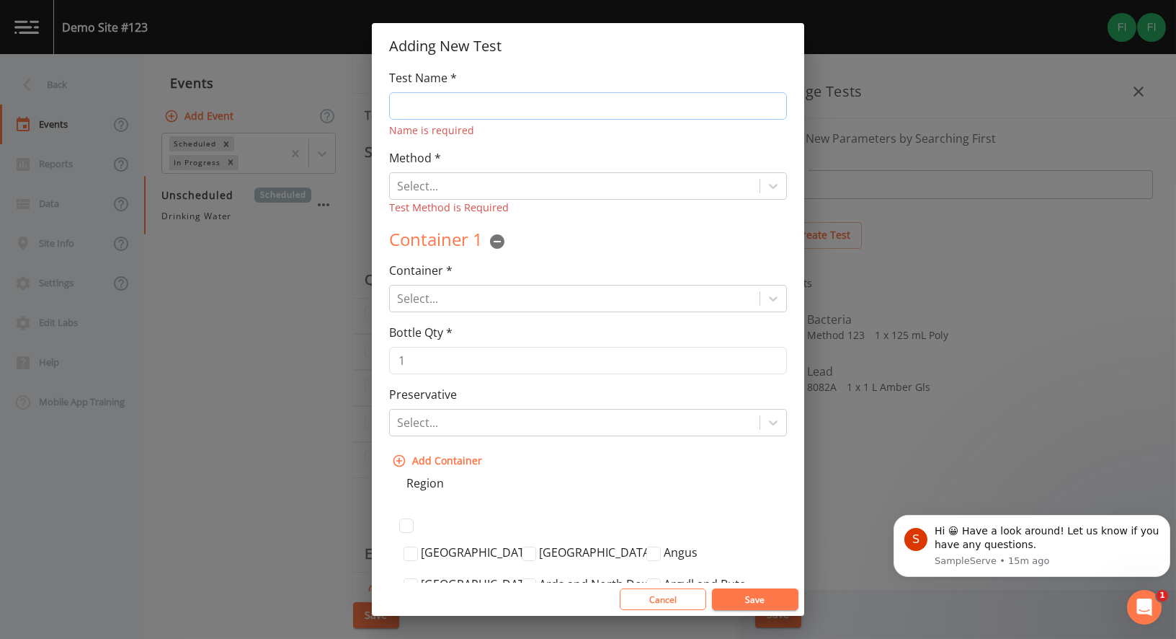
click at [480, 105] on input "Test Name *" at bounding box center [588, 105] width 398 height 27
click at [419, 226] on div "Test Name * Name is required Method * Select... Test Method is Required Test Me…" at bounding box center [588, 325] width 433 height 513
click at [438, 292] on div at bounding box center [574, 298] width 355 height 20
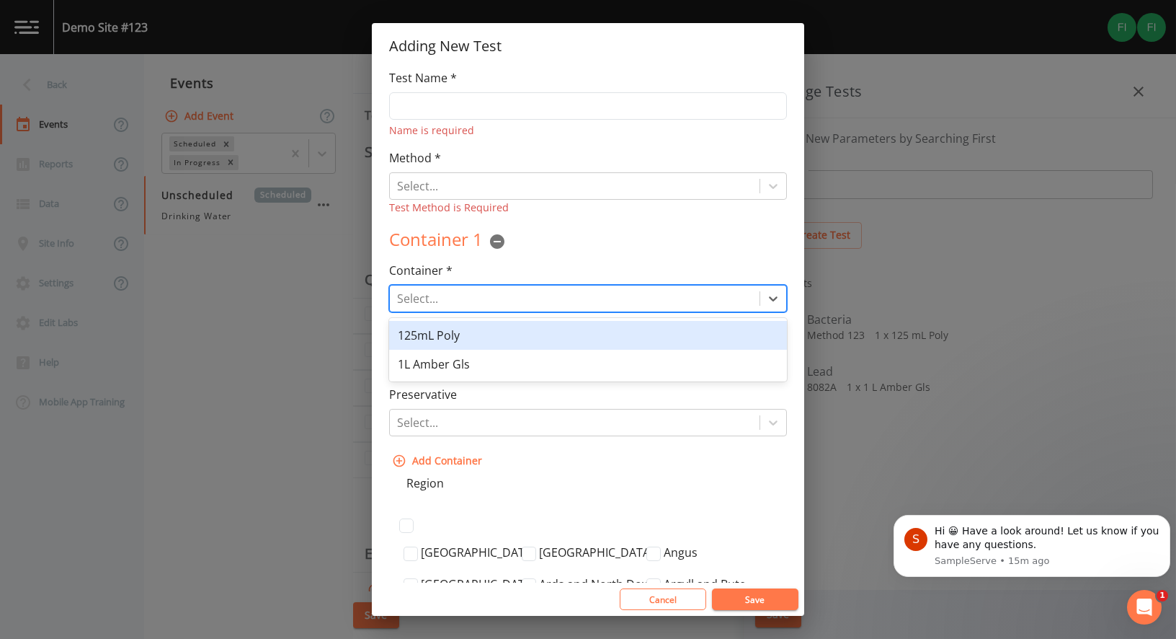
click at [439, 337] on div "125mL Poly" at bounding box center [588, 335] width 398 height 29
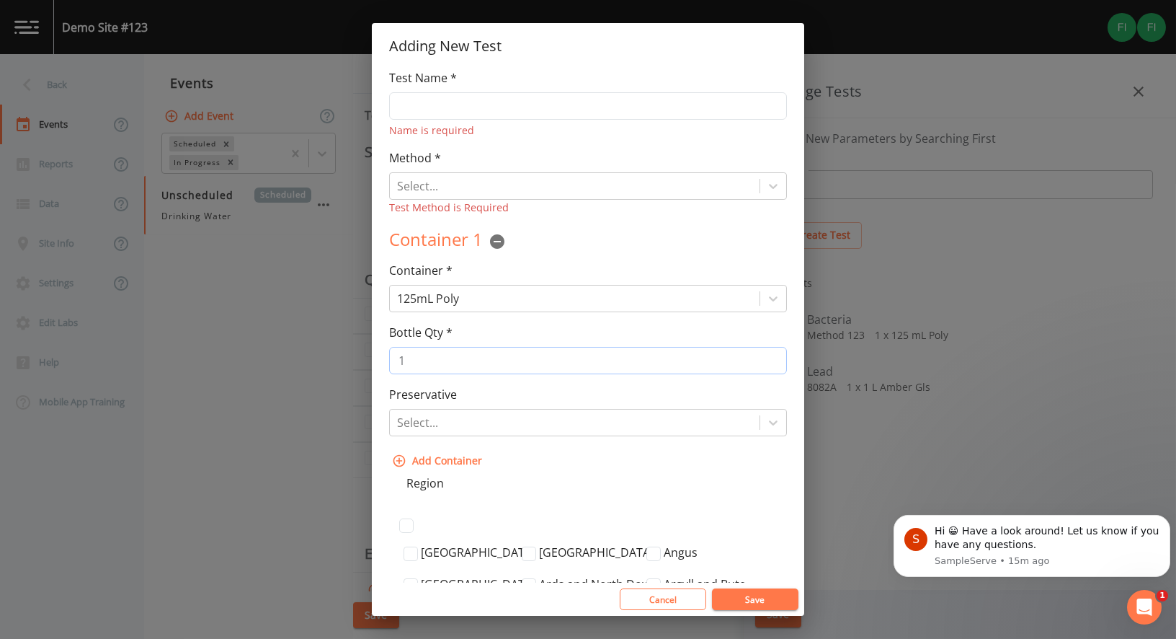
click at [448, 369] on input "1" at bounding box center [588, 360] width 398 height 27
click at [453, 392] on label "Preservative" at bounding box center [423, 394] width 68 height 17
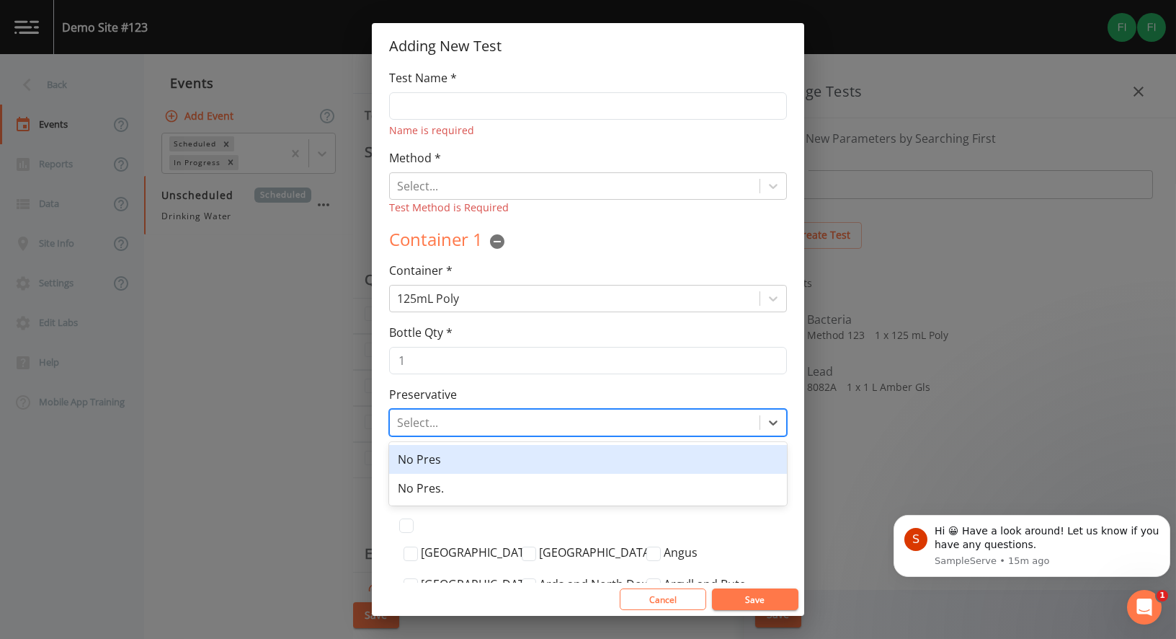
click at [454, 412] on div at bounding box center [574, 422] width 355 height 20
click at [457, 465] on div "No Pres" at bounding box center [588, 459] width 398 height 29
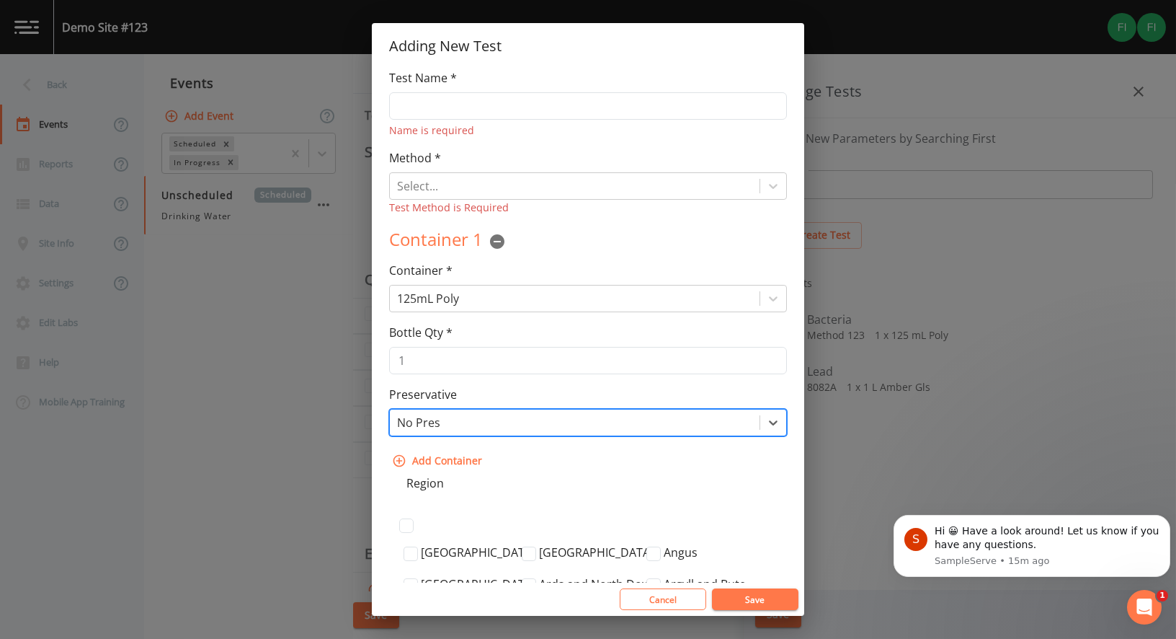
click at [501, 64] on h2 "Adding New Test" at bounding box center [588, 46] width 433 height 46
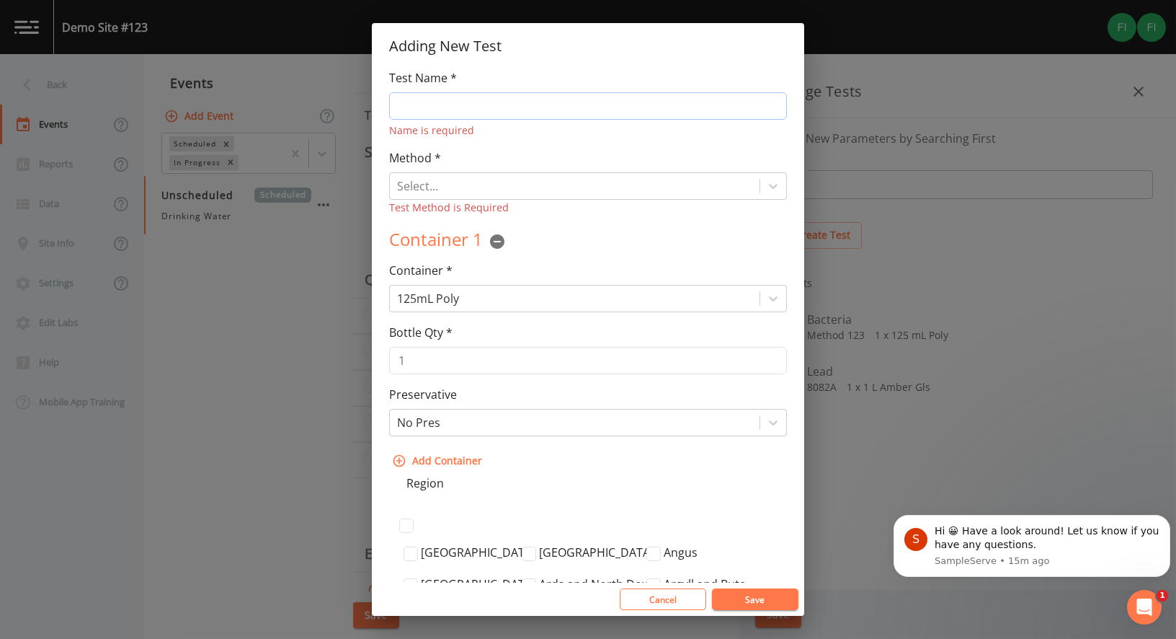
click at [465, 111] on input "Test Name *" at bounding box center [588, 105] width 398 height 27
click at [436, 113] on input "Test Name *" at bounding box center [588, 105] width 398 height 27
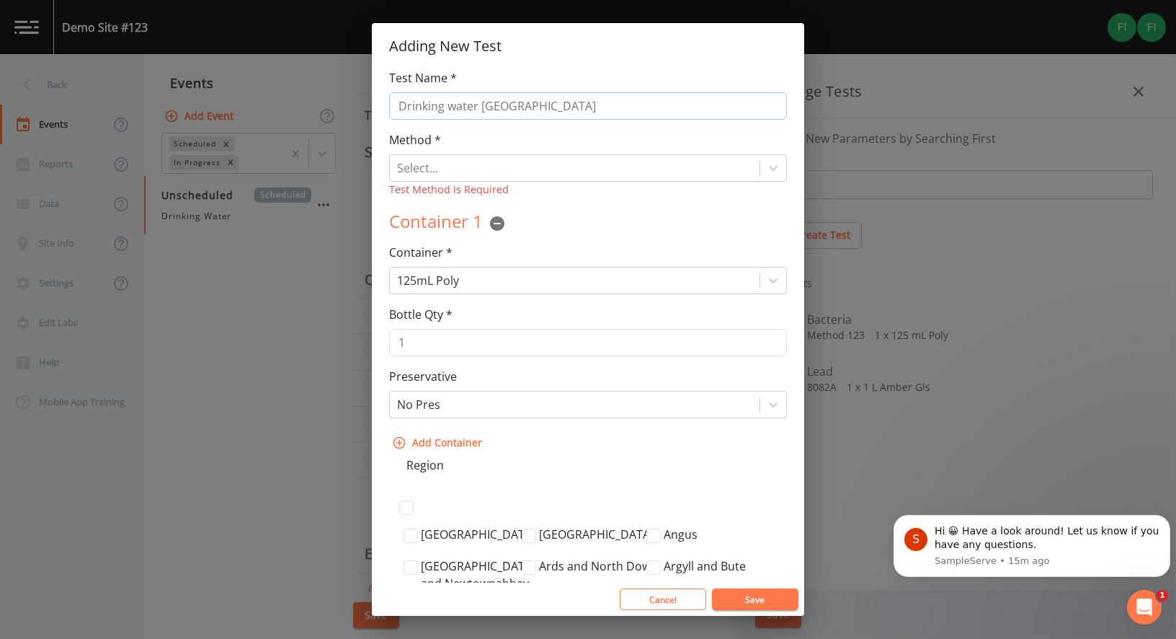
type input "Drinking water [GEOGRAPHIC_DATA]"
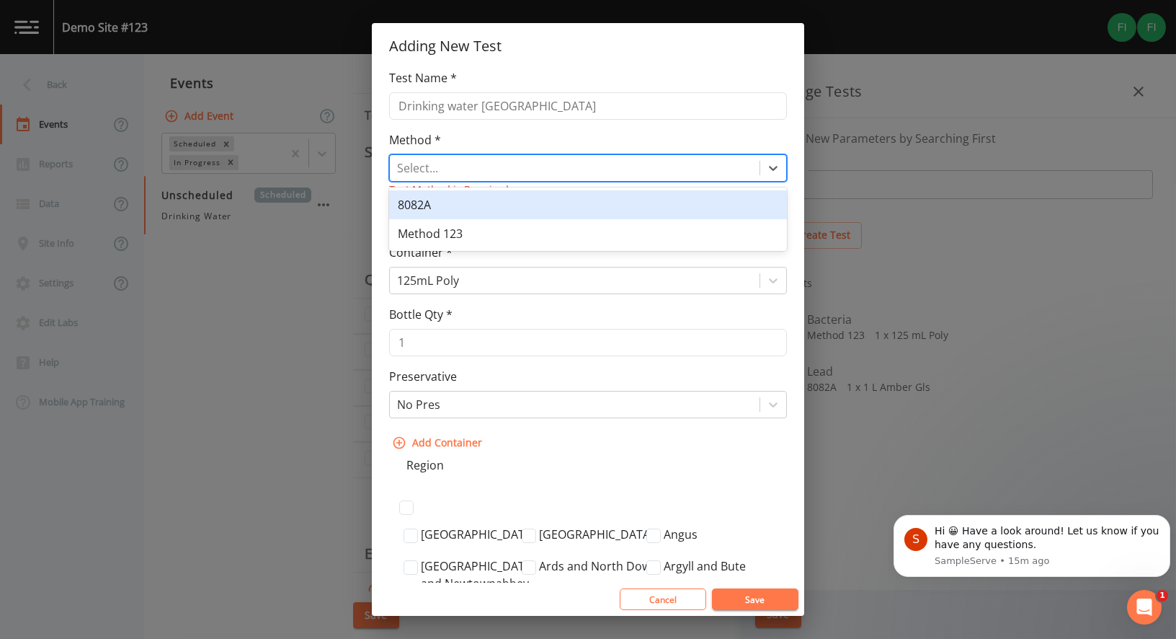
click at [492, 177] on div at bounding box center [574, 168] width 355 height 20
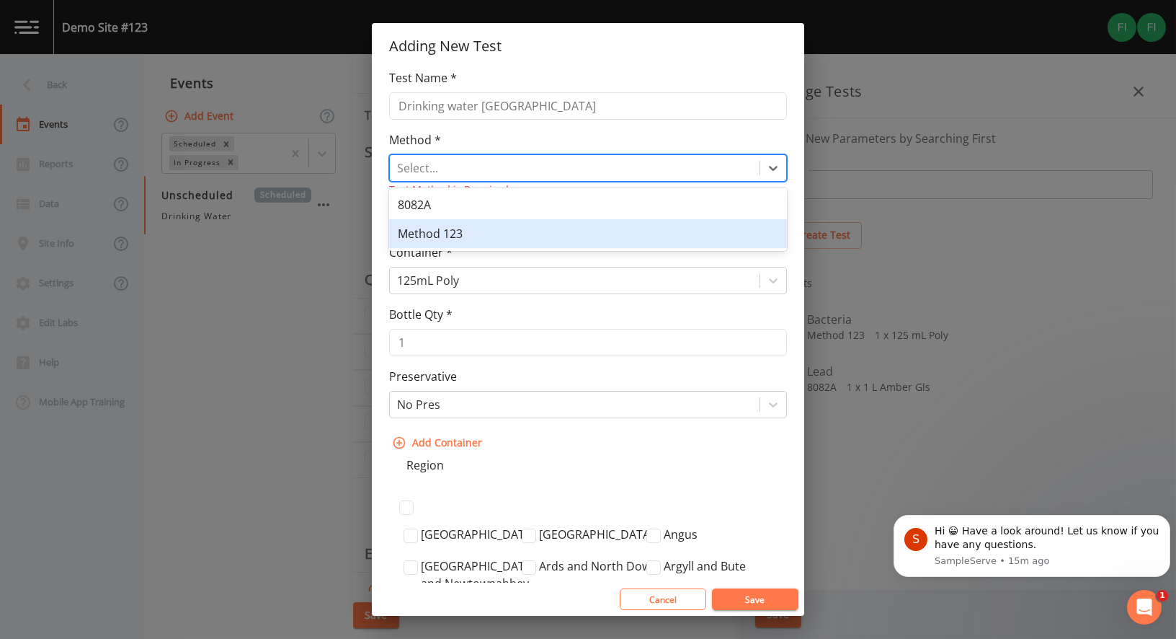
click at [475, 242] on div "Method 123" at bounding box center [588, 233] width 398 height 29
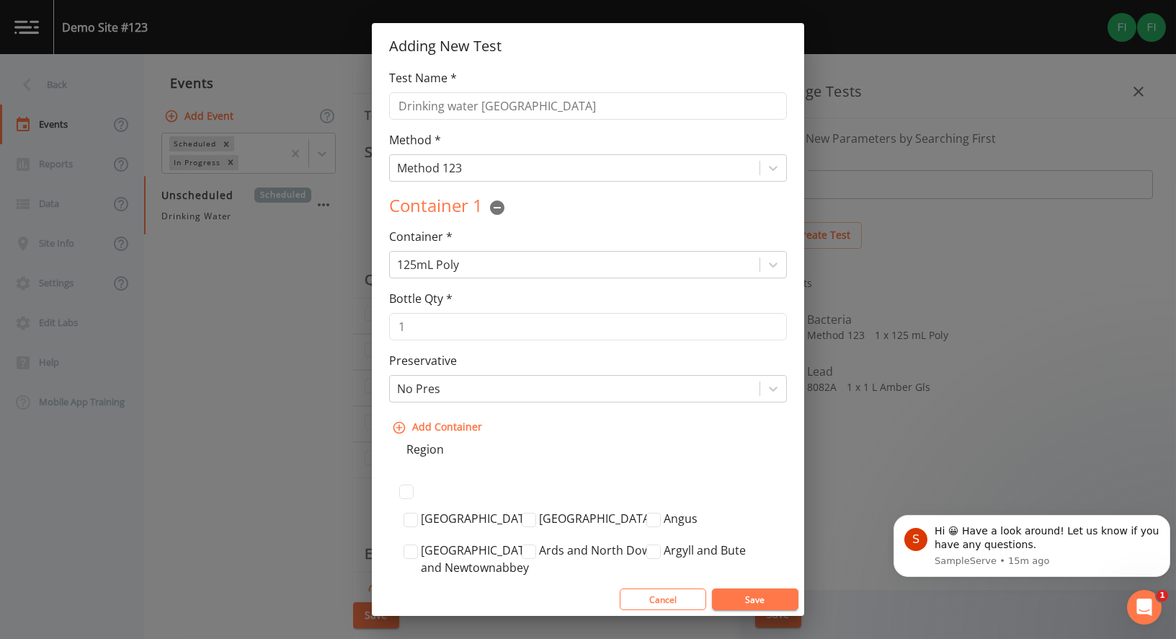
click at [699, 221] on div "Container 1" at bounding box center [588, 207] width 398 height 29
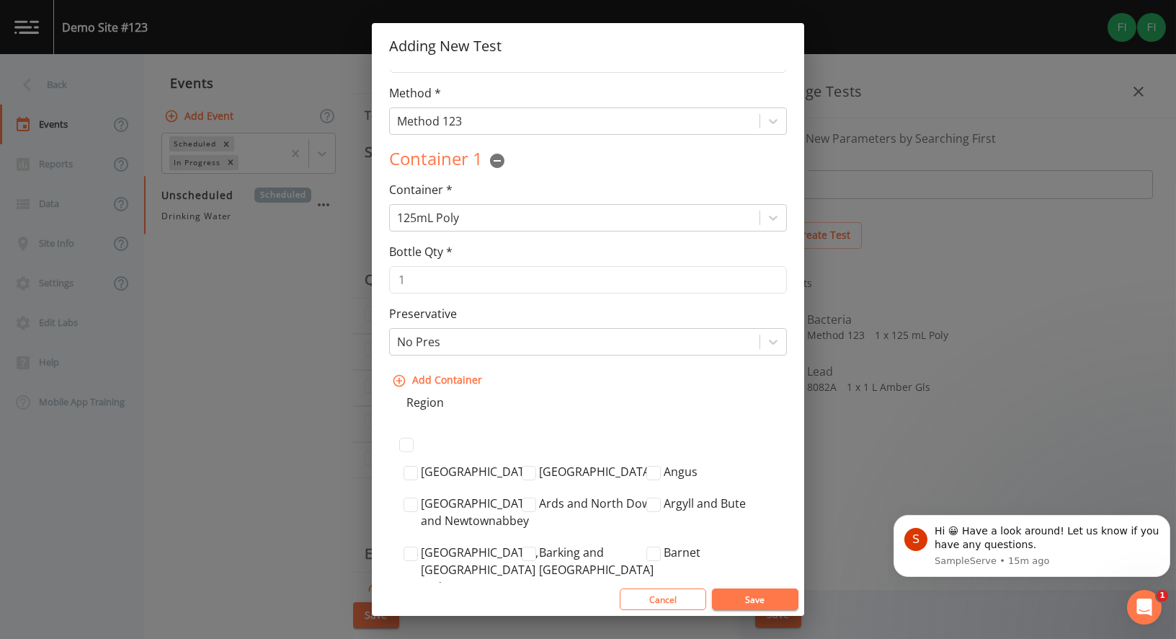
scroll to position [72, 0]
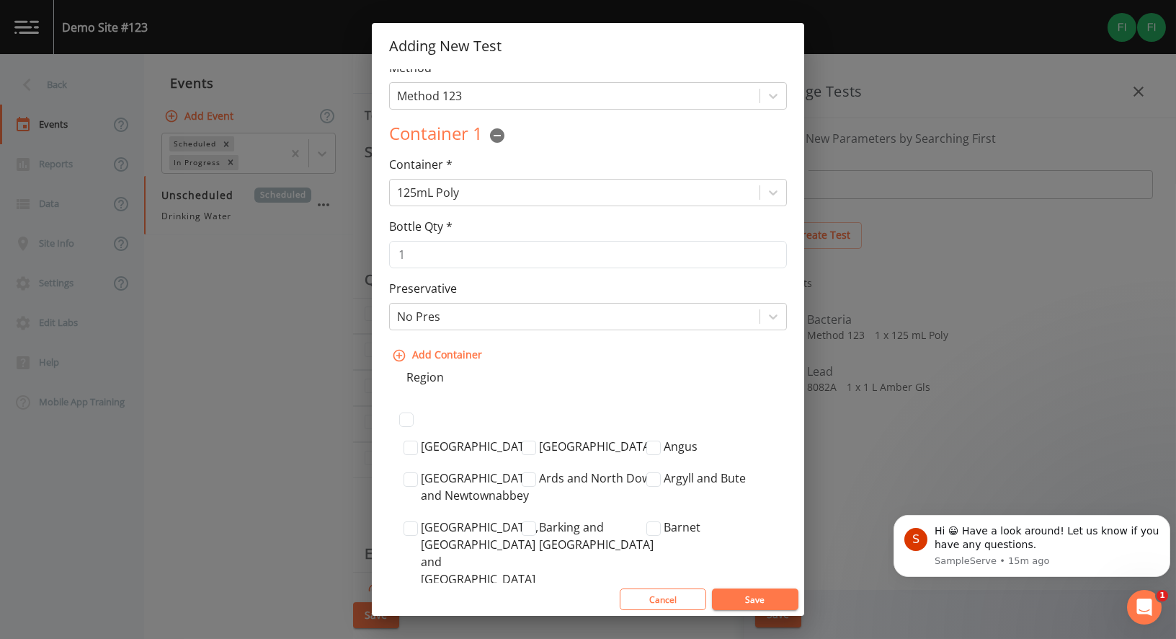
click at [644, 401] on div at bounding box center [601, 412] width 361 height 52
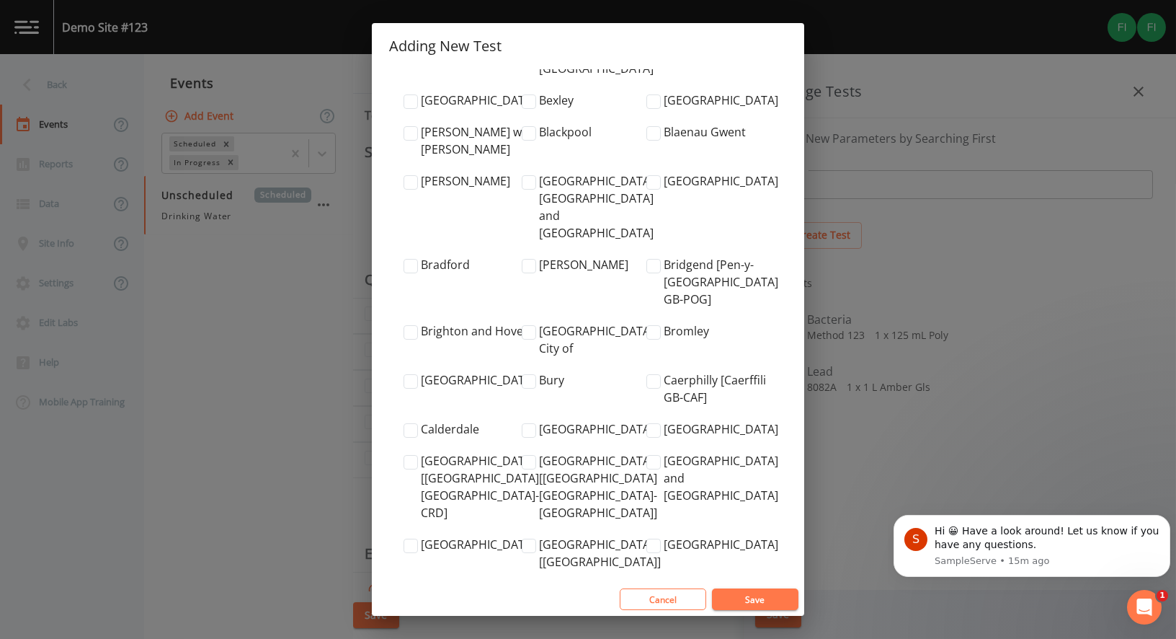
scroll to position [144, 0]
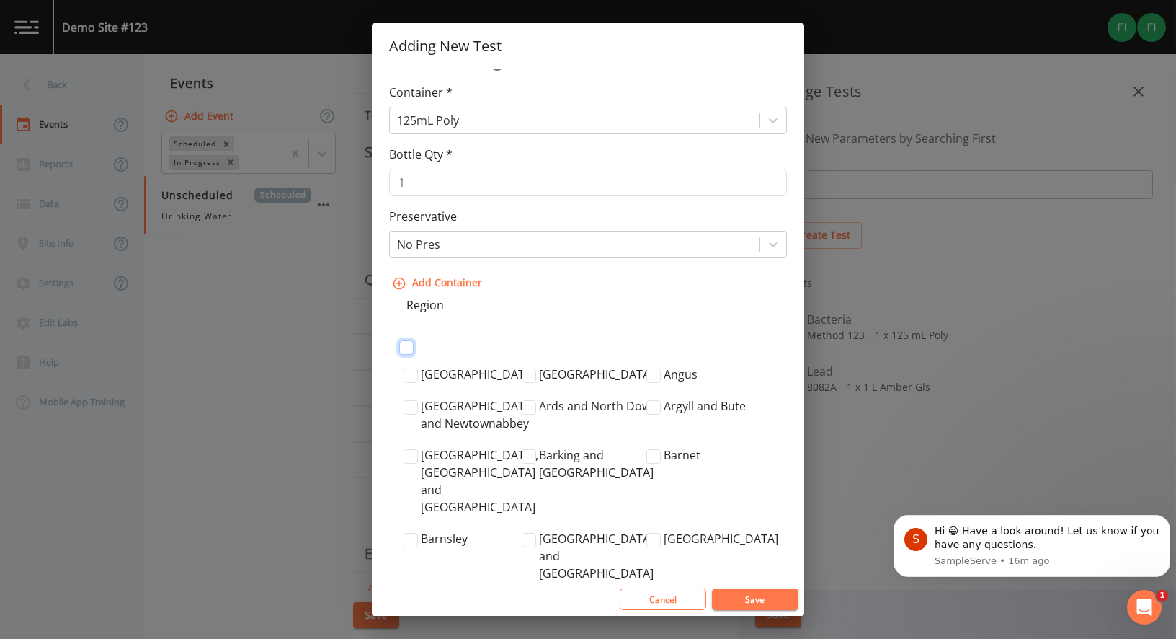
click at [408, 347] on input "checkbox" at bounding box center [406, 347] width 14 height 14
checkbox input "true"
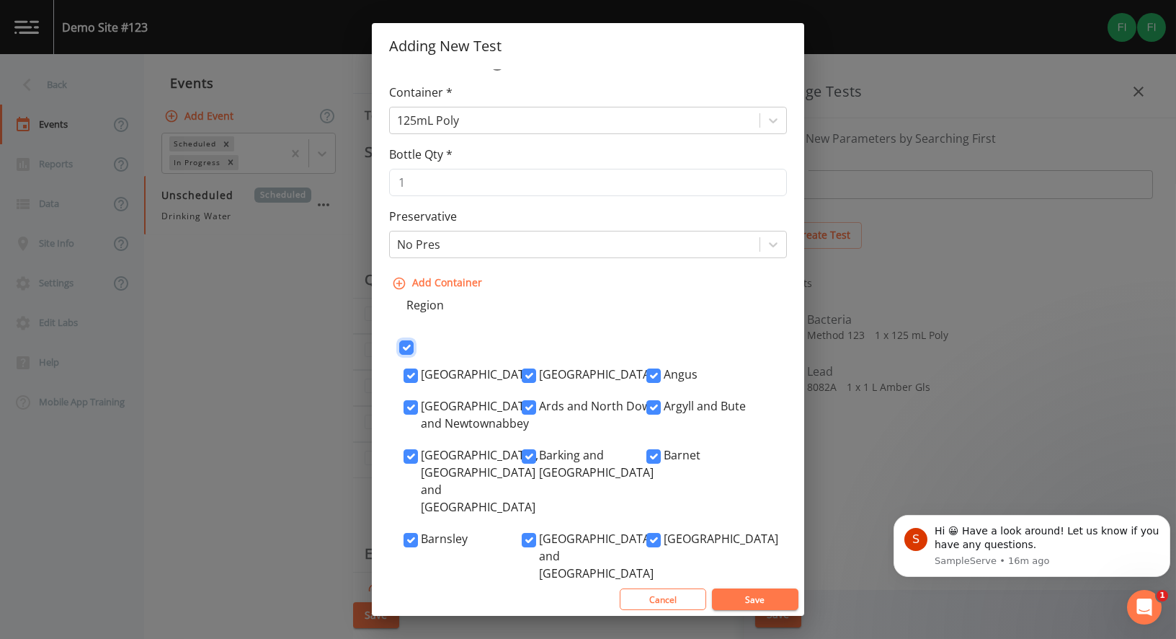
checkbox input "true"
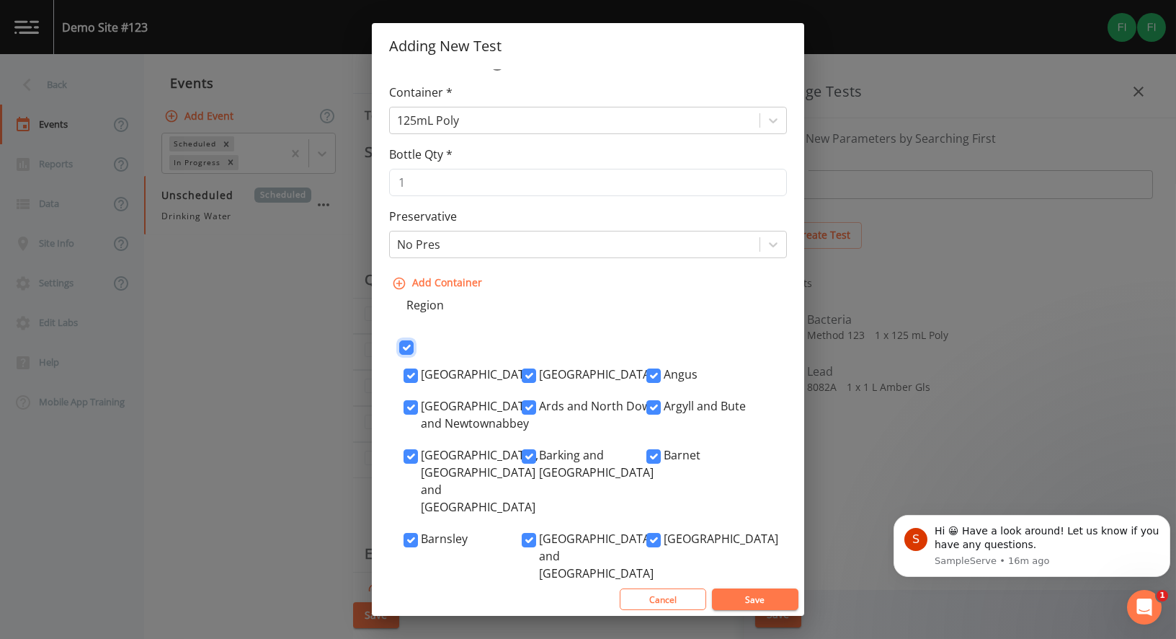
checkbox input "true"
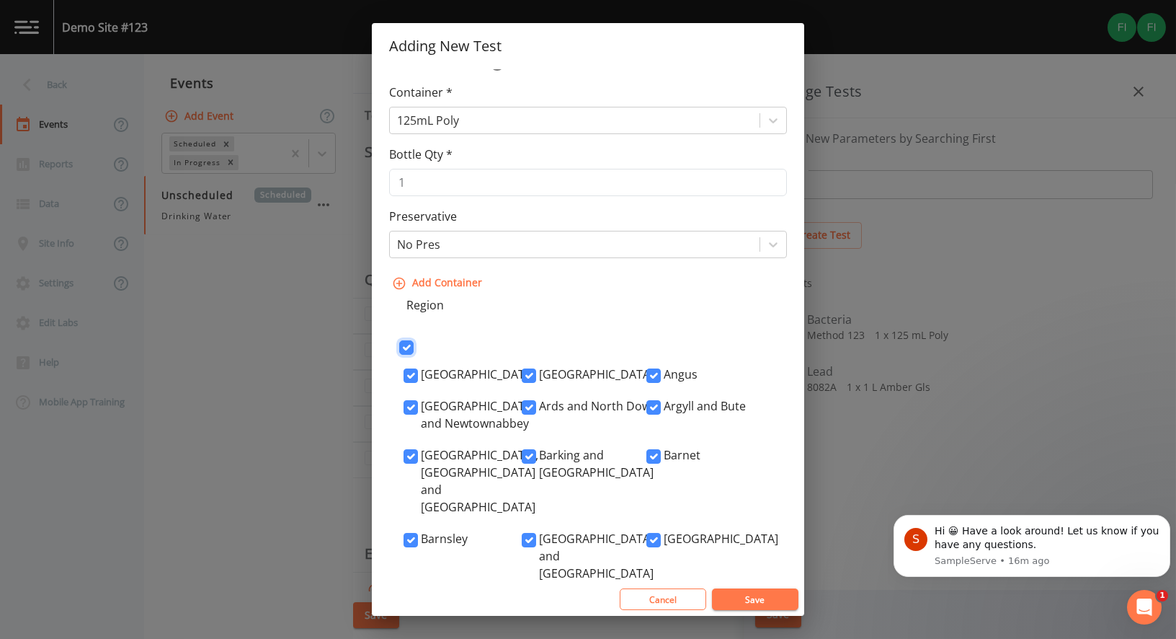
checkbox input "true"
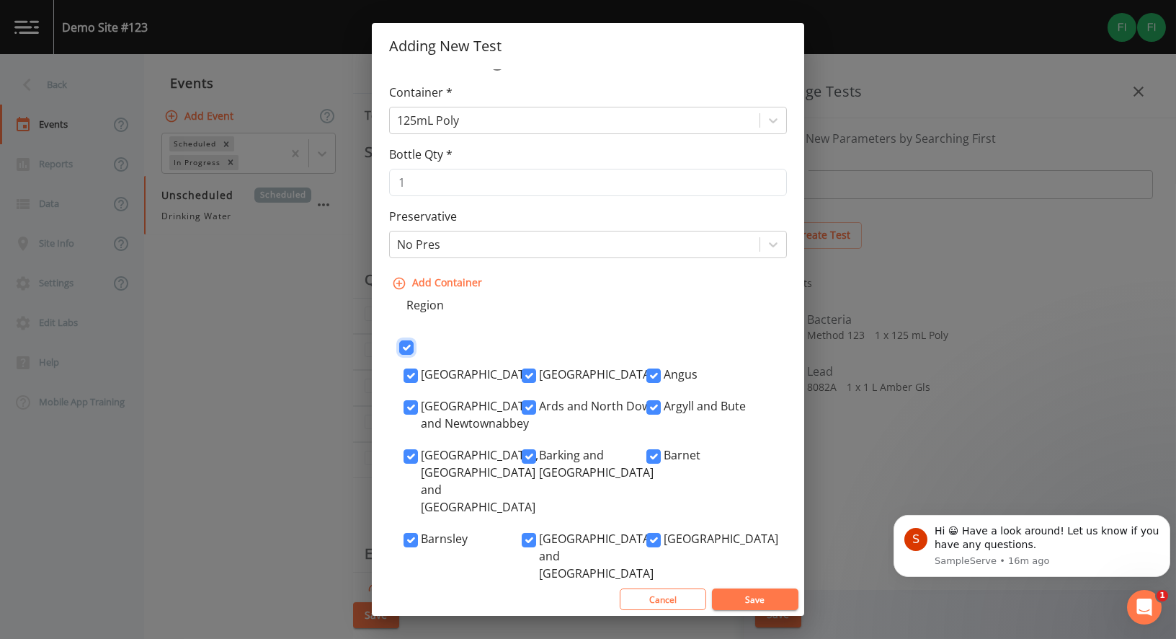
checkbox input "true"
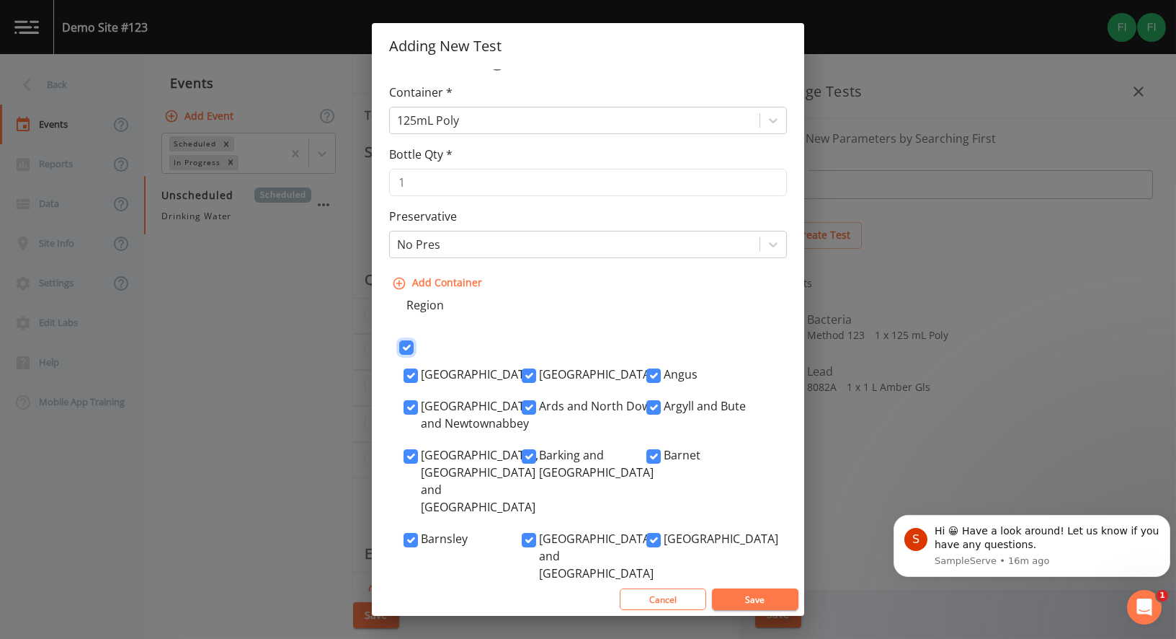
checkbox input "true"
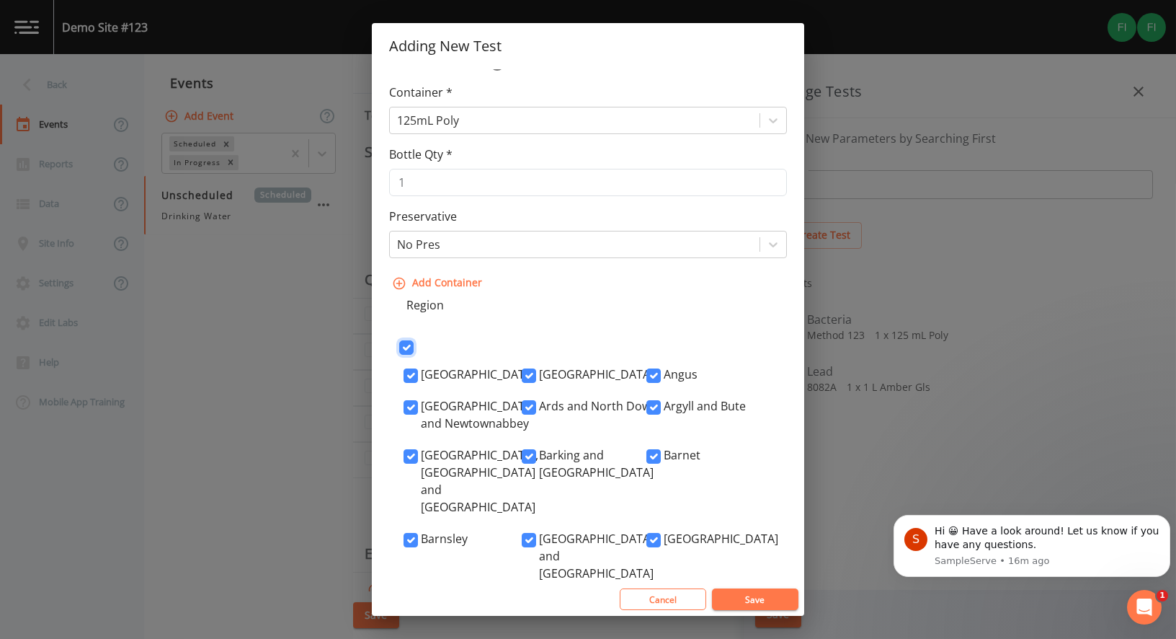
checkbox input "true"
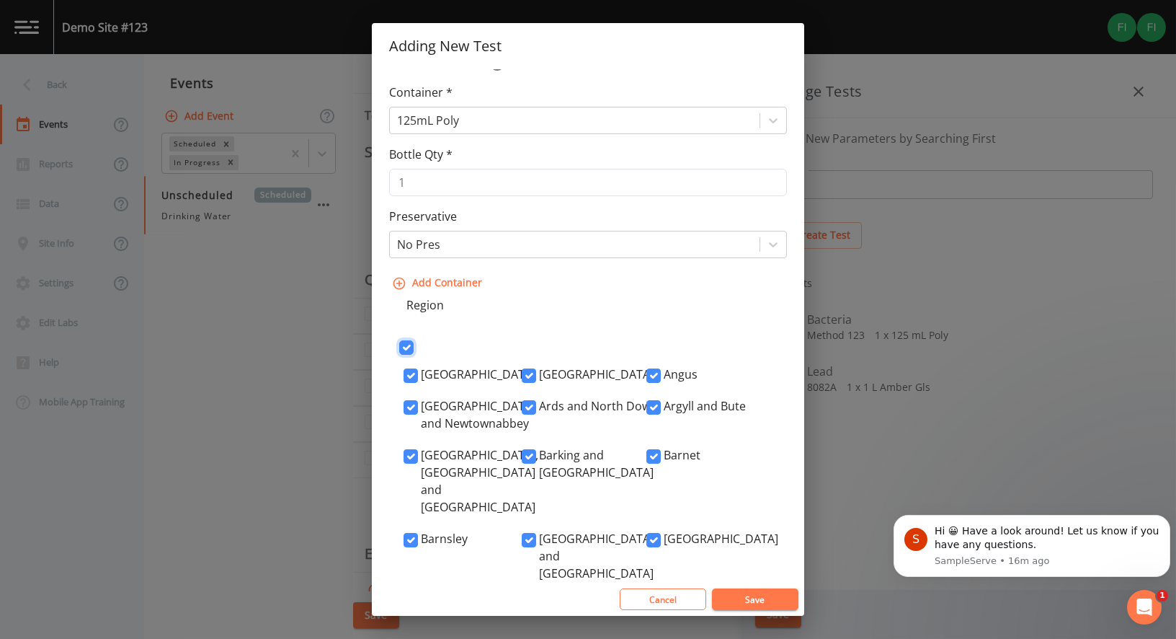
checkbox input "true"
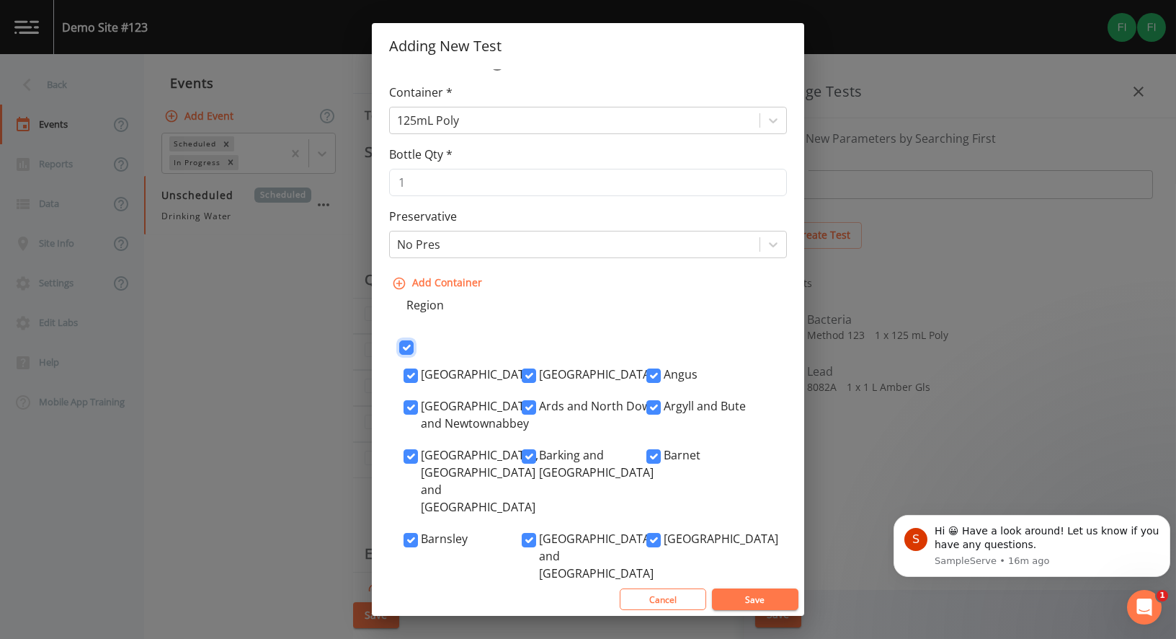
checkbox input "true"
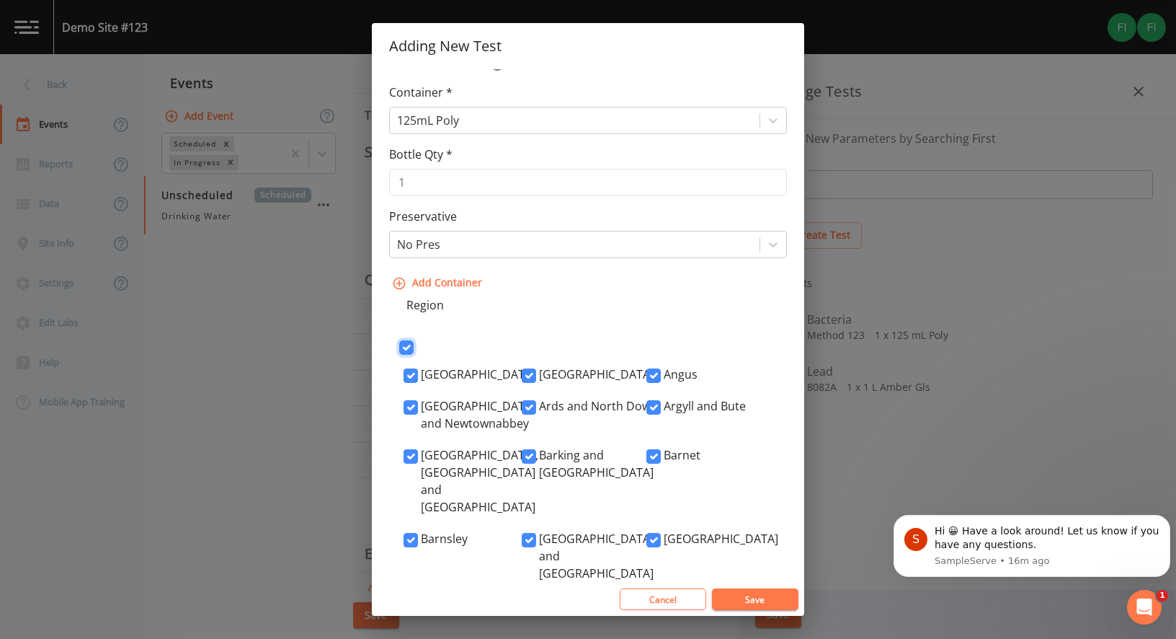
checkbox input "true"
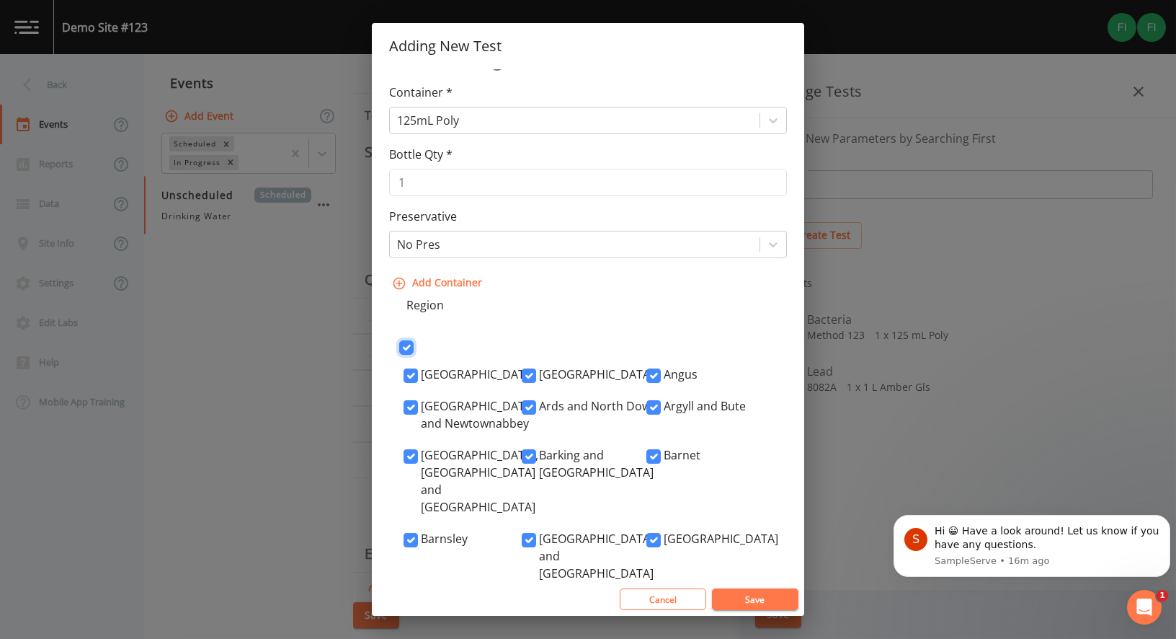
checkbox input "true"
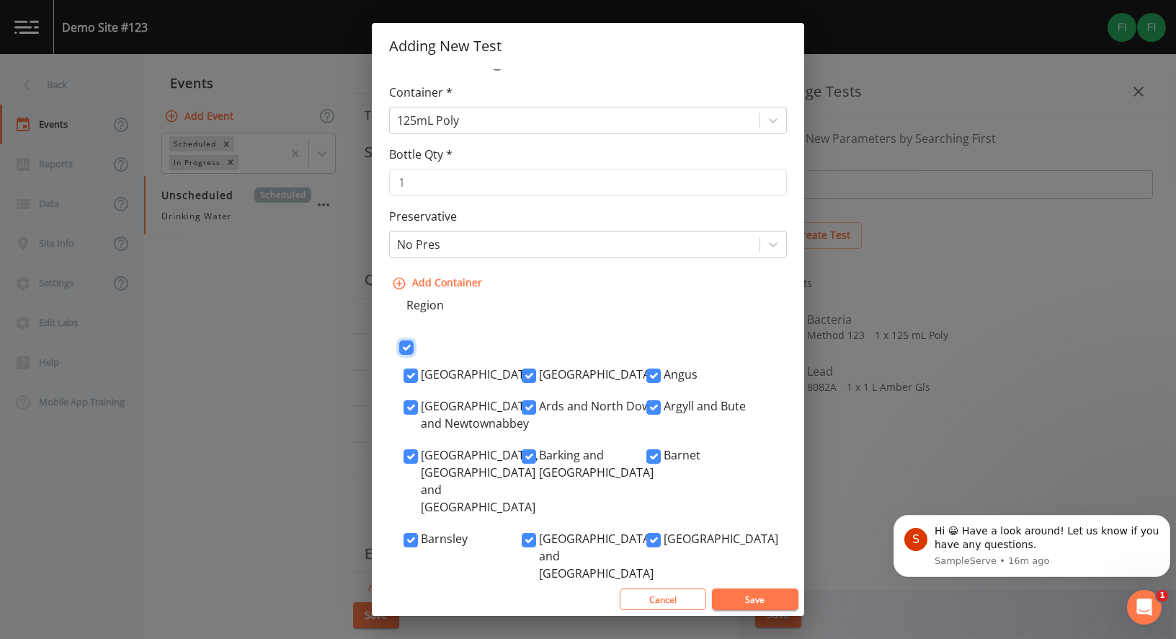
checkbox input "true"
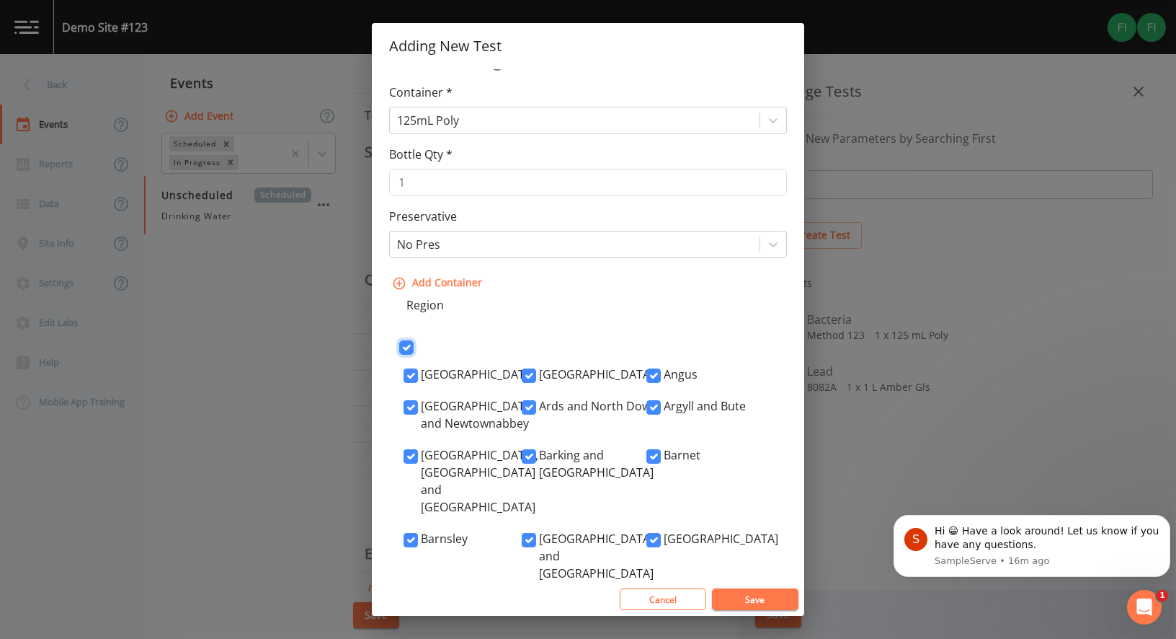
checkbox input "true"
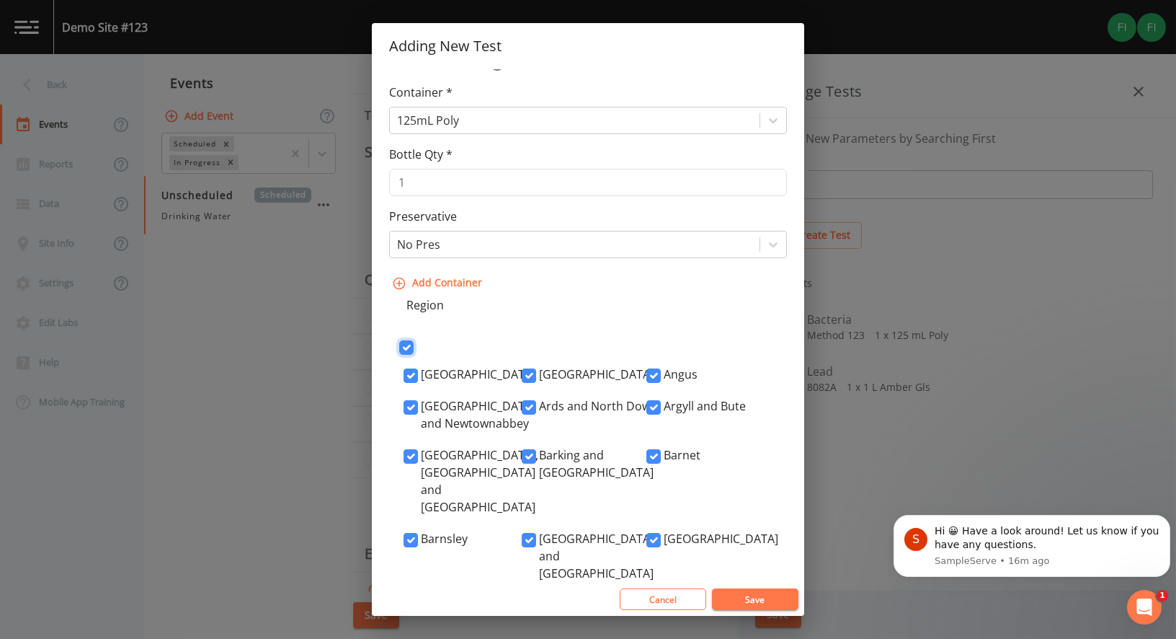
checkbox input "true"
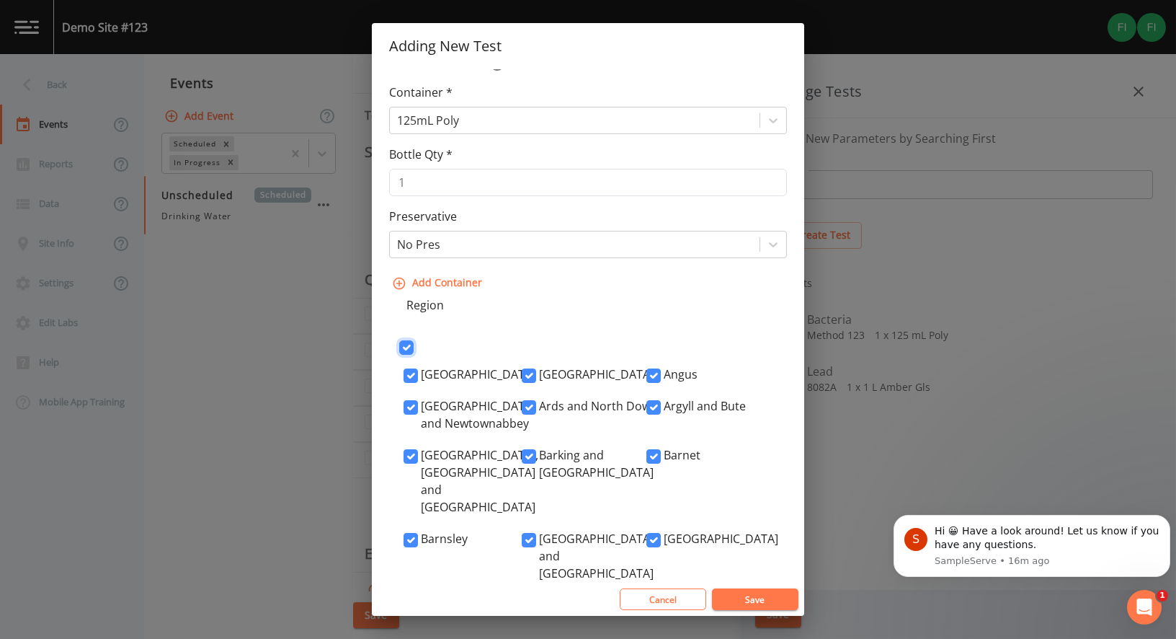
checkbox input "true"
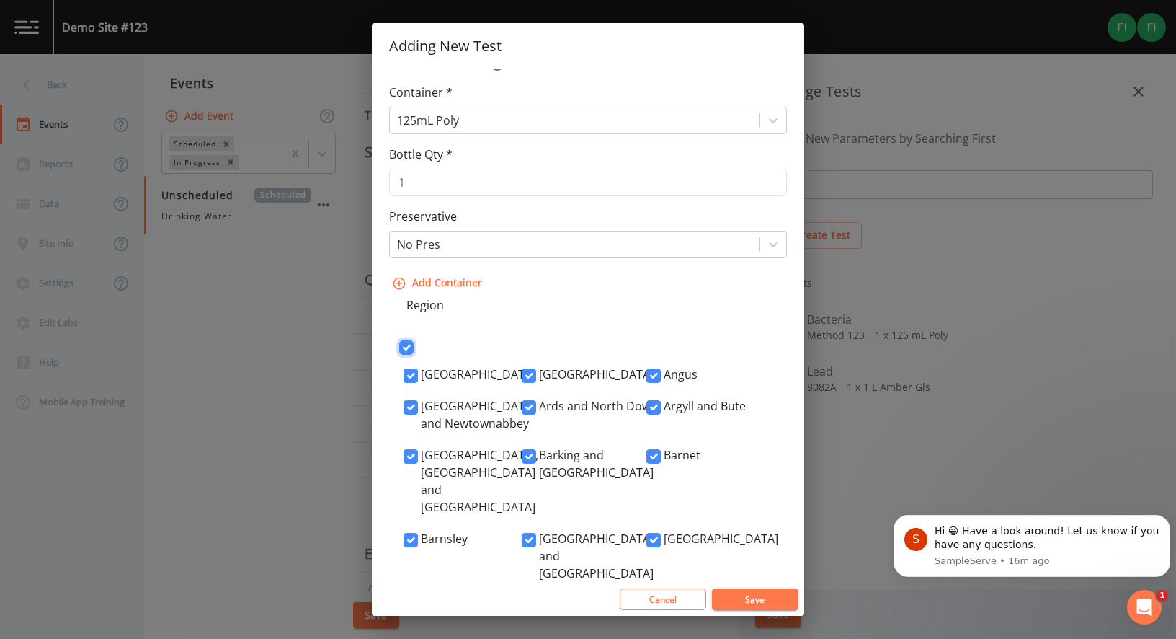
checkbox input "true"
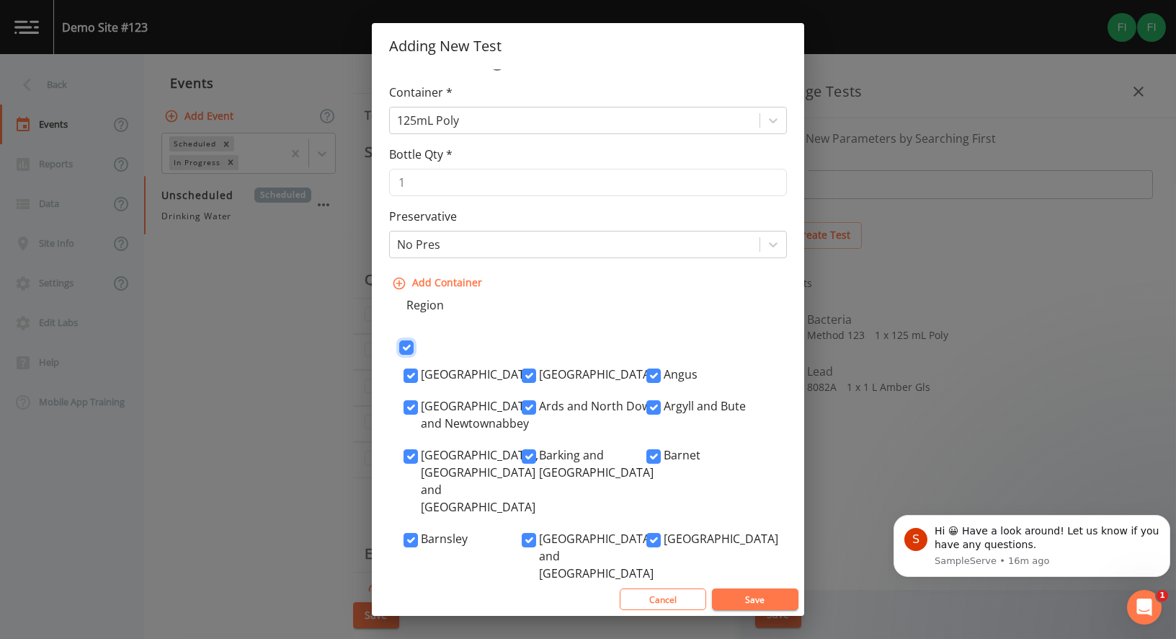
checkbox input "true"
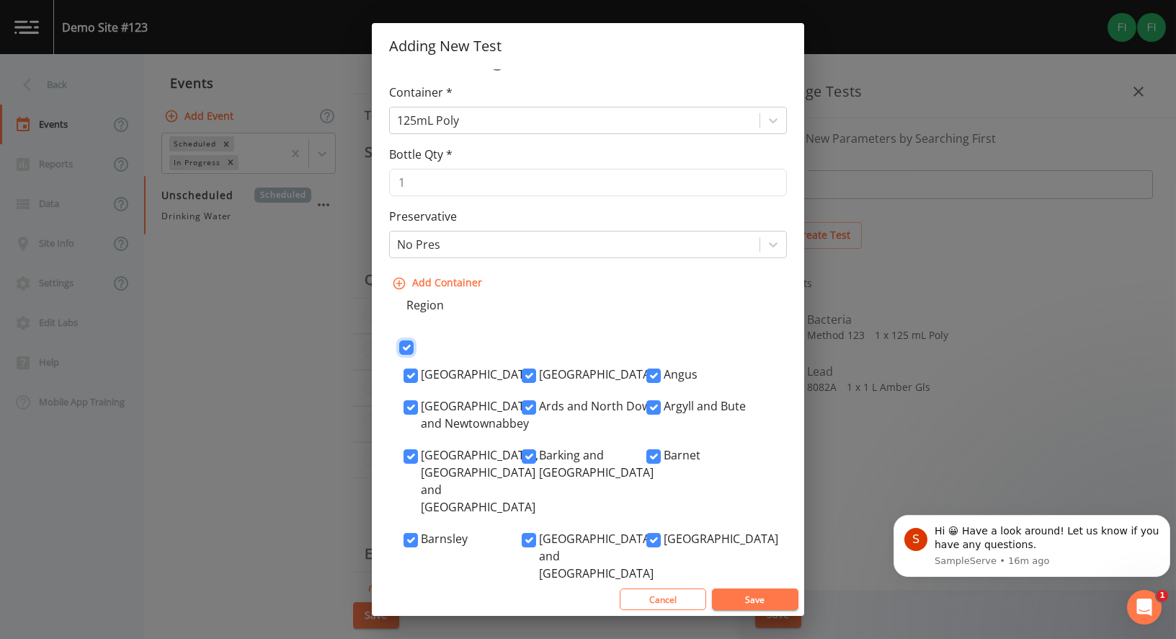
checkbox input "true"
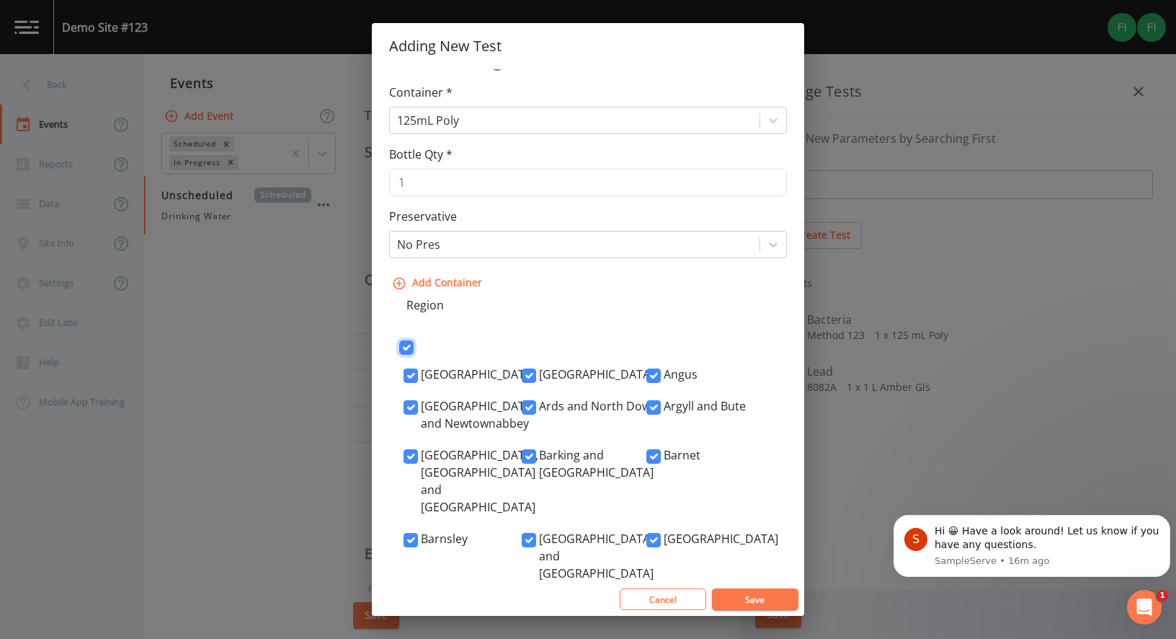
checkbox input "true"
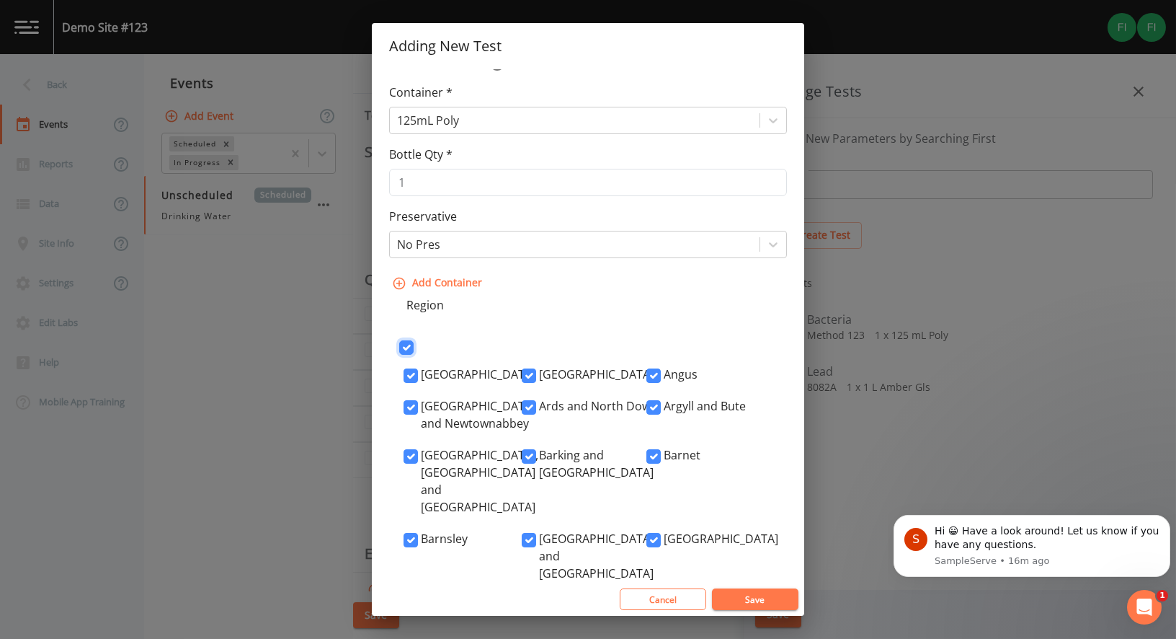
checkbox input "true"
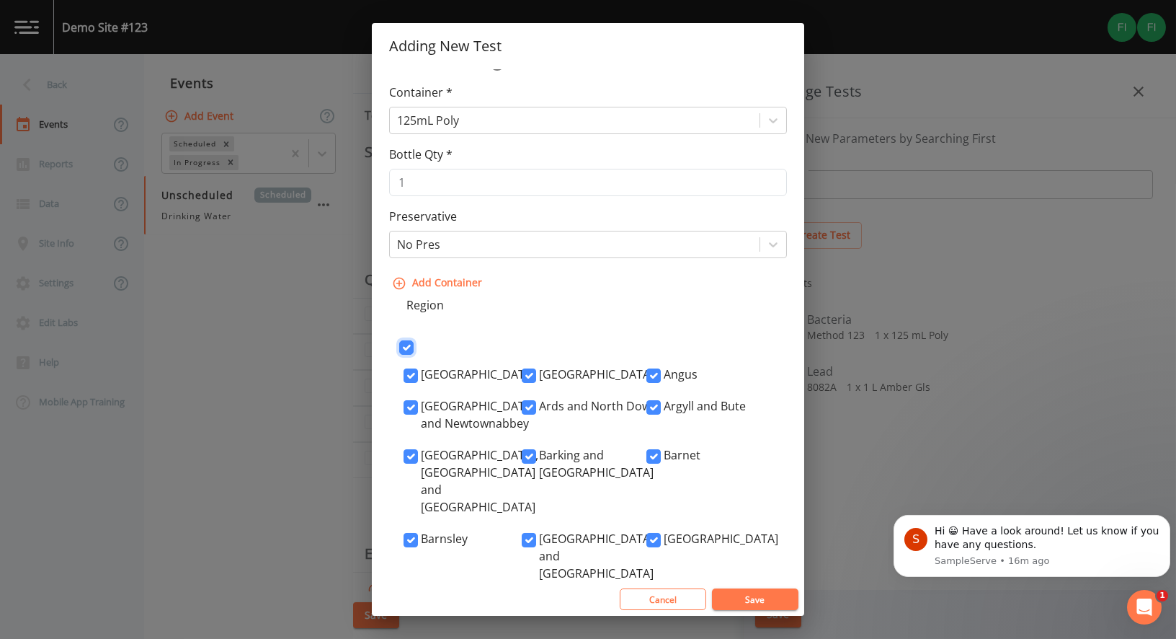
checkbox input "true"
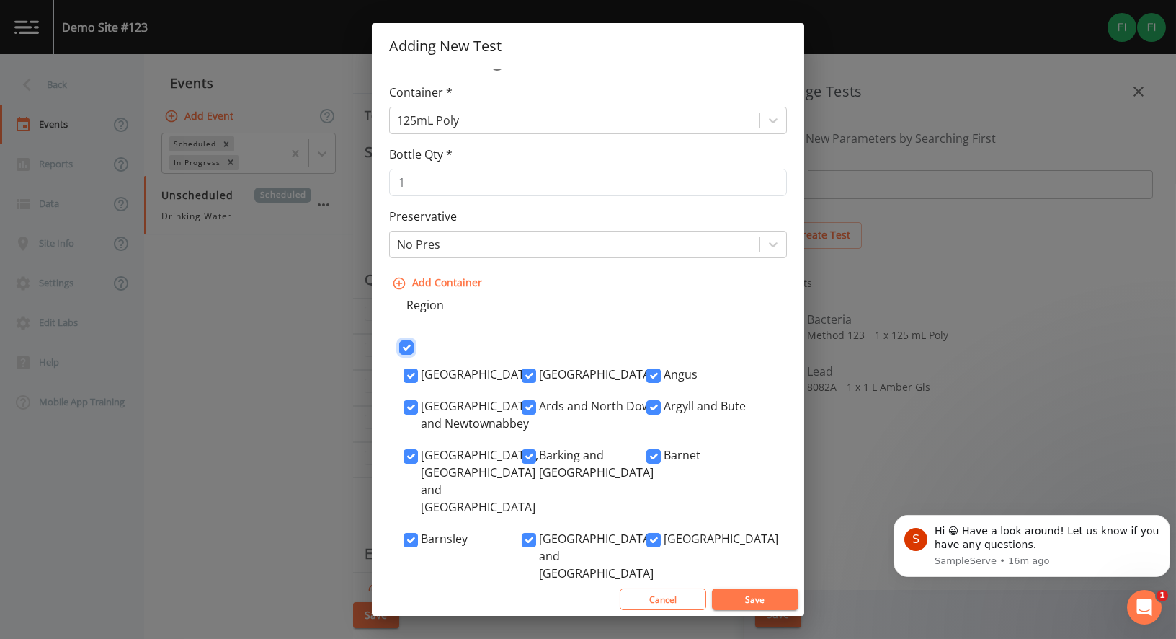
checkbox input "true"
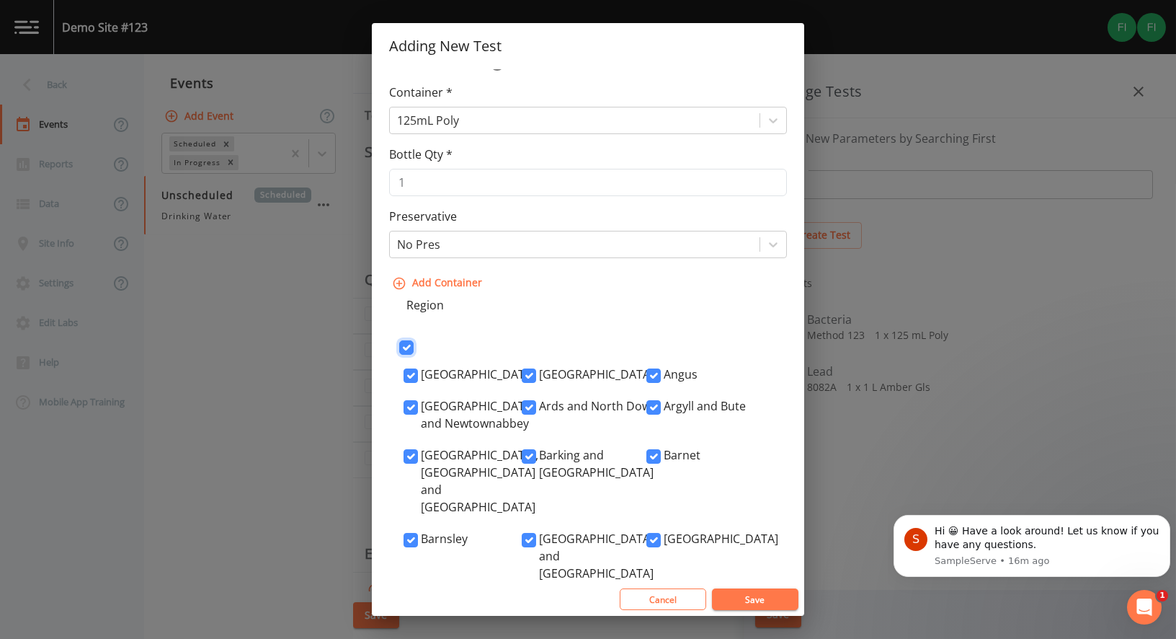
checkbox input "true"
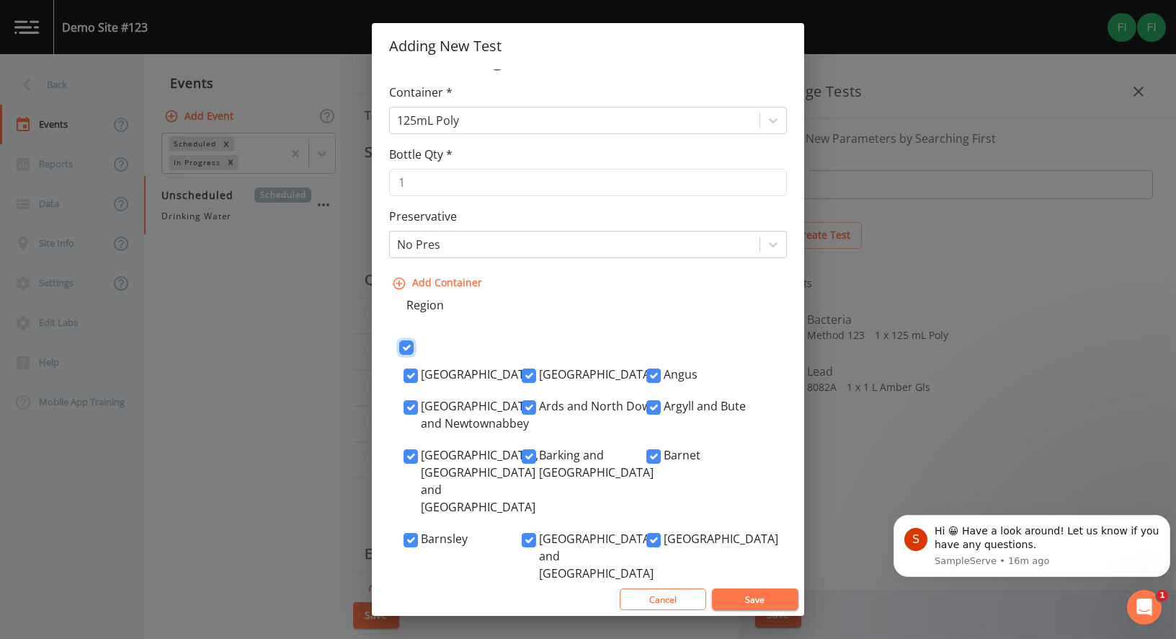
checkbox input "true"
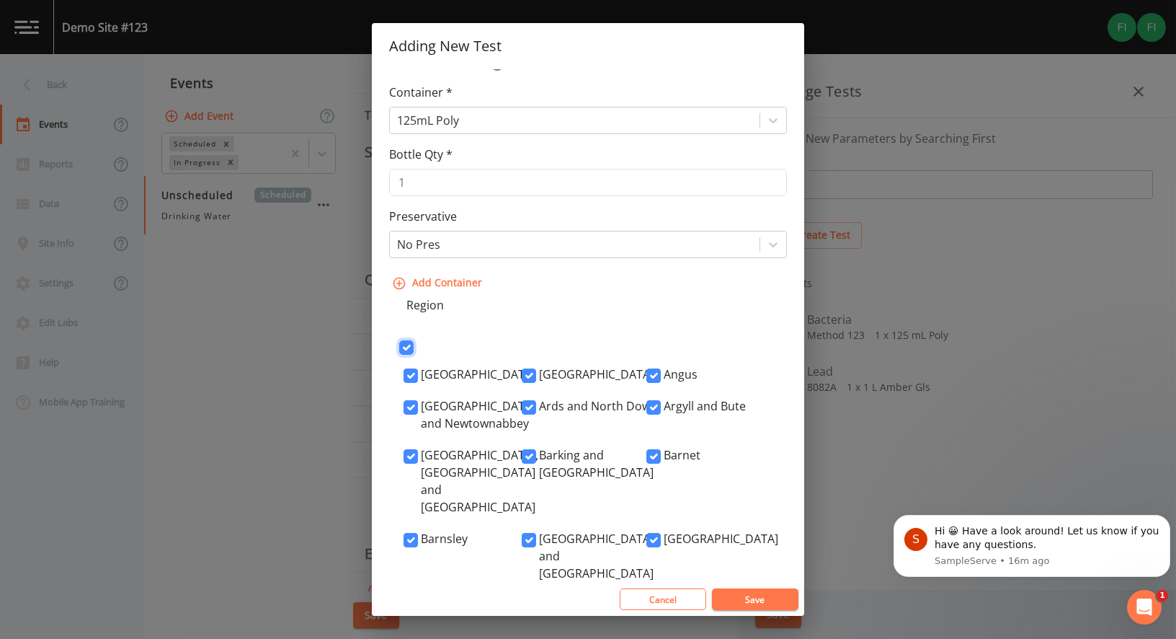
checkbox input "true"
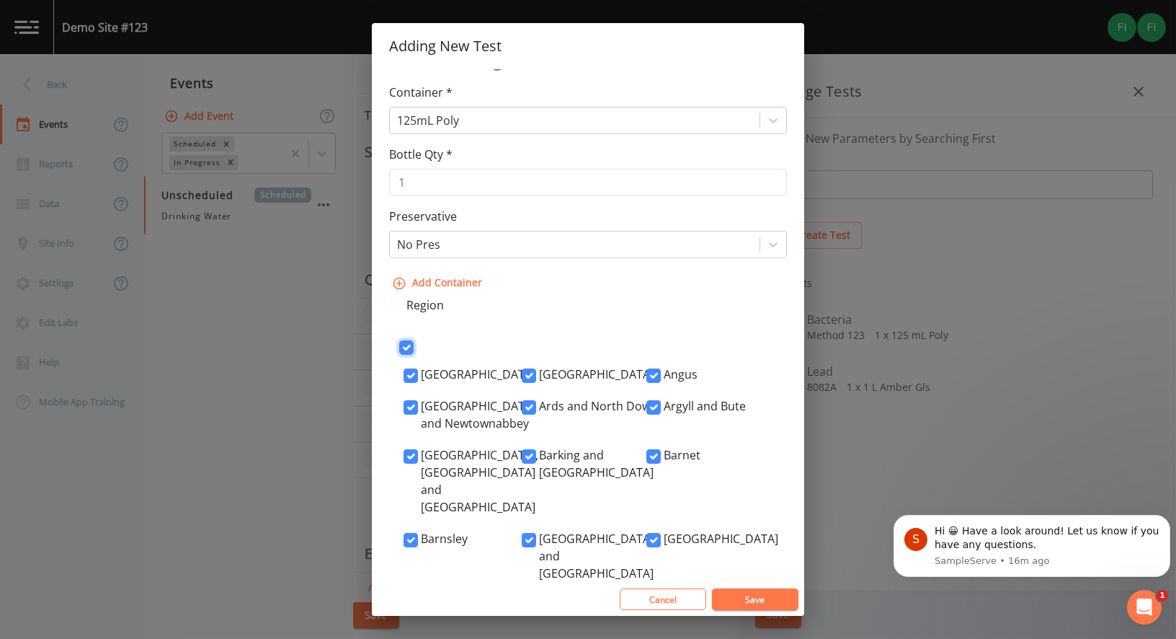
checkbox input "true"
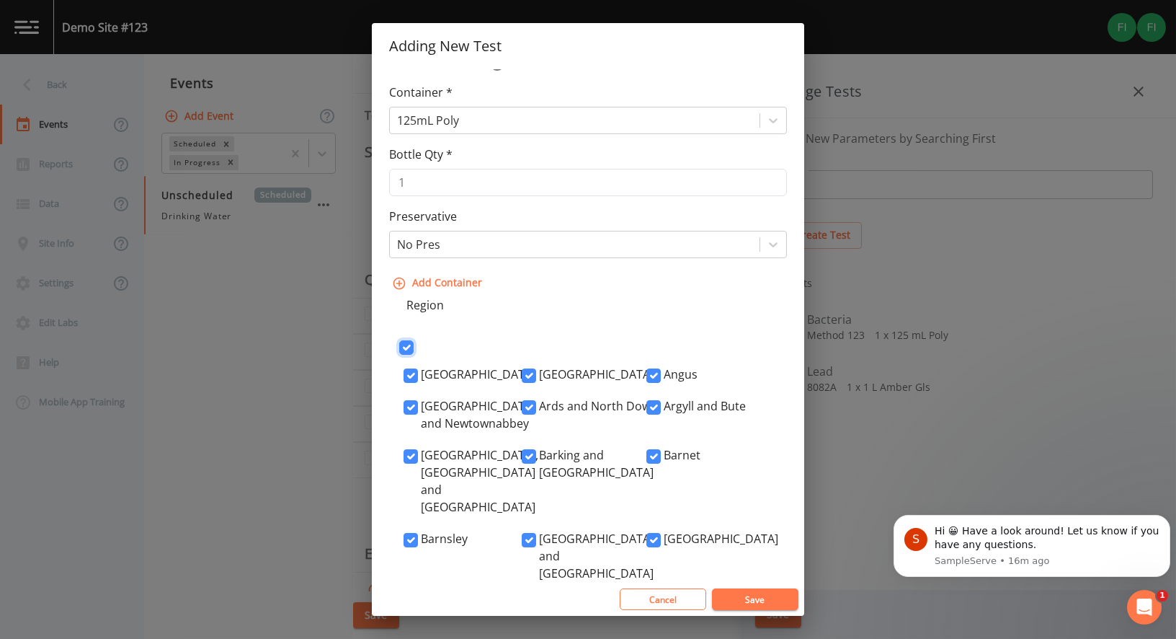
checkbox input "true"
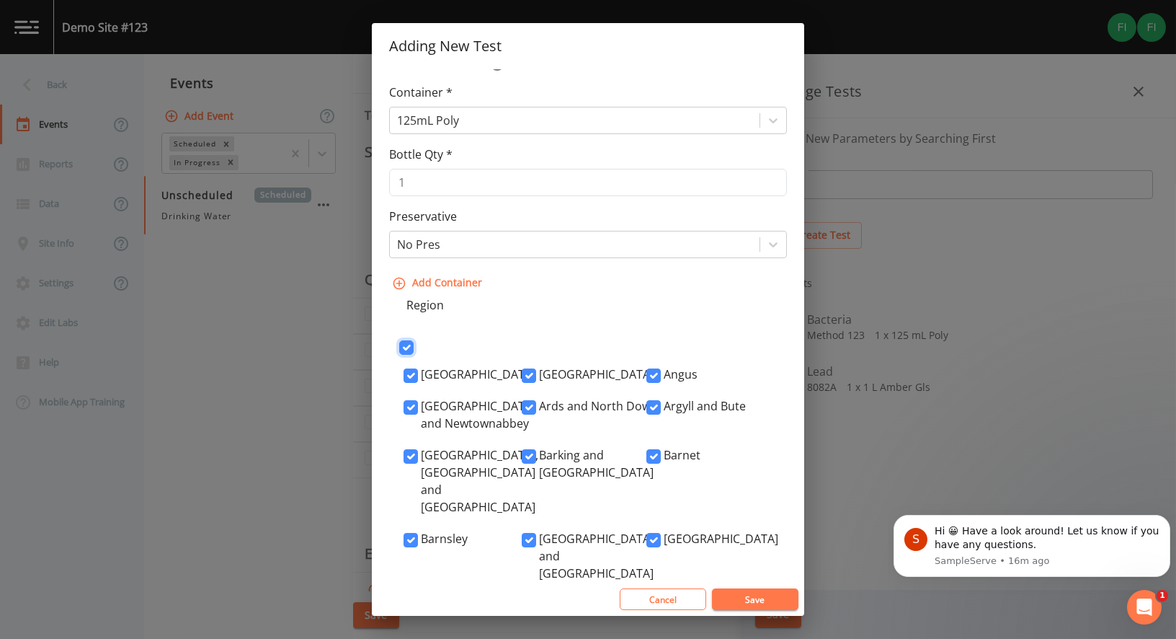
checkbox input "true"
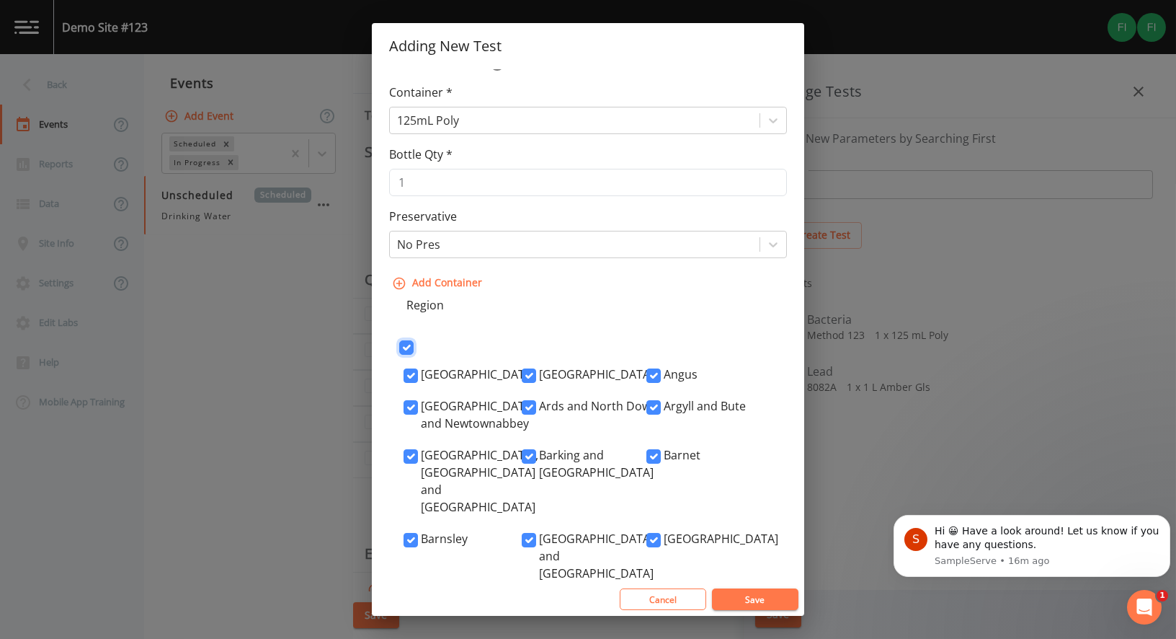
checkbox input "true"
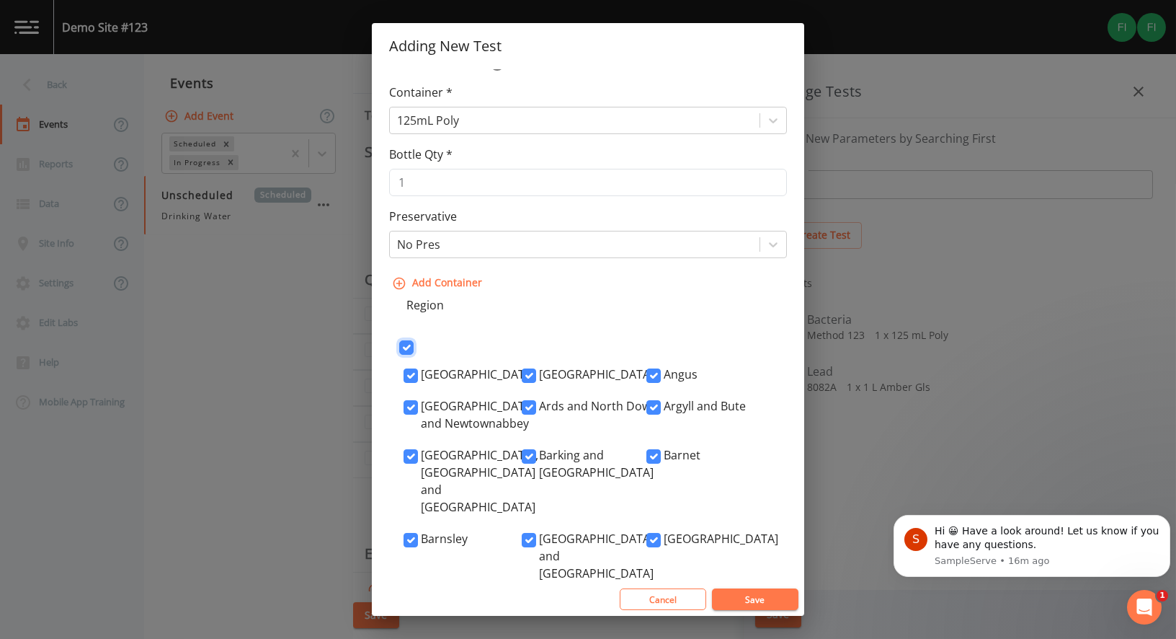
checkbox input "true"
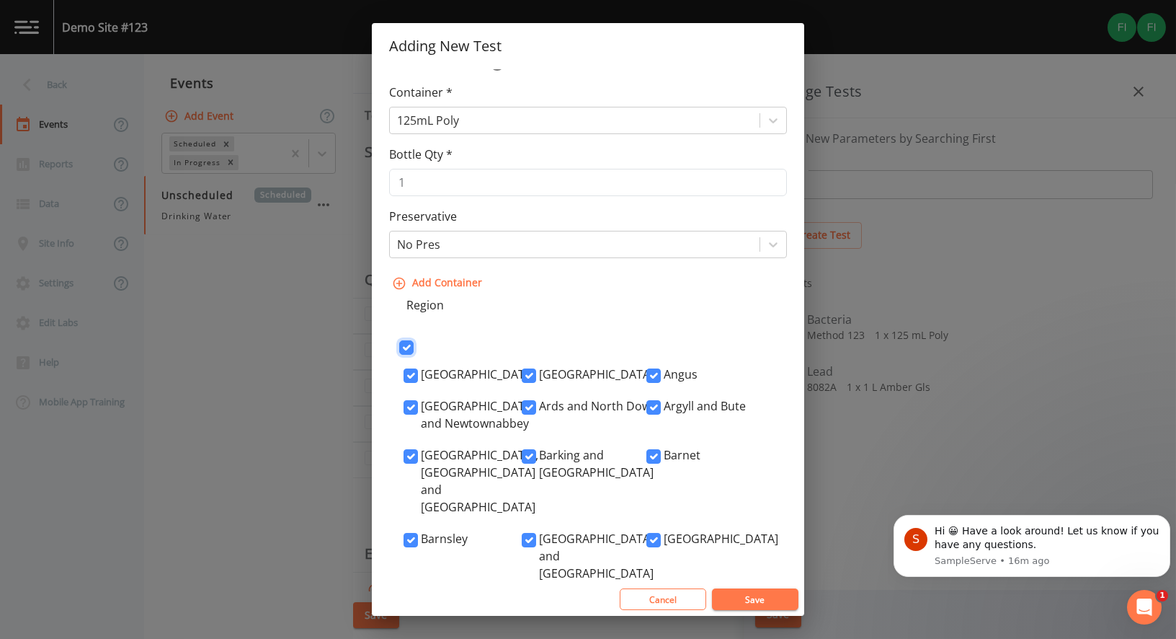
checkbox input "true"
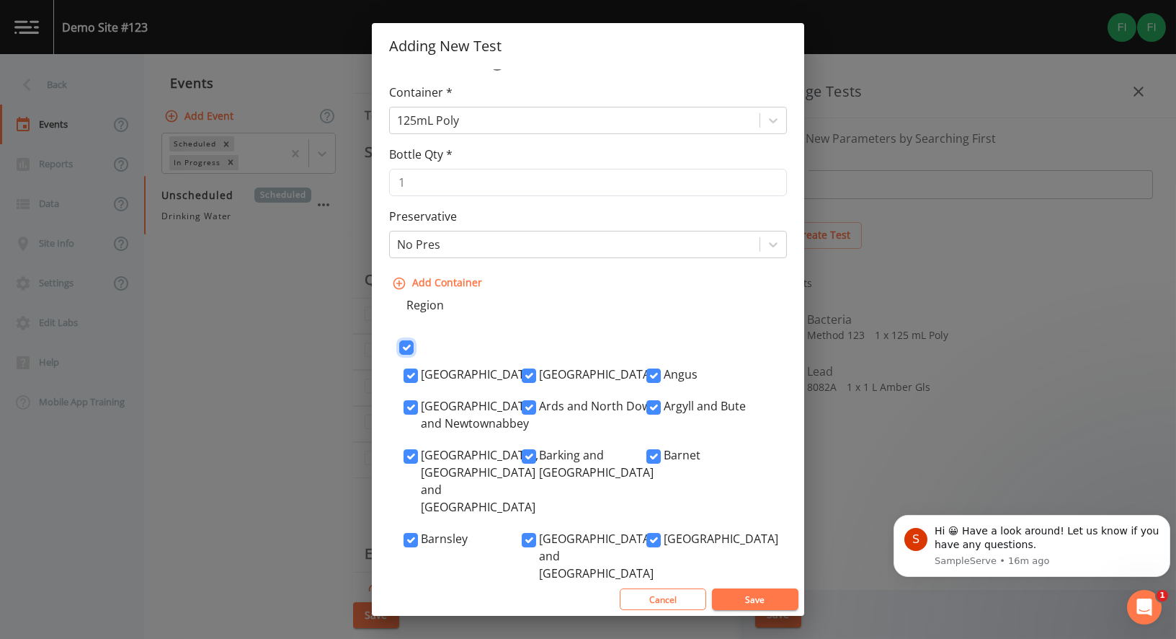
checkbox input "true"
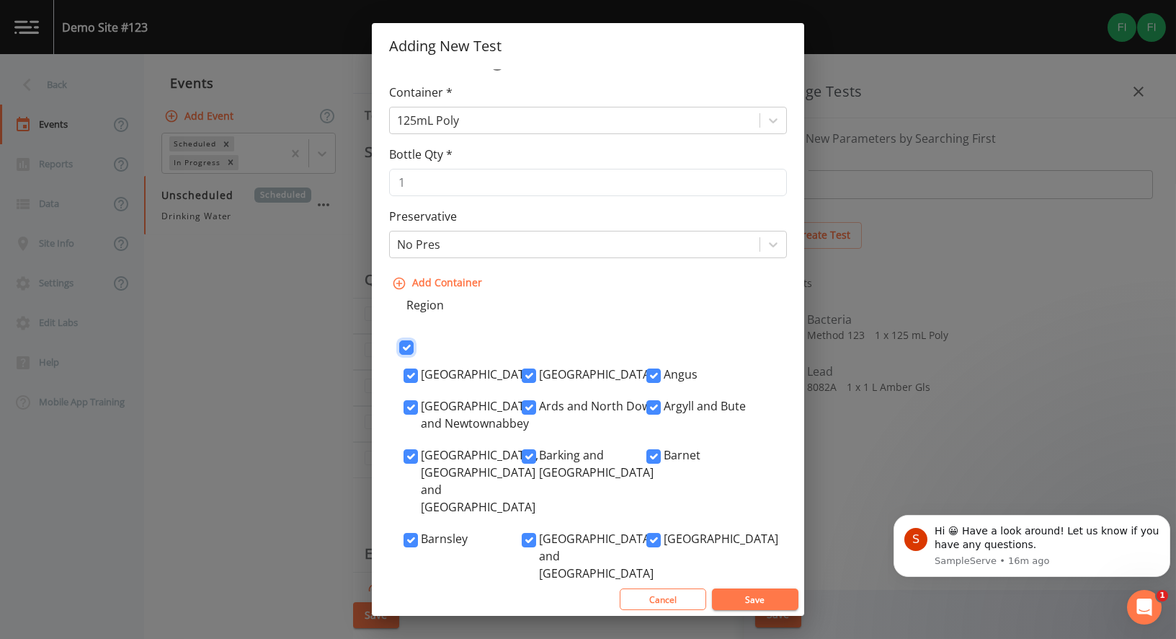
checkbox input "true"
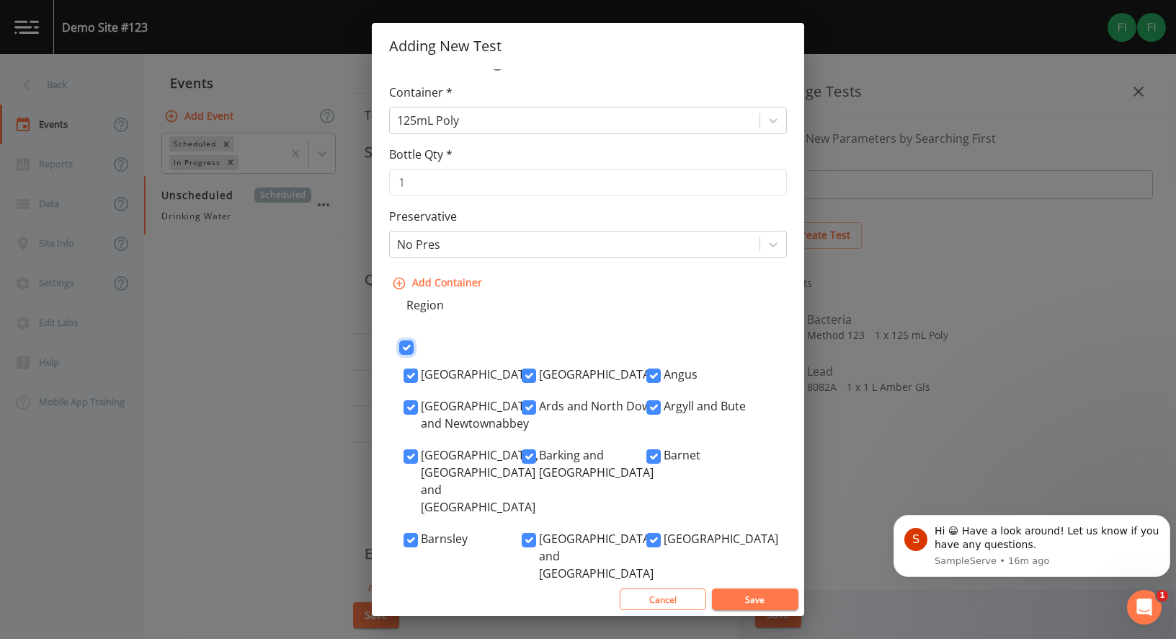
checkbox input "true"
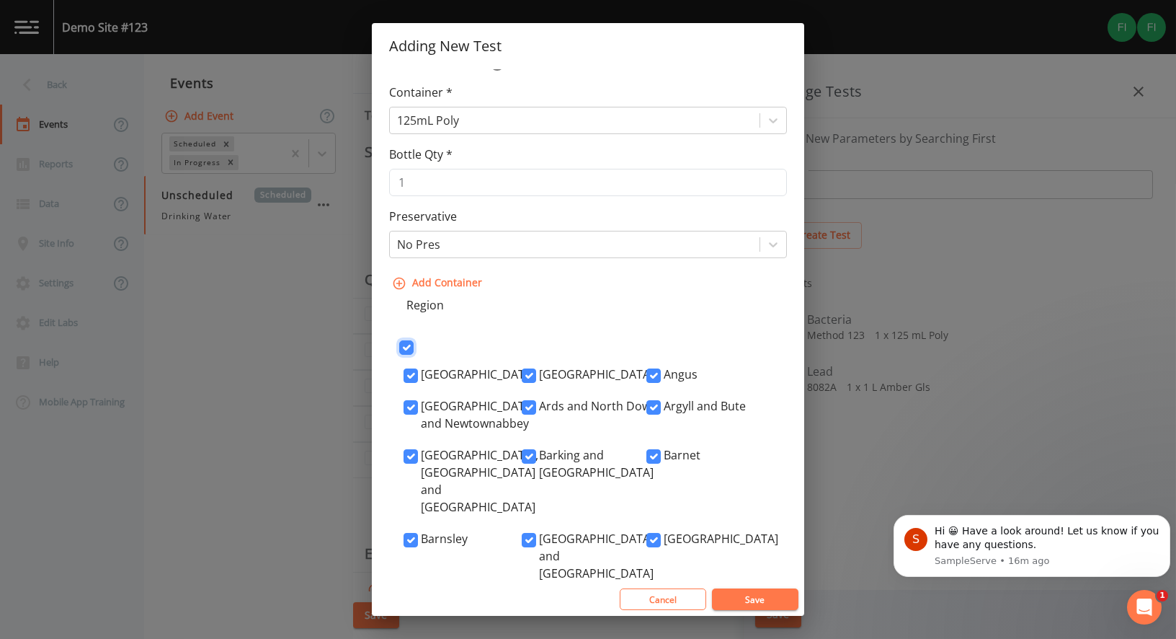
click at [408, 347] on input "checkbox" at bounding box center [406, 347] width 14 height 14
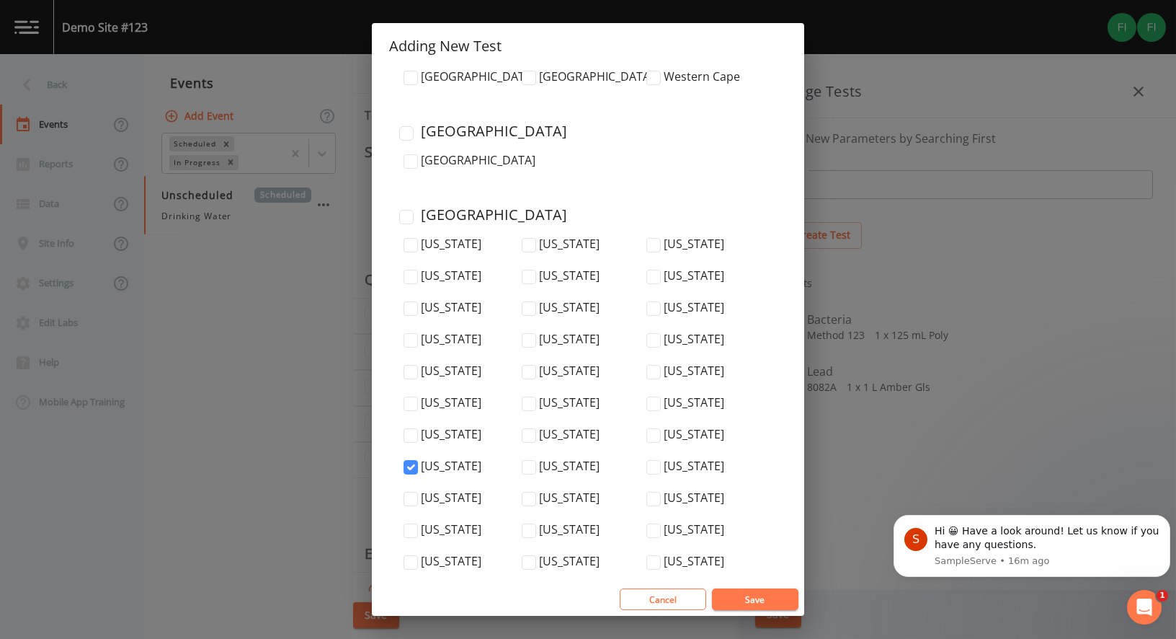
scroll to position [4837, 0]
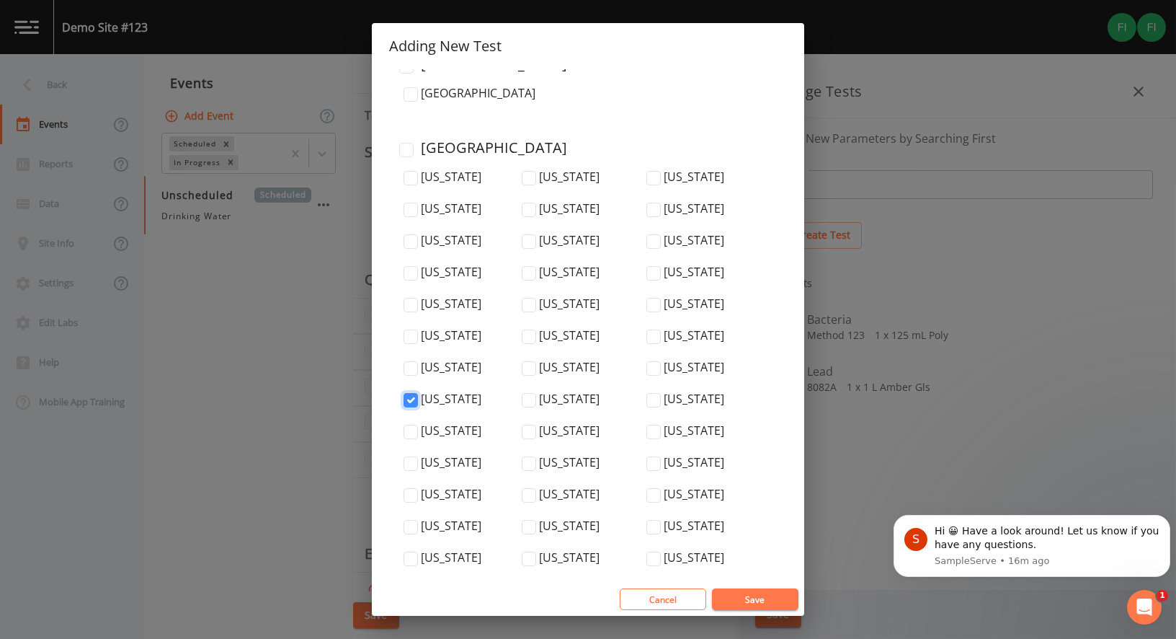
click at [414, 393] on input "[US_STATE]" at bounding box center [411, 400] width 14 height 14
click at [410, 298] on input "[US_STATE]" at bounding box center [411, 305] width 14 height 14
click at [750, 603] on button "Save" at bounding box center [755, 599] width 87 height 22
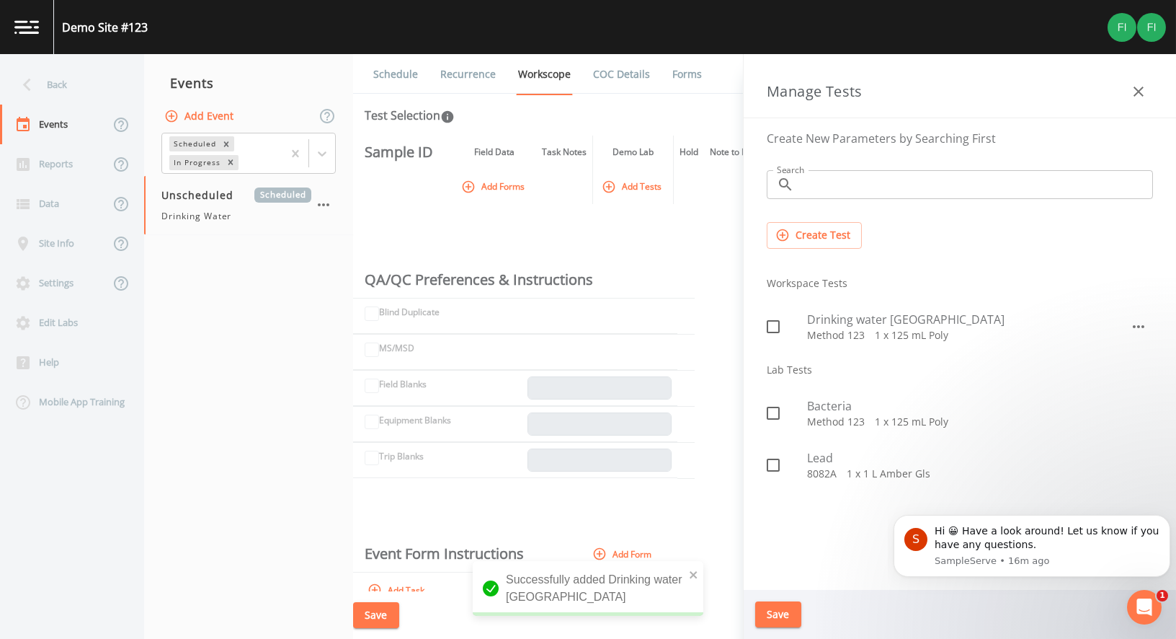
click at [1021, 252] on div "Create Test" at bounding box center [959, 235] width 409 height 50
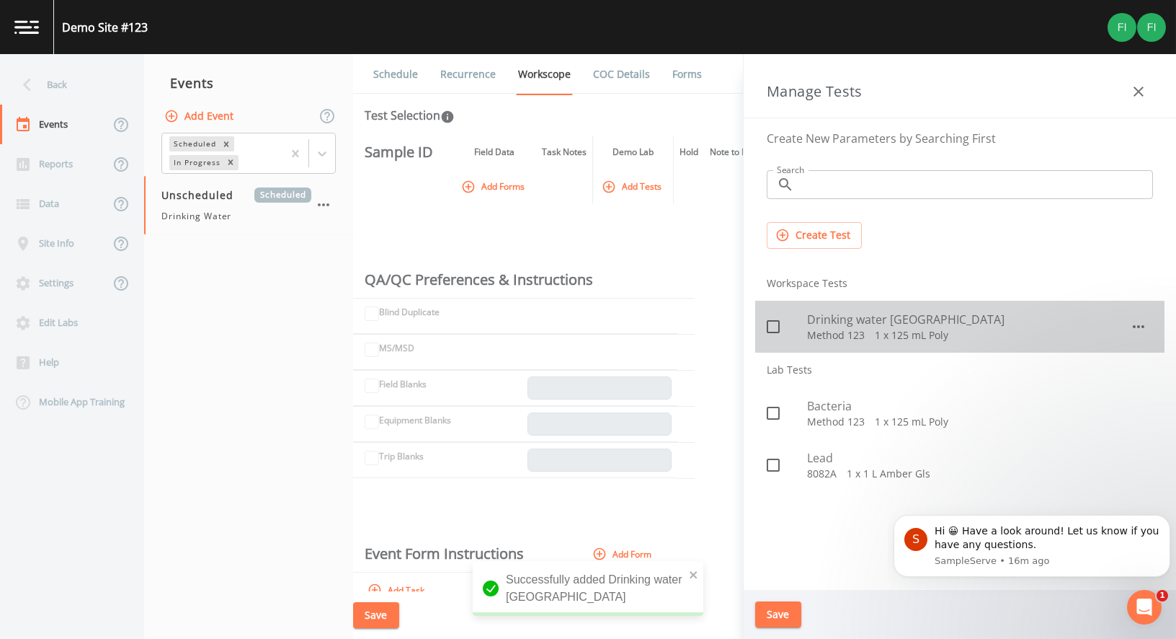
click at [993, 329] on p "Method 123   1 x 125 mL Poly" at bounding box center [968, 335] width 323 height 14
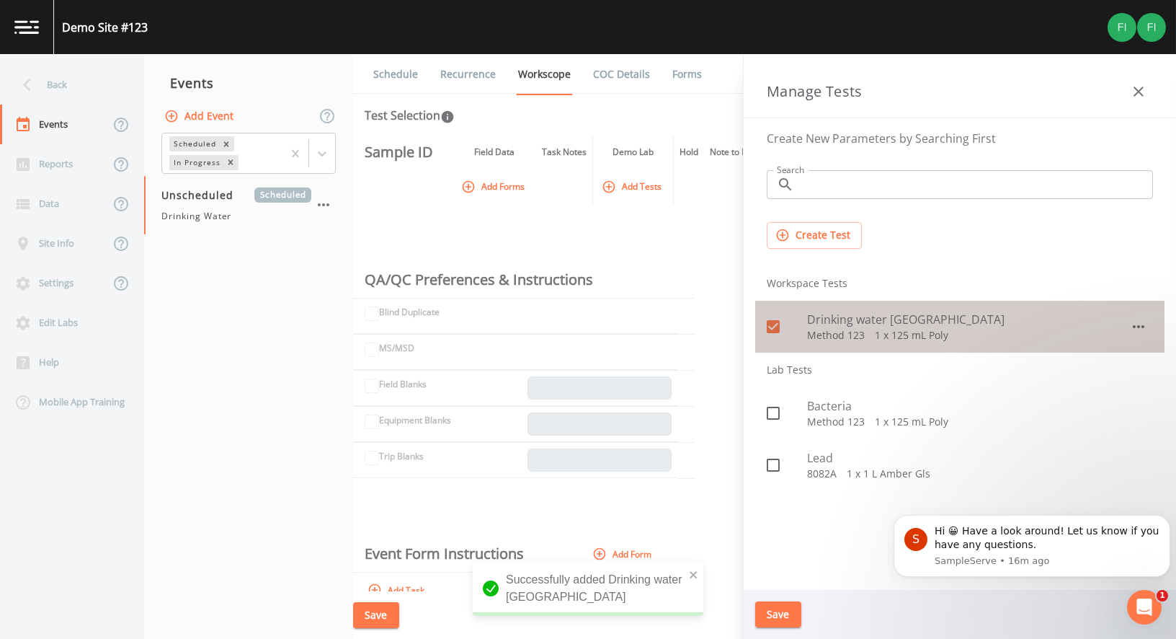
click at [1006, 329] on p "Method 123   1 x 125 mL Poly" at bounding box center [968, 335] width 323 height 14
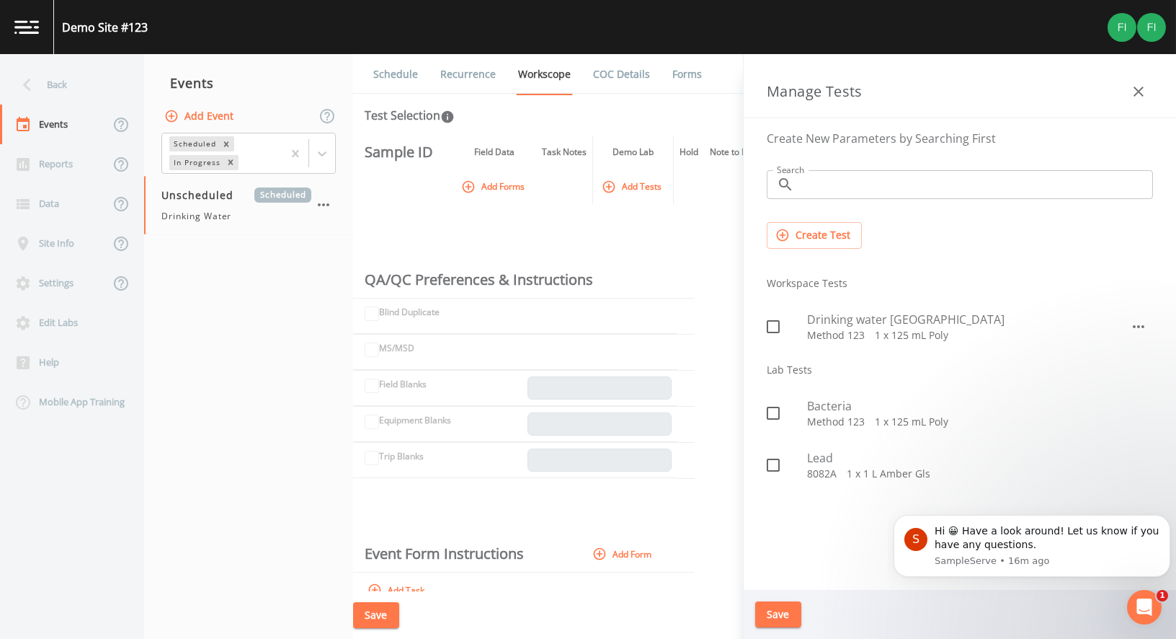
drag, startPoint x: 841, startPoint y: 541, endPoint x: 833, endPoint y: 559, distance: 19.7
drag, startPoint x: 833, startPoint y: 559, endPoint x: 792, endPoint y: 624, distance: 77.4
click at [792, 624] on button "Save" at bounding box center [778, 614] width 46 height 27
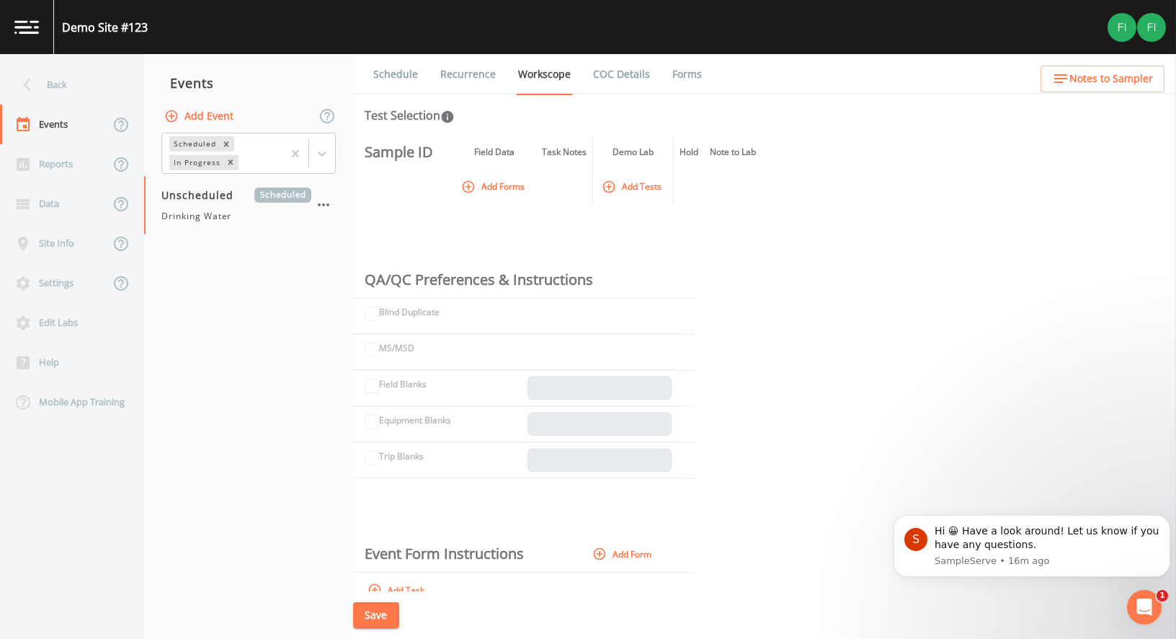
drag, startPoint x: 256, startPoint y: 370, endPoint x: 263, endPoint y: 365, distance: 8.4
click at [258, 370] on nav "Events Add Event Scheduled In Progress Unscheduled Scheduled Drinking Water" at bounding box center [248, 346] width 209 height 585
click at [205, 288] on nav "Events Add Event Scheduled In Progress Unscheduled Scheduled Drinking Water" at bounding box center [248, 346] width 209 height 585
click at [203, 220] on span "Drinking Water" at bounding box center [196, 216] width 70 height 13
click at [715, 218] on div "Sample ID Field Data Task Notes Demo Lab Hold Note to Lab Add Forms Add Tests Q…" at bounding box center [764, 364] width 823 height 456
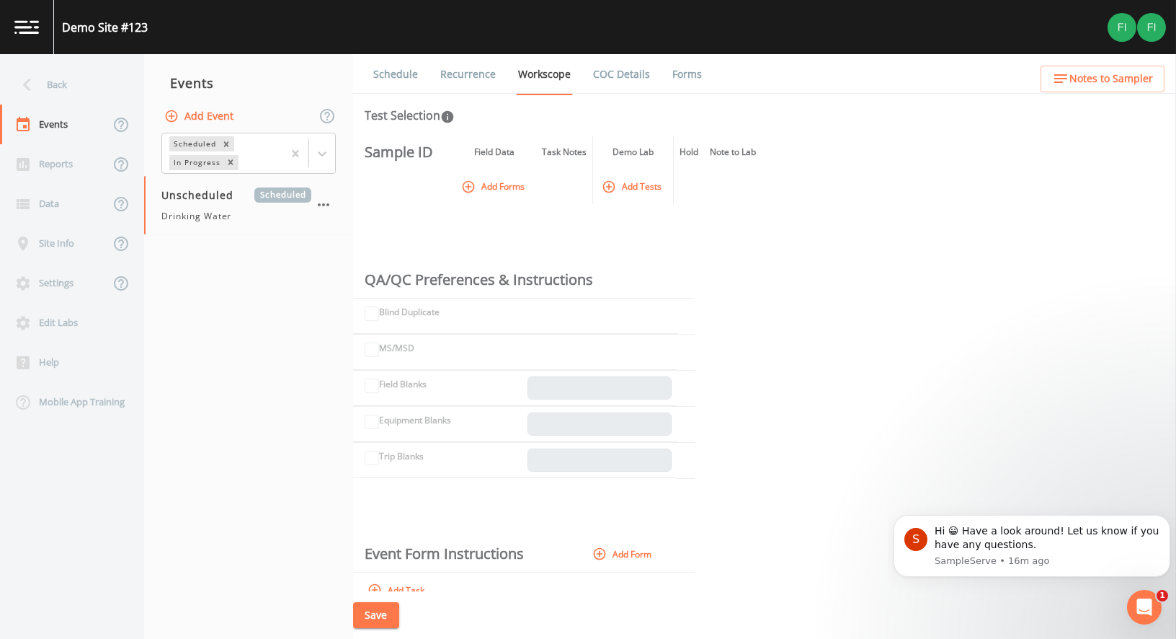
click at [485, 191] on button "Add Forms" at bounding box center [494, 186] width 72 height 24
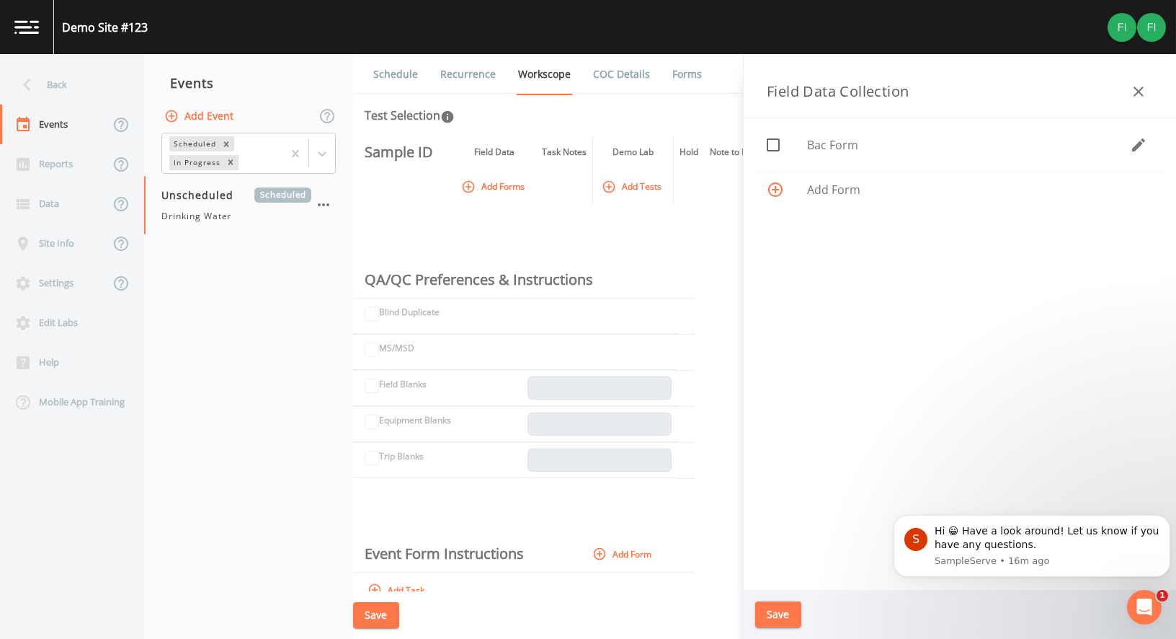
click at [877, 241] on div "Bac Form Add Form" at bounding box center [960, 353] width 433 height 471
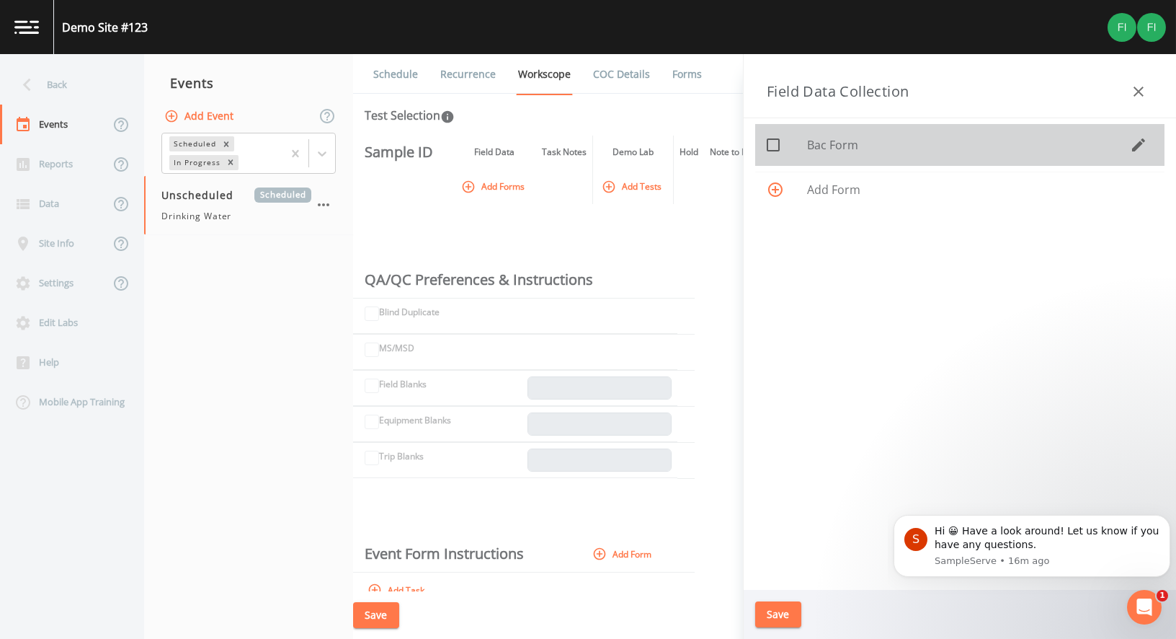
click at [861, 146] on span "Bac Form" at bounding box center [968, 144] width 323 height 17
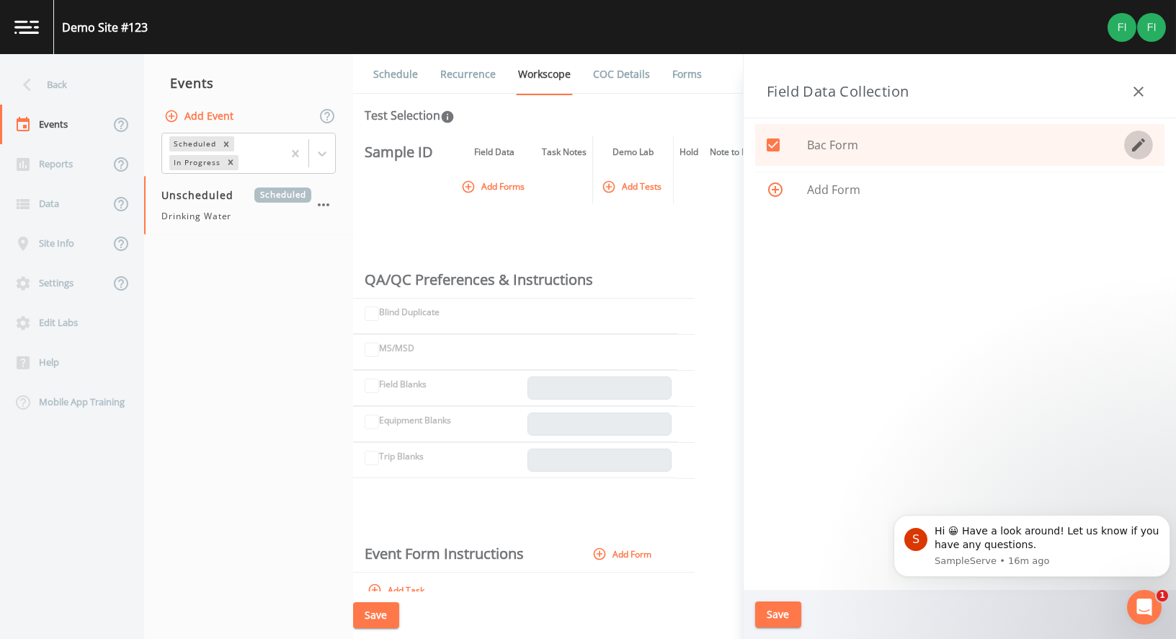
drag, startPoint x: 1140, startPoint y: 150, endPoint x: 1148, endPoint y: 149, distance: 8.7
click at [1140, 151] on icon "button" at bounding box center [1138, 144] width 17 height 17
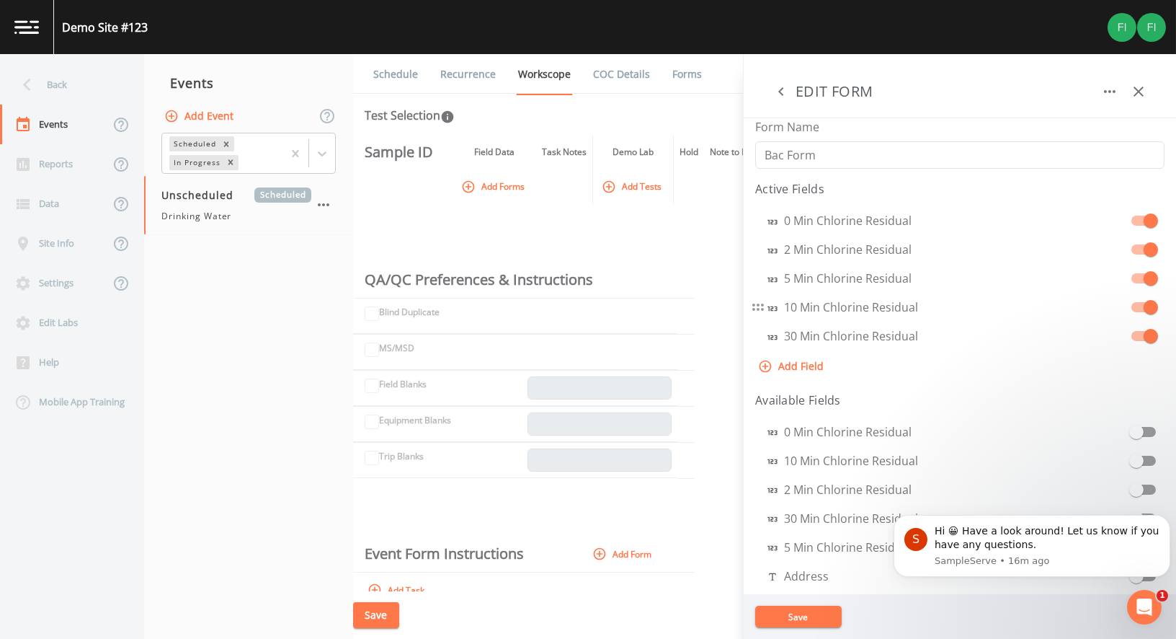
click at [1150, 311] on span at bounding box center [1151, 307] width 14 height 14
click at [1147, 336] on div "Add Field" at bounding box center [959, 337] width 409 height 27
click at [1145, 309] on span at bounding box center [1151, 307] width 14 height 14
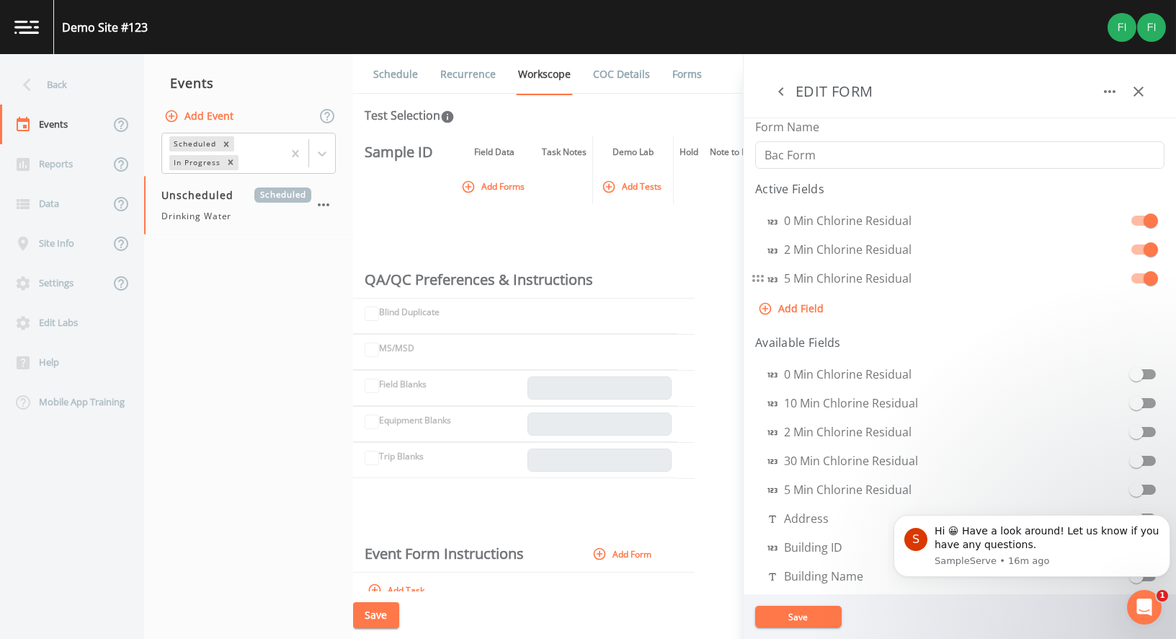
click at [1143, 288] on span at bounding box center [1151, 278] width 27 height 27
click at [691, 244] on div "Sample ID Field Data Task Notes Demo Lab Hold Note to Lab Add Forms Add Tests Q…" at bounding box center [764, 364] width 823 height 456
click at [286, 363] on nav "Events Add Event Scheduled In Progress Unscheduled Scheduled Drinking Water" at bounding box center [248, 346] width 209 height 585
click at [282, 384] on nav "Events Add Event Scheduled In Progress Unscheduled Scheduled Drinking Water" at bounding box center [248, 346] width 209 height 585
